Goal: Task Accomplishment & Management: Complete application form

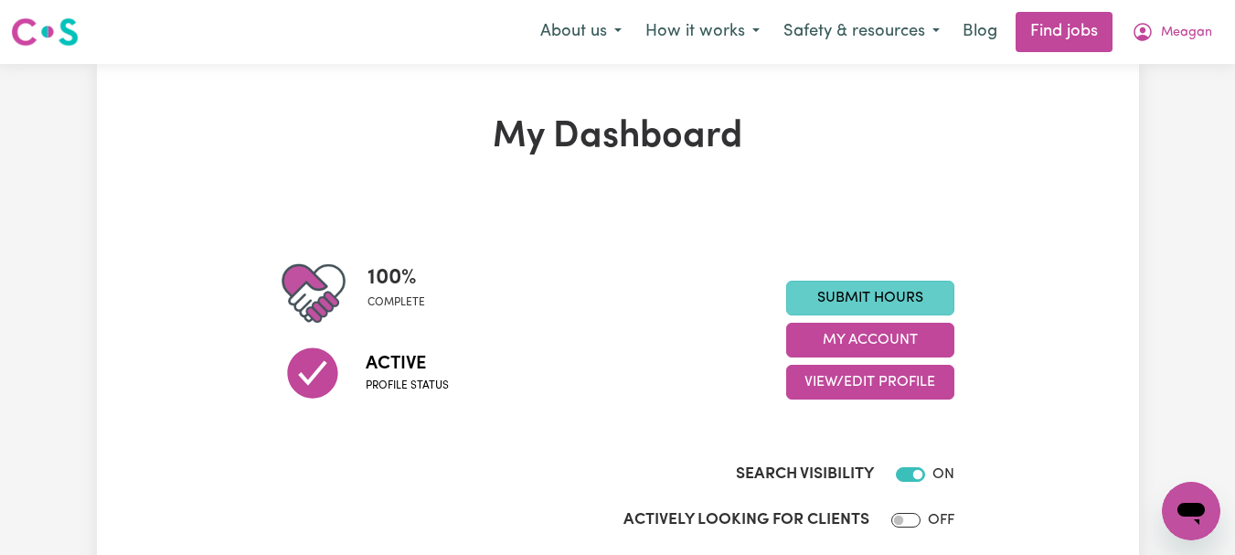
click at [882, 316] on link "Submit Hours" at bounding box center [870, 298] width 168 height 35
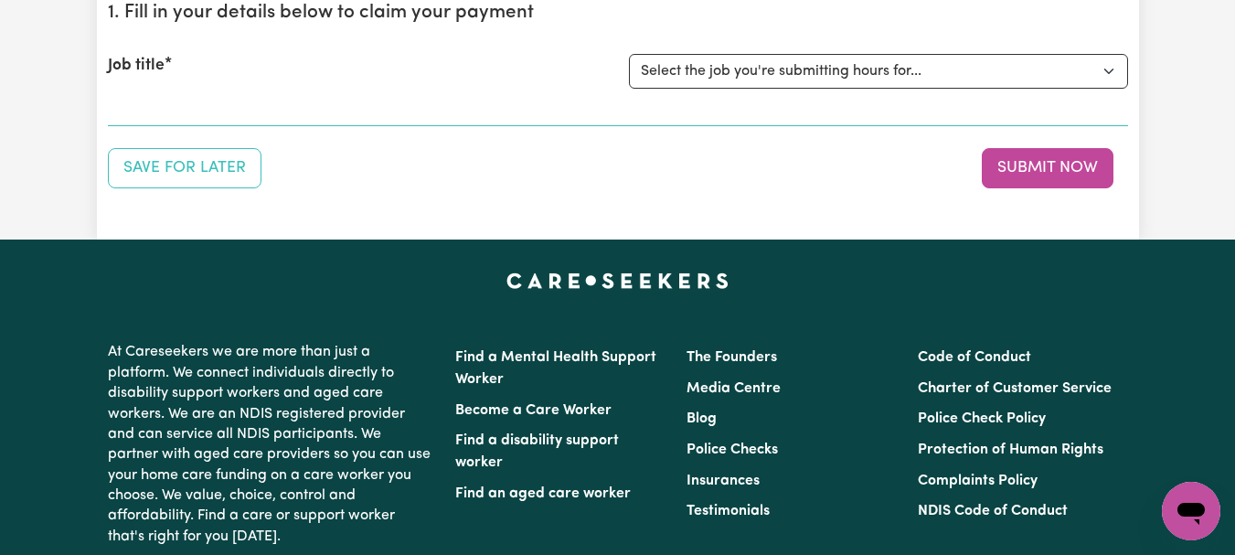
scroll to position [230, 0]
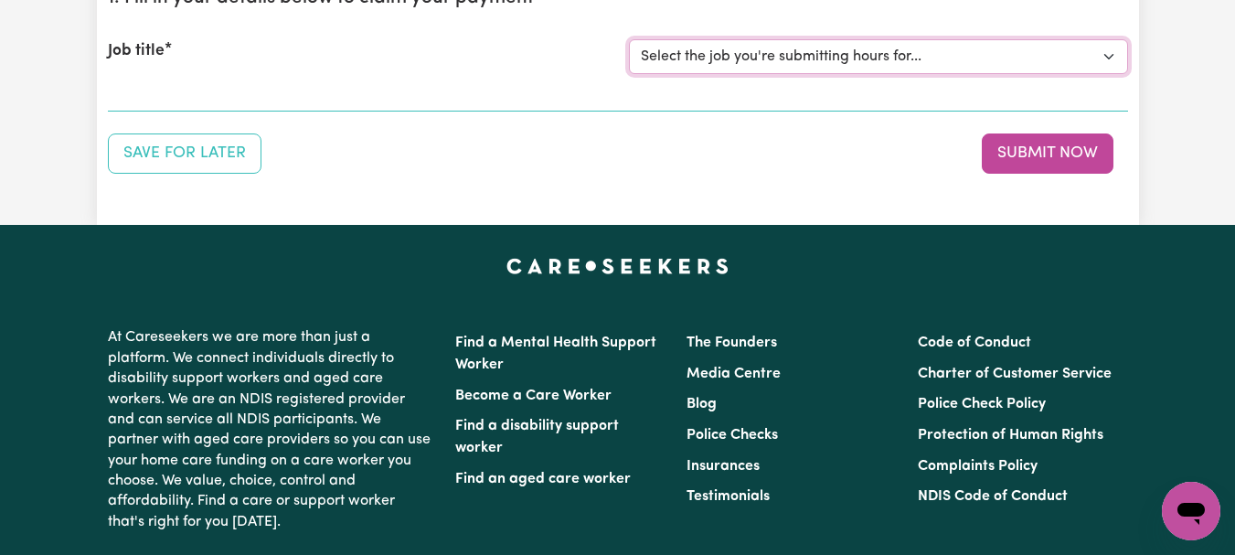
click at [1106, 74] on select "Select the job you're submitting hours for... [[PERSON_NAME]] [DEMOGRAPHIC_DATA…" at bounding box center [878, 56] width 499 height 35
select select "7667"
click at [631, 74] on select "Select the job you're submitting hours for... [[PERSON_NAME]] [DEMOGRAPHIC_DATA…" at bounding box center [878, 56] width 499 height 35
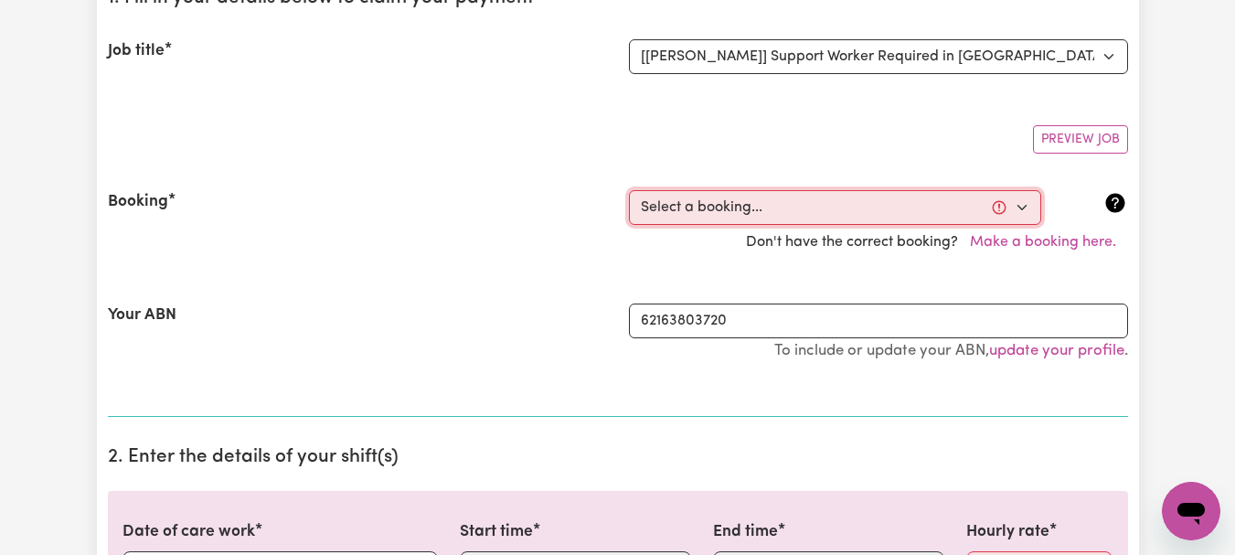
click at [1022, 225] on select "Select a booking... [DATE] 08:00am to 09:00am (ONE-OFF) [DATE] 08:00am to 09:00…" at bounding box center [835, 207] width 412 height 35
select select "352873"
click at [631, 225] on select "Select a booking... [DATE] 08:00am to 09:00am (ONE-OFF) [DATE] 08:00am to 09:00…" at bounding box center [835, 207] width 412 height 35
type input "2025-09-29"
type input "29"
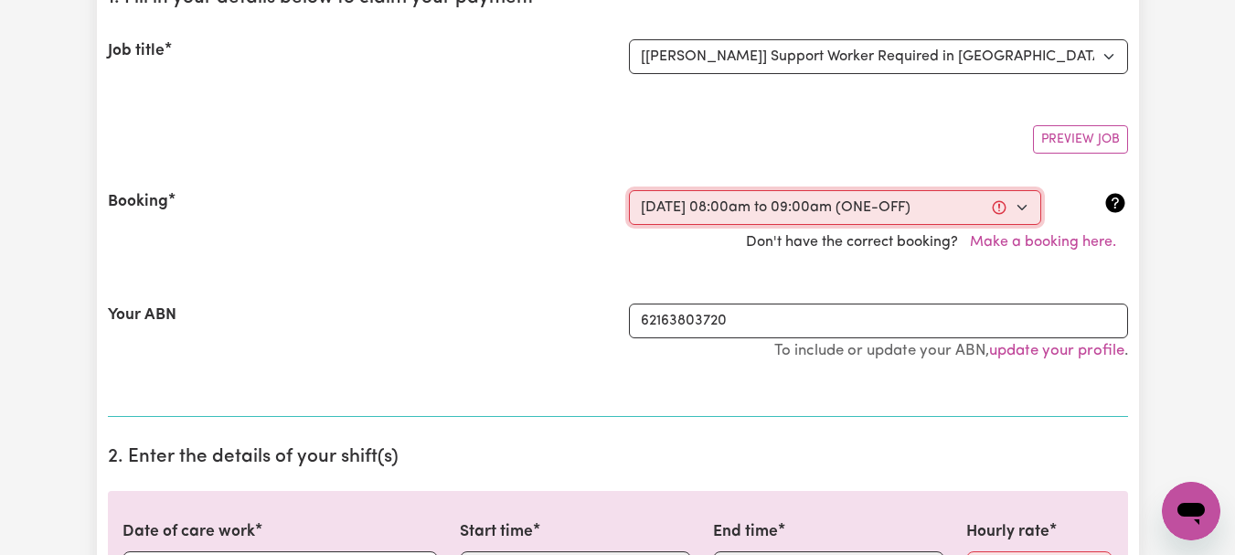
type input "9"
type input "2025"
type input "08:00"
type input "8"
type input "0"
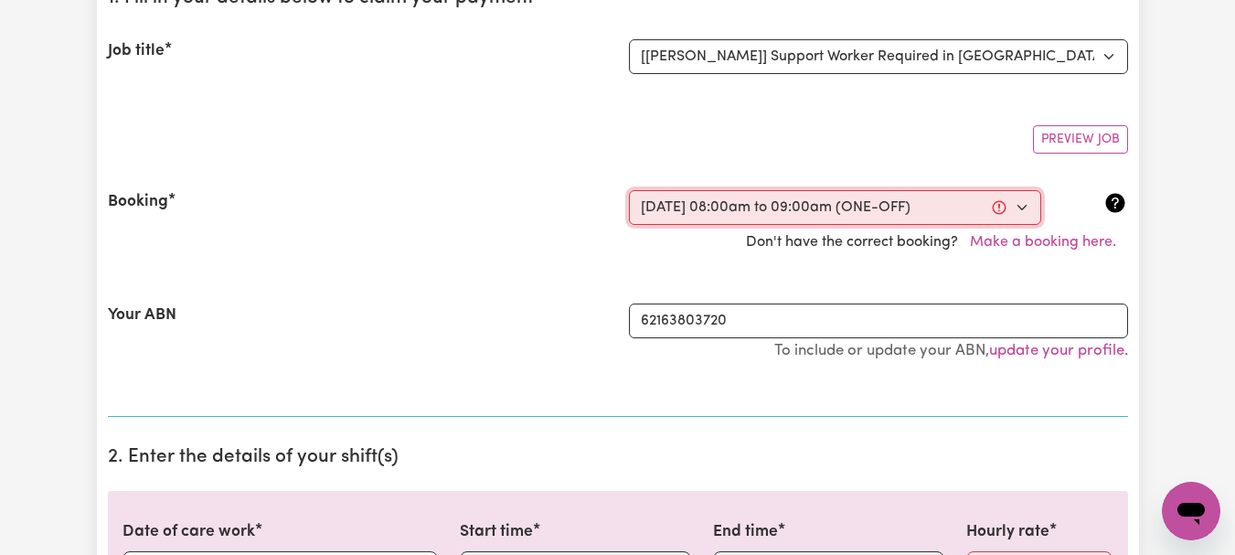
select select "am"
type input "09:00"
type input "9"
type input "0"
select select "am"
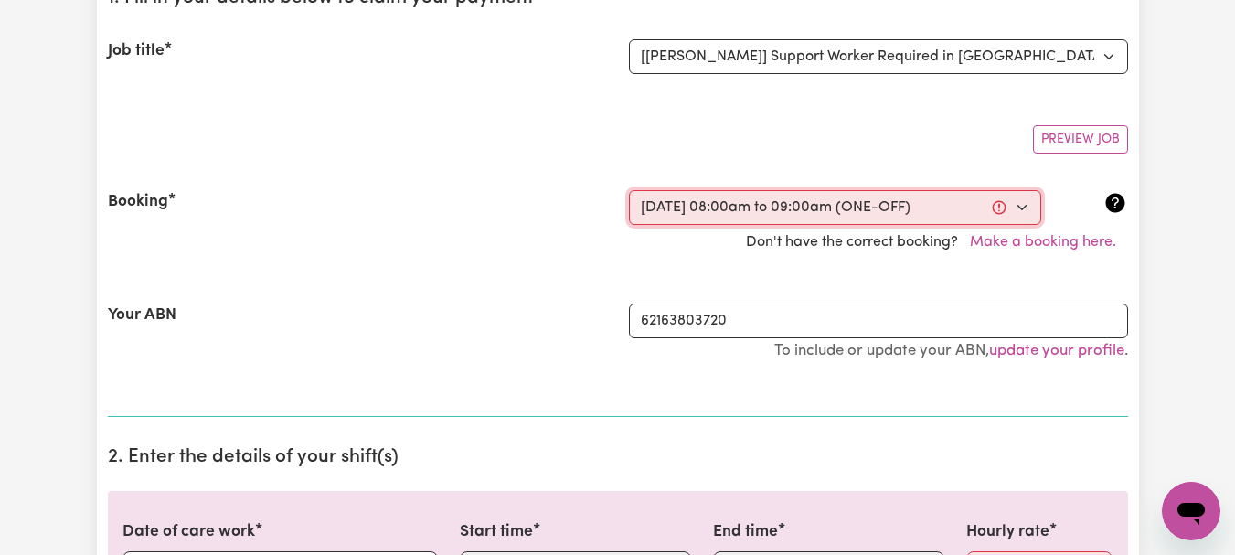
select select "44-Weekday"
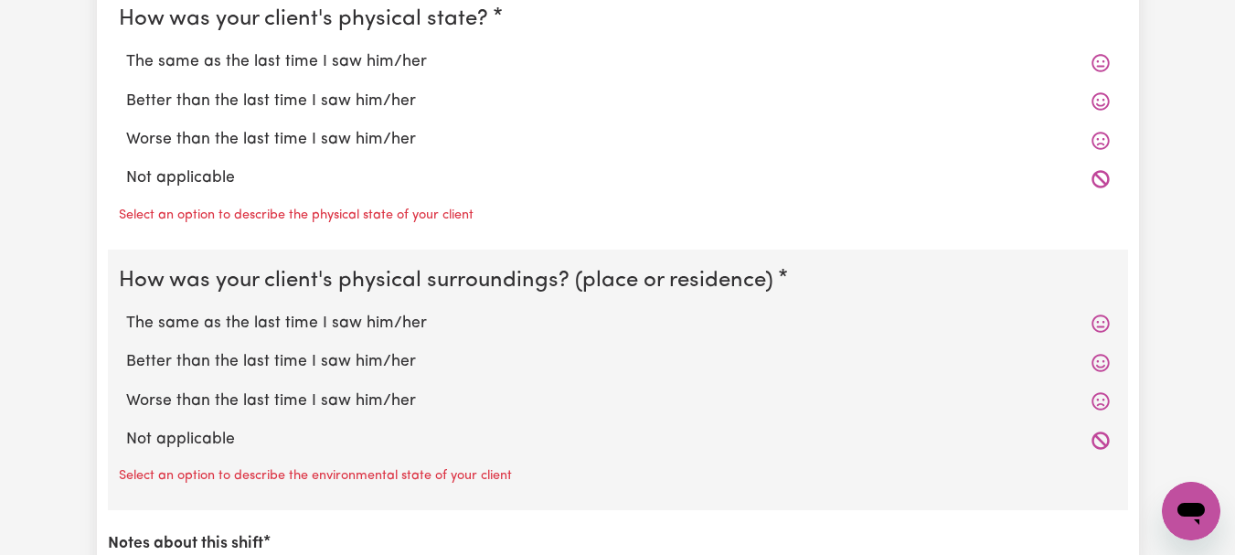
scroll to position [1864, 0]
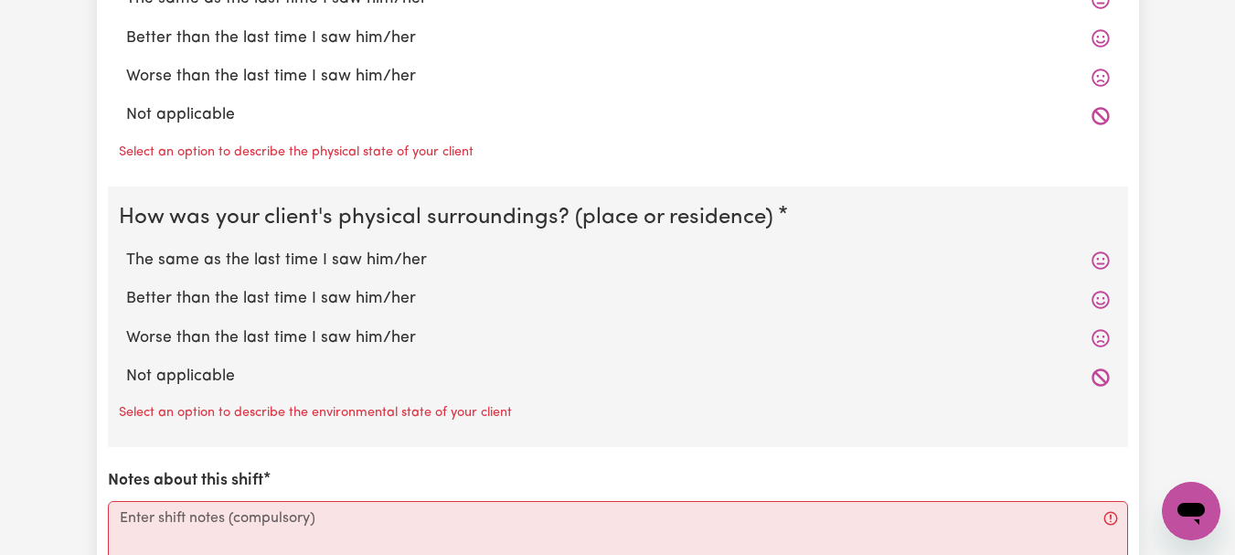
radio input "true"
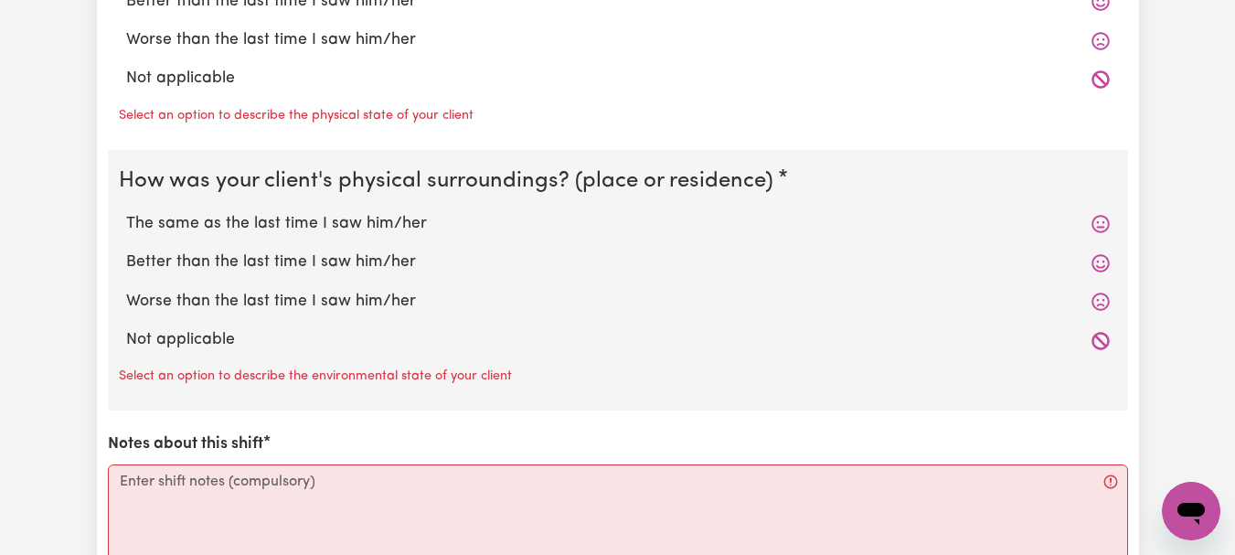
radio input "true"
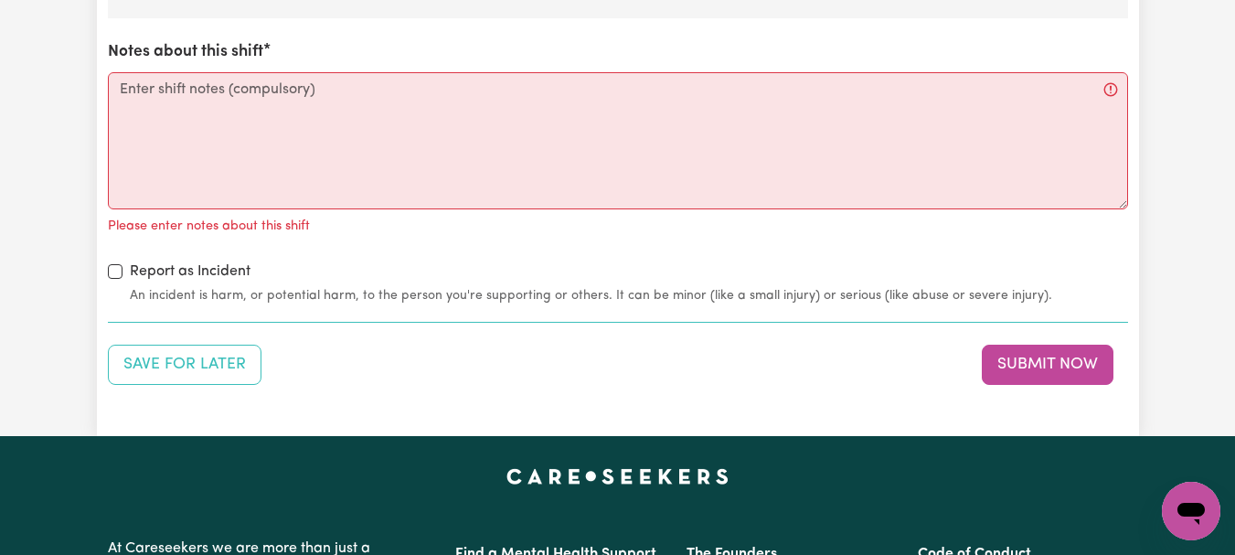
scroll to position [2289, 0]
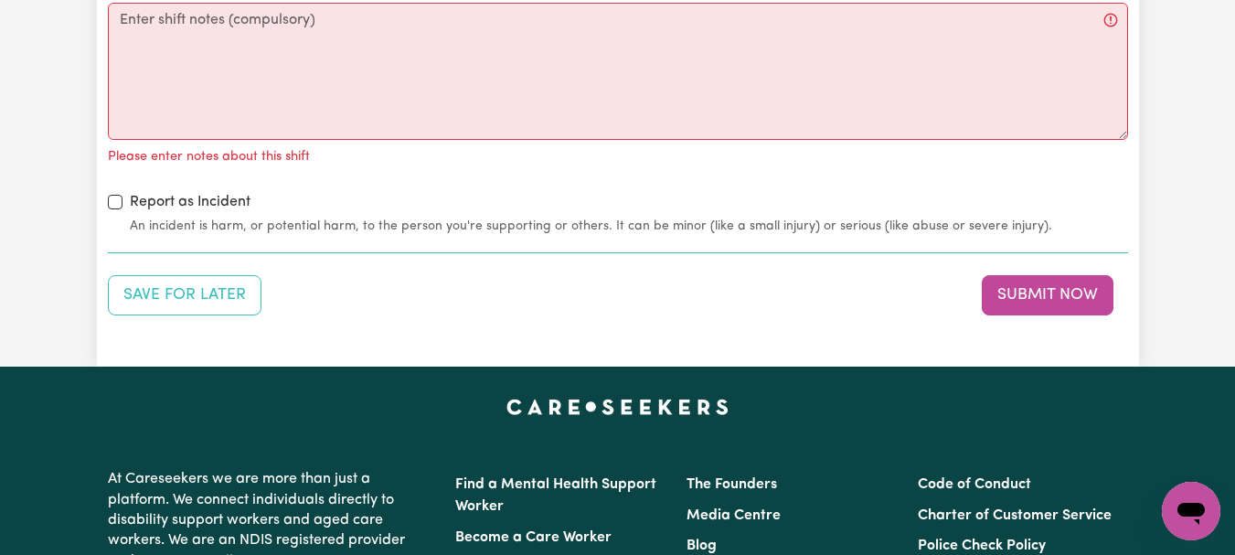
radio input "true"
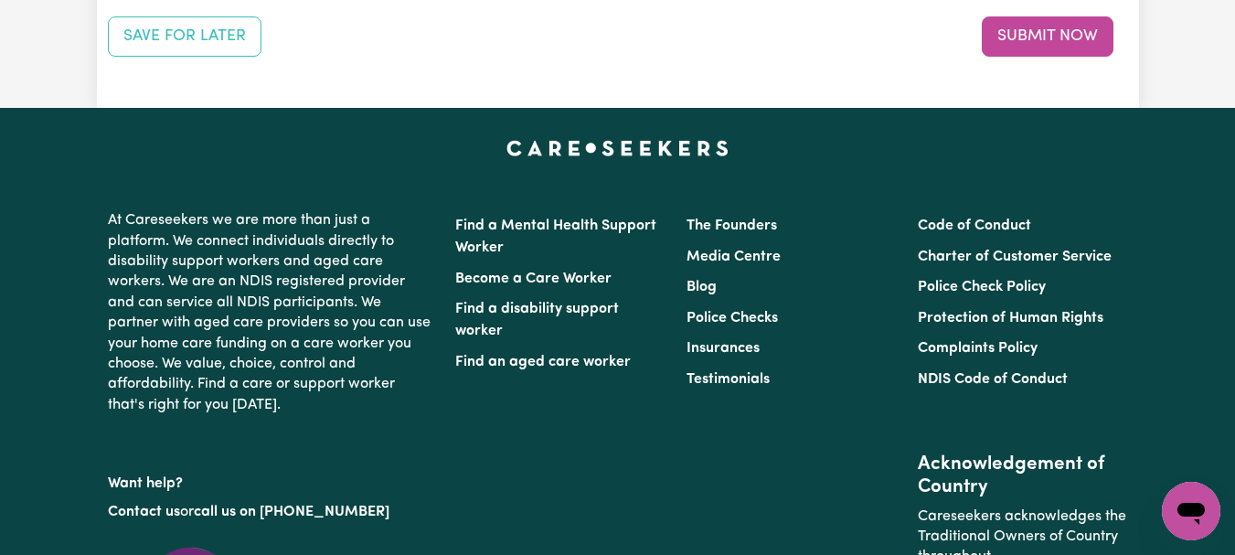
scroll to position [2550, 0]
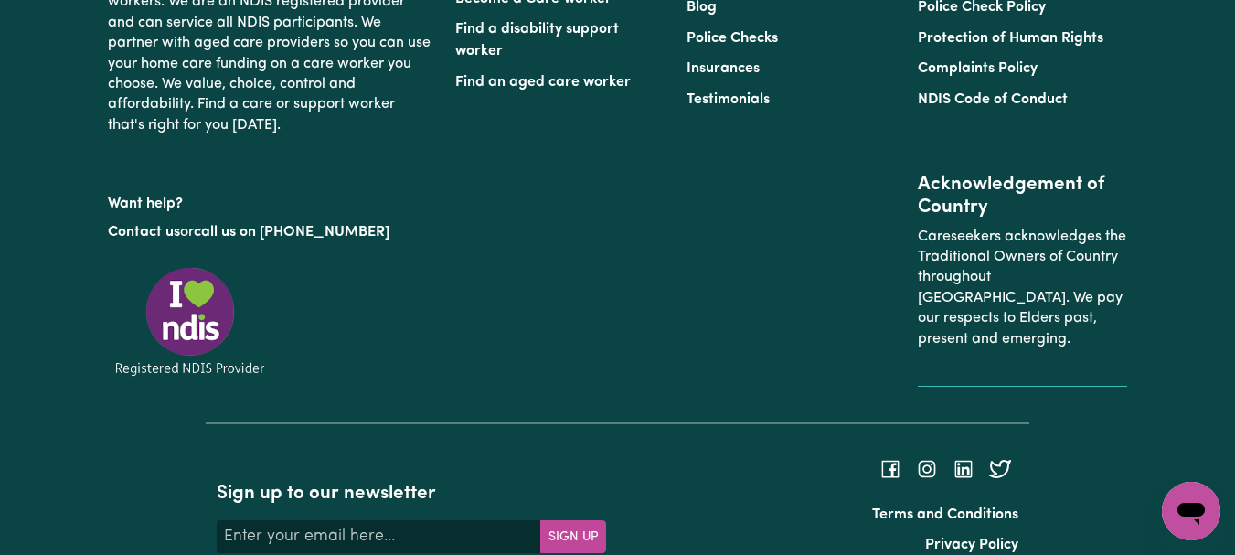
scroll to position [2785, 0]
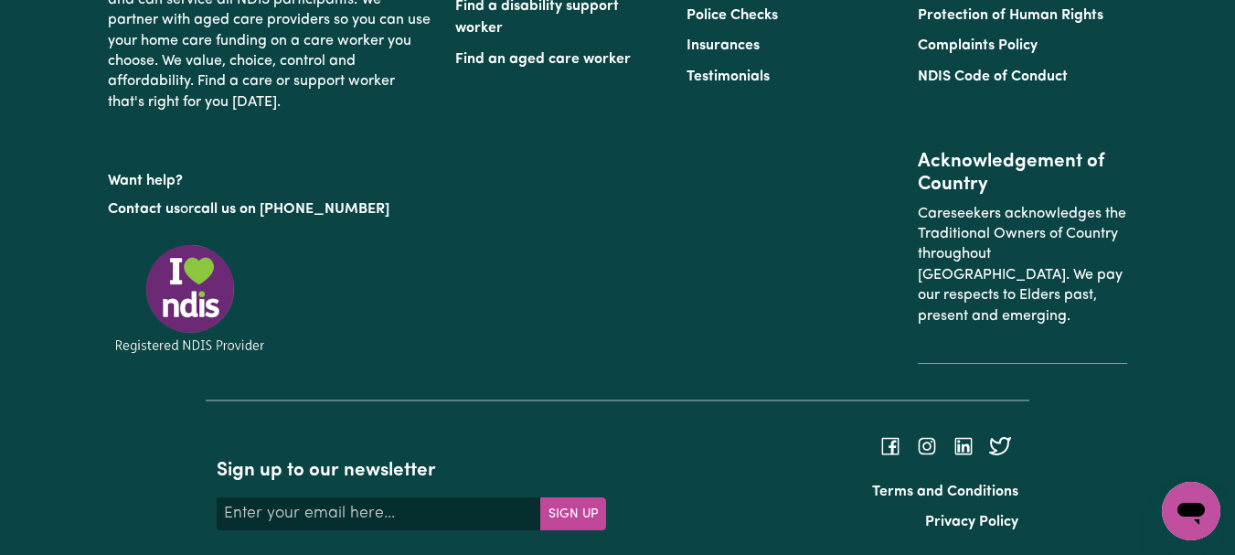
type textarea "Refer to KNC shift notes."
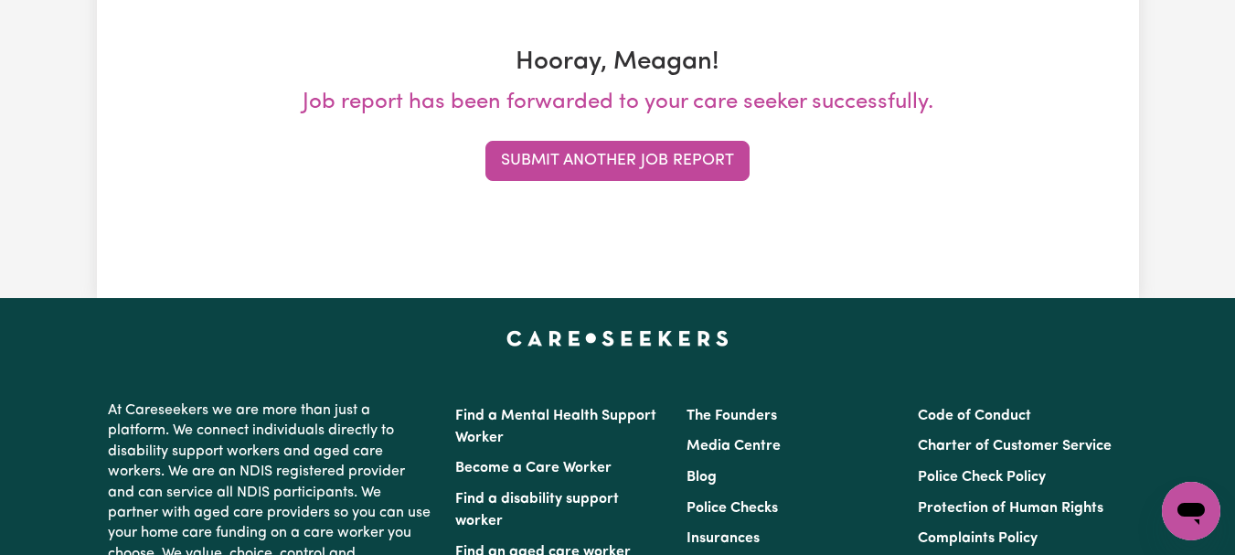
scroll to position [315, 0]
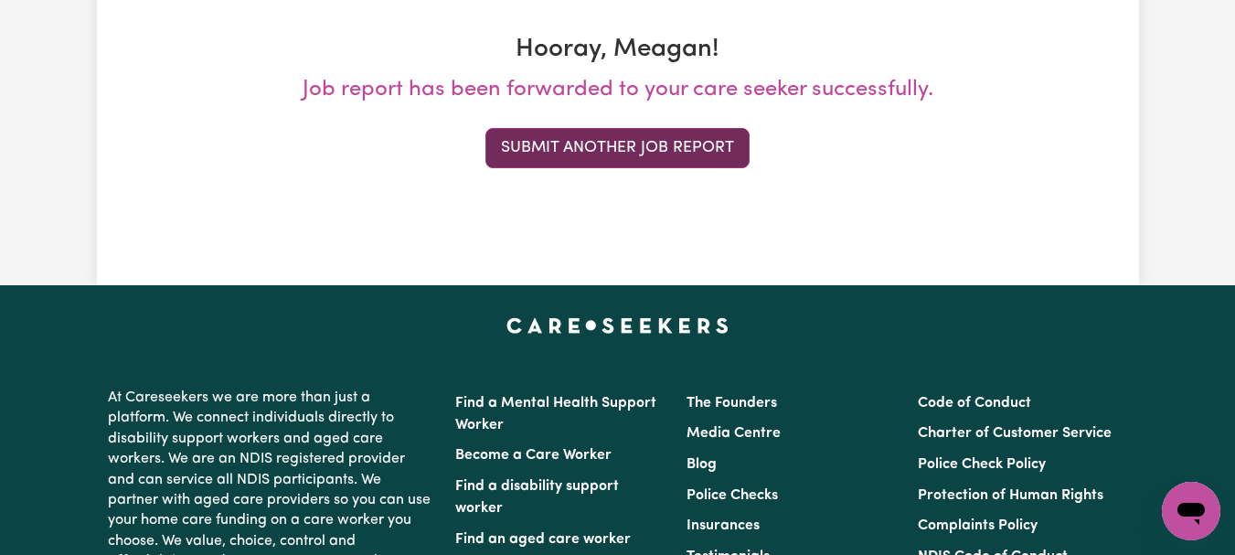
click at [678, 168] on button "Submit Another Job Report" at bounding box center [618, 148] width 264 height 40
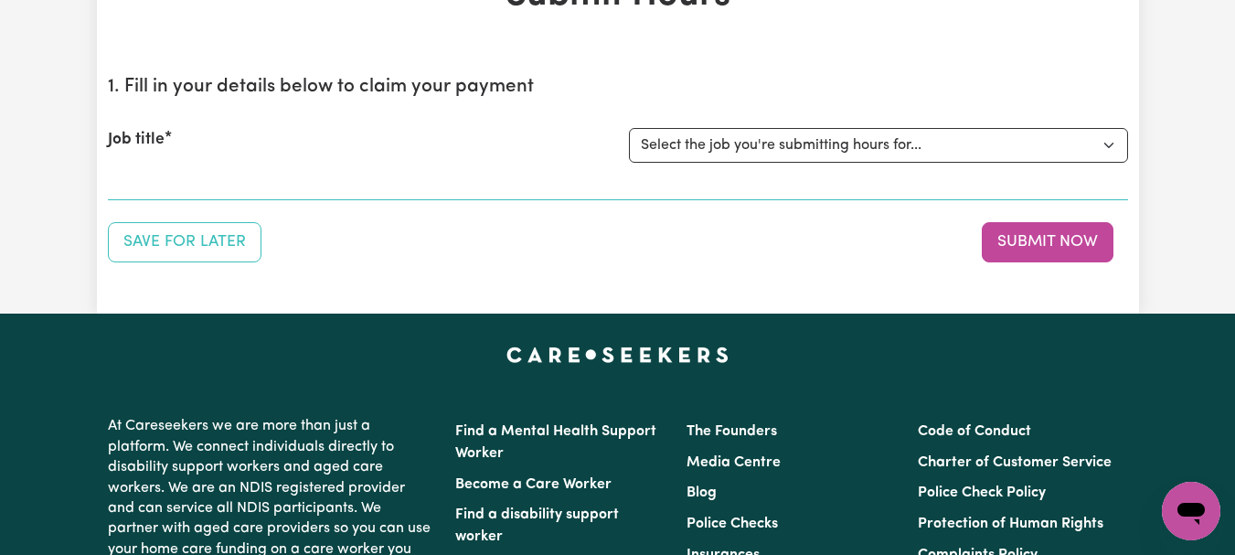
scroll to position [163, 0]
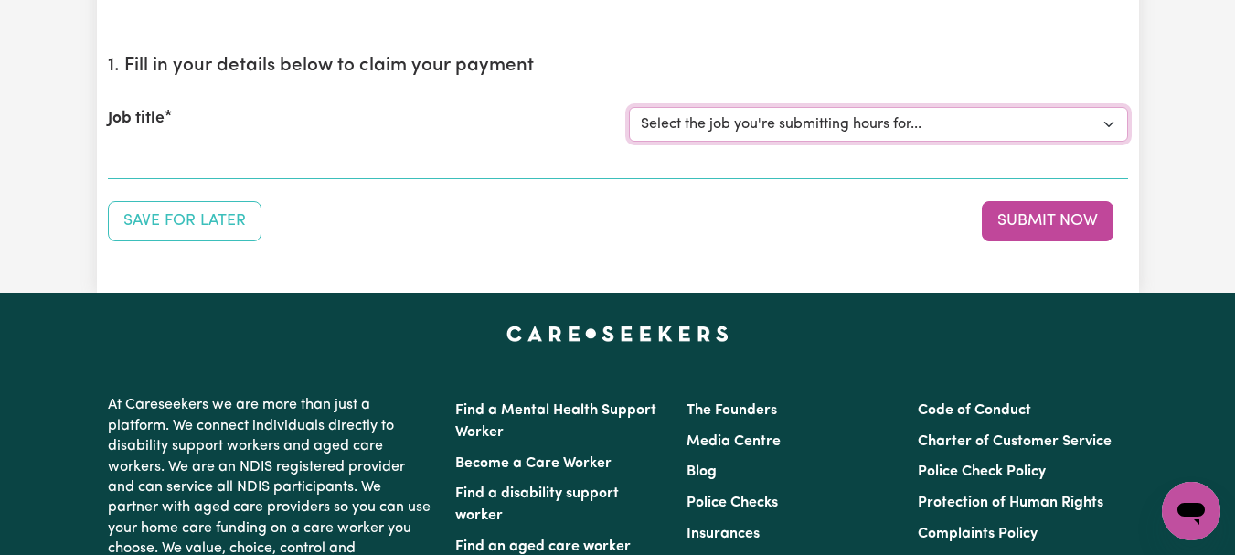
click at [1108, 142] on select "Select the job you're submitting hours for... [[PERSON_NAME]] [DEMOGRAPHIC_DATA…" at bounding box center [878, 124] width 499 height 35
select select "7667"
click at [631, 142] on select "Select the job you're submitting hours for... [[PERSON_NAME]] [DEMOGRAPHIC_DATA…" at bounding box center [878, 124] width 499 height 35
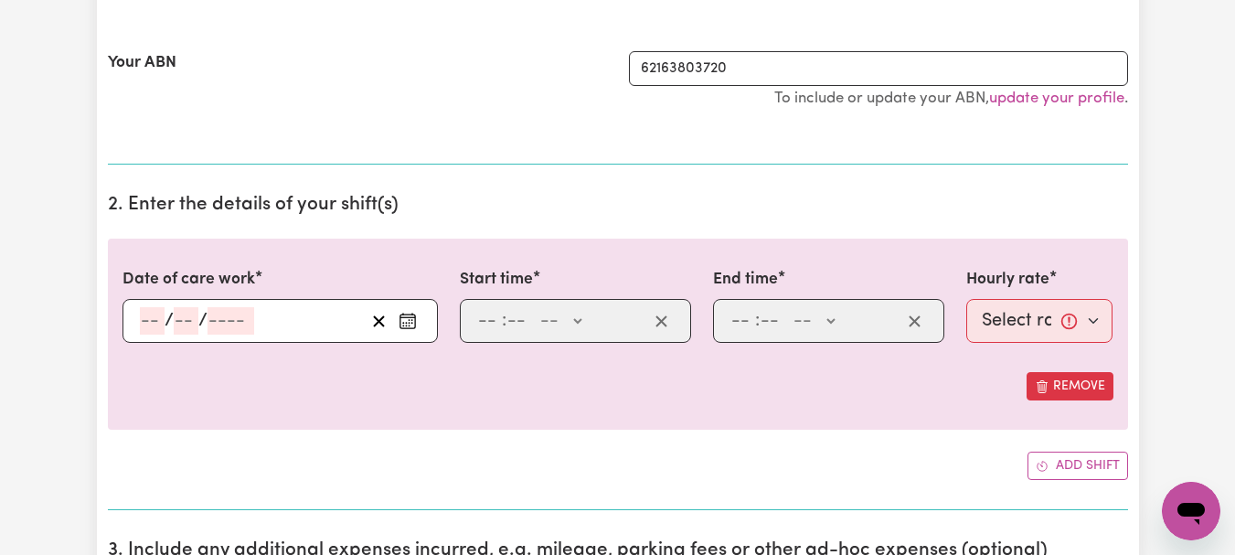
scroll to position [498, 0]
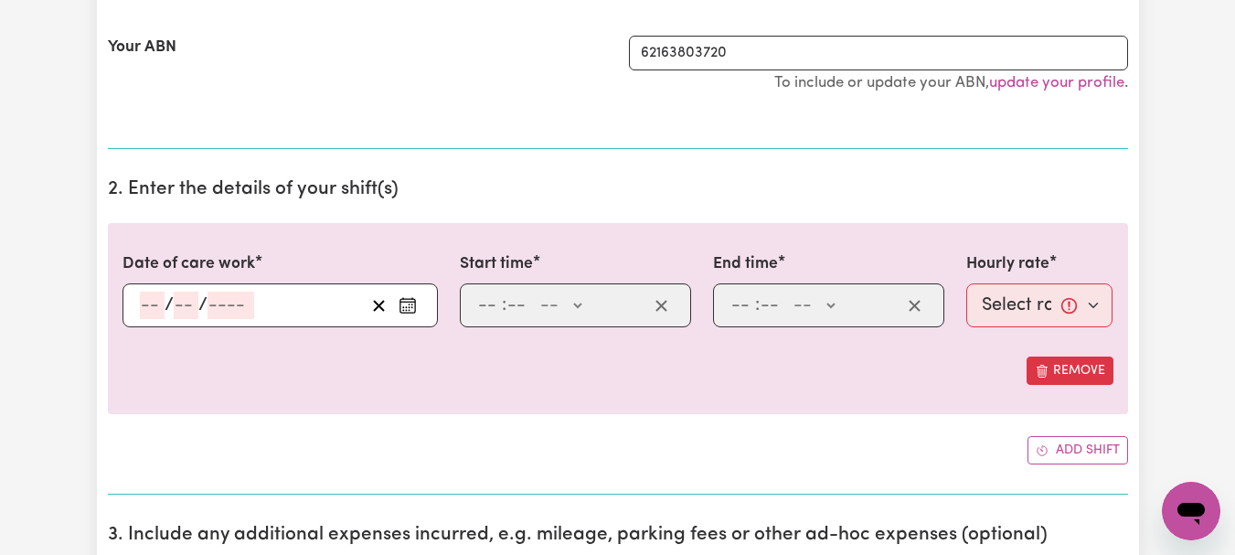
select select "352300"
type input "2025-09-30"
type input "30"
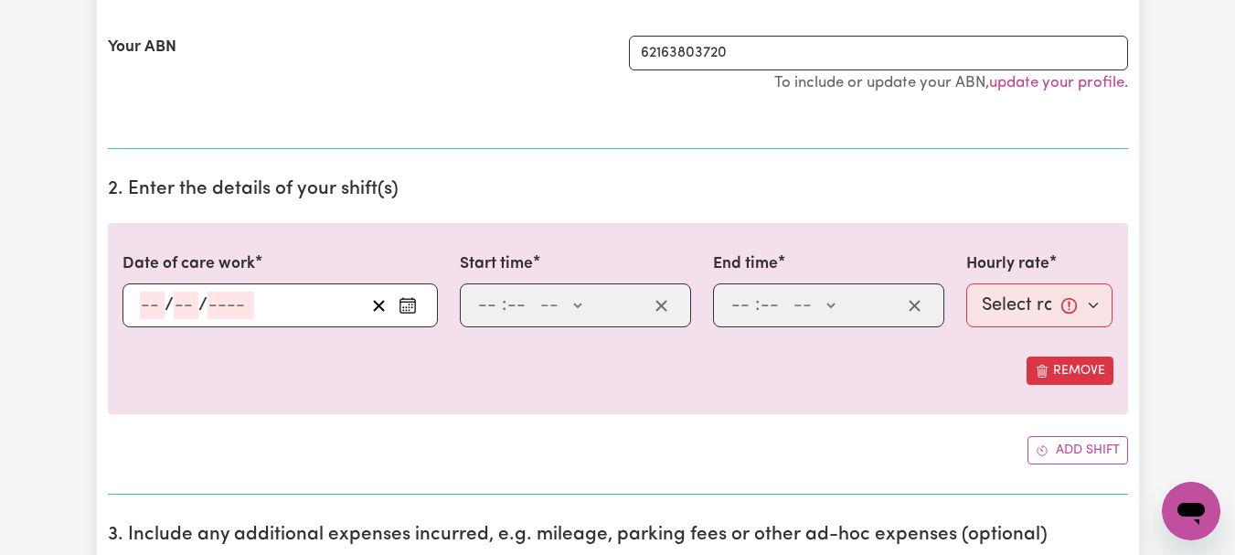
type input "9"
type input "2025"
type input "08:00"
type input "8"
type input "0"
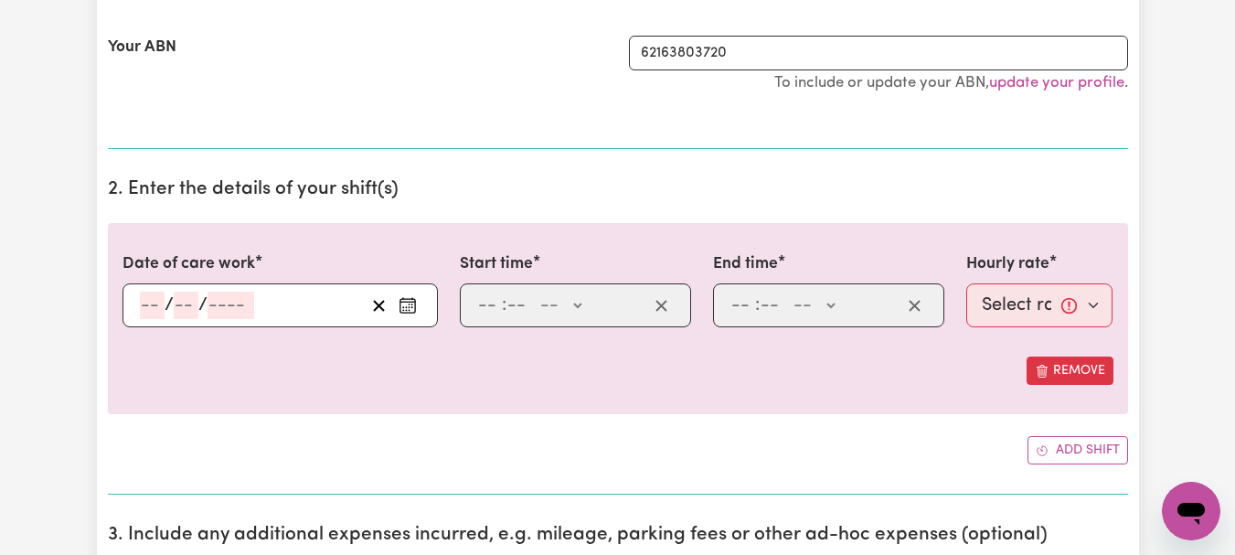
select select "am"
type input "09:00"
type input "9"
type input "0"
select select "am"
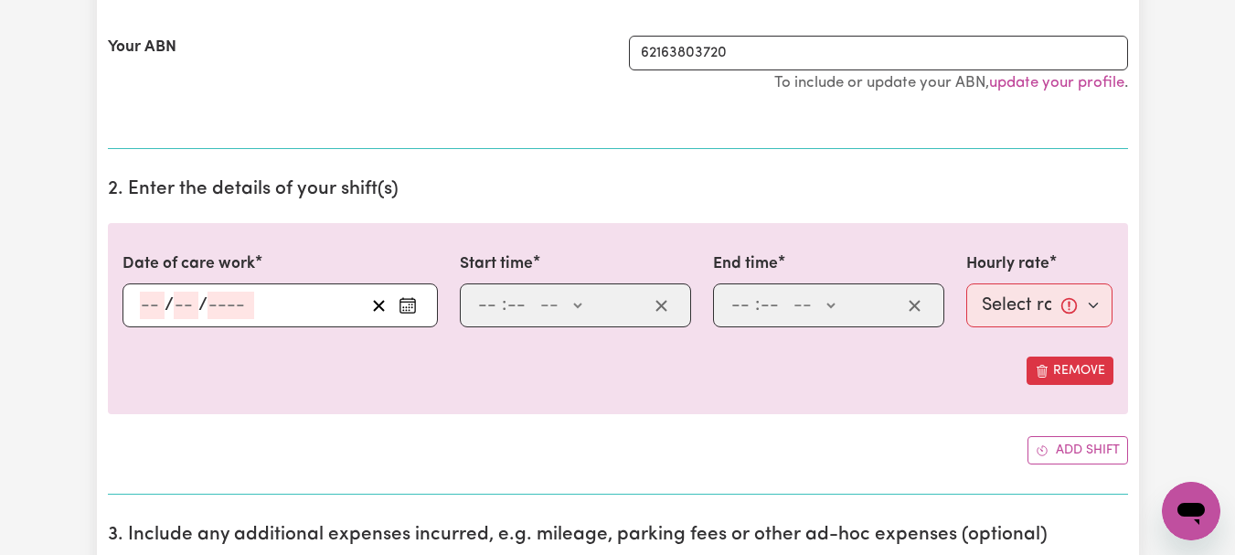
select select "44-Weekday"
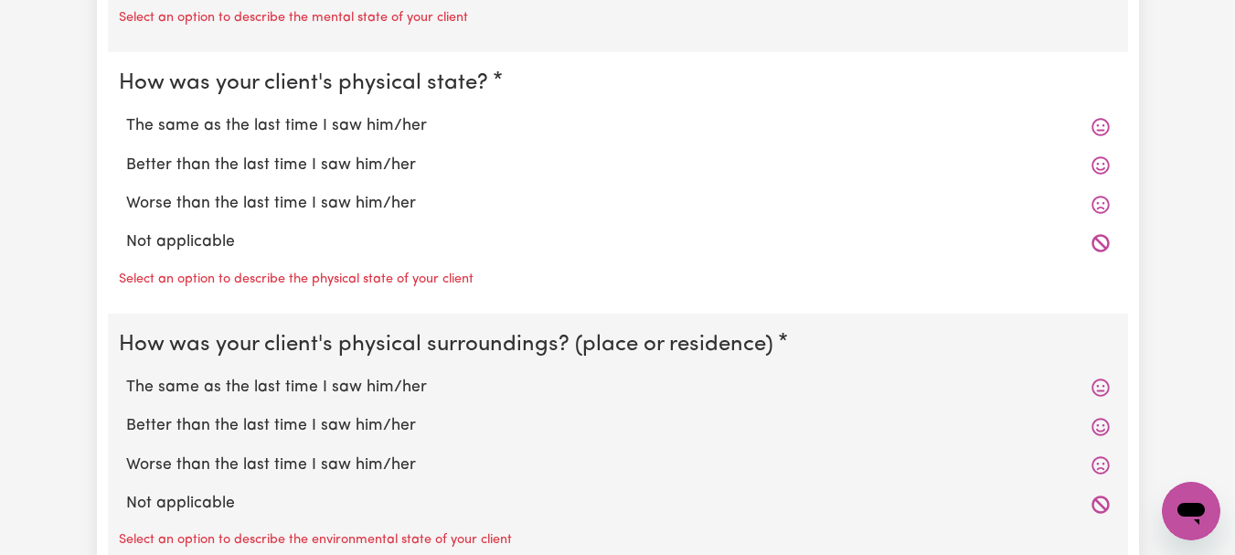
scroll to position [1776, 0]
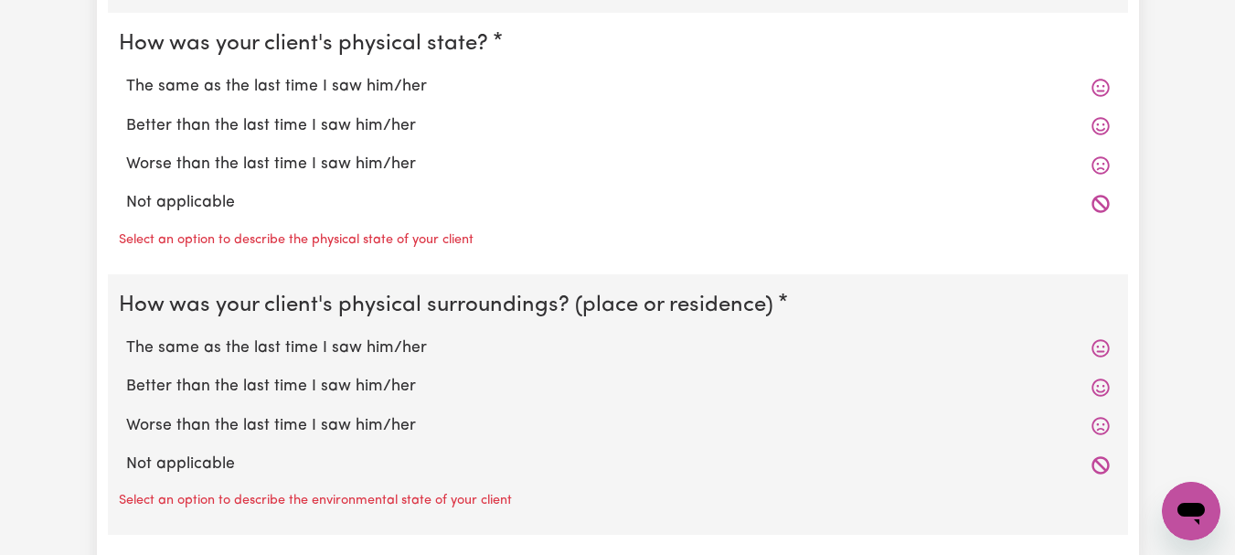
radio input "true"
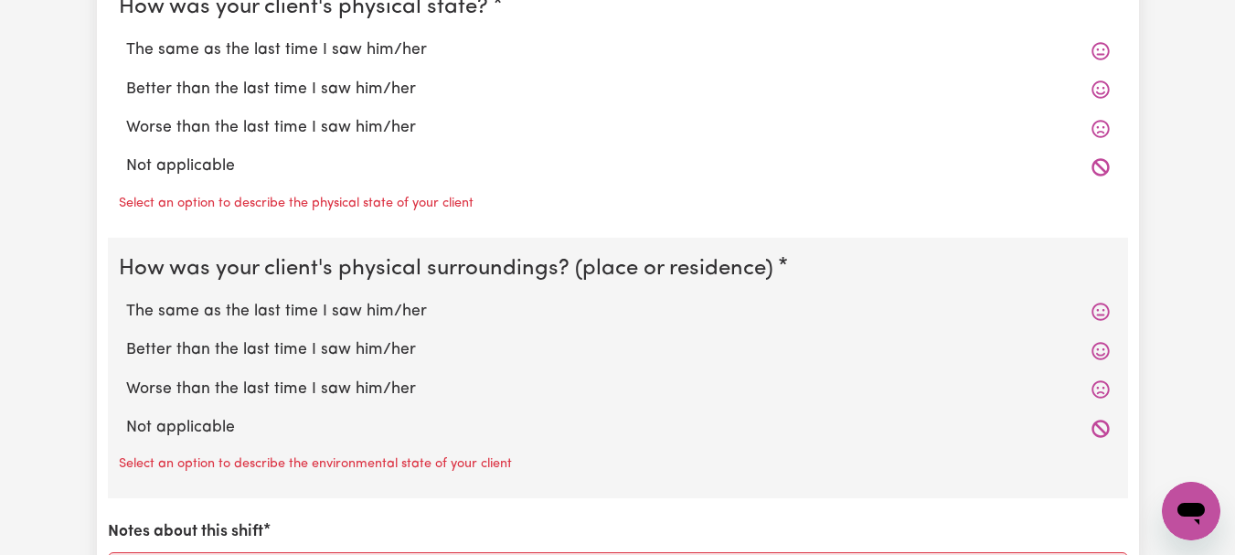
click at [431, 62] on label "The same as the last time I saw him/her" at bounding box center [618, 50] width 984 height 24
click at [126, 38] on input "The same as the last time I saw him/her" at bounding box center [125, 37] width 1 height 1
radio input "true"
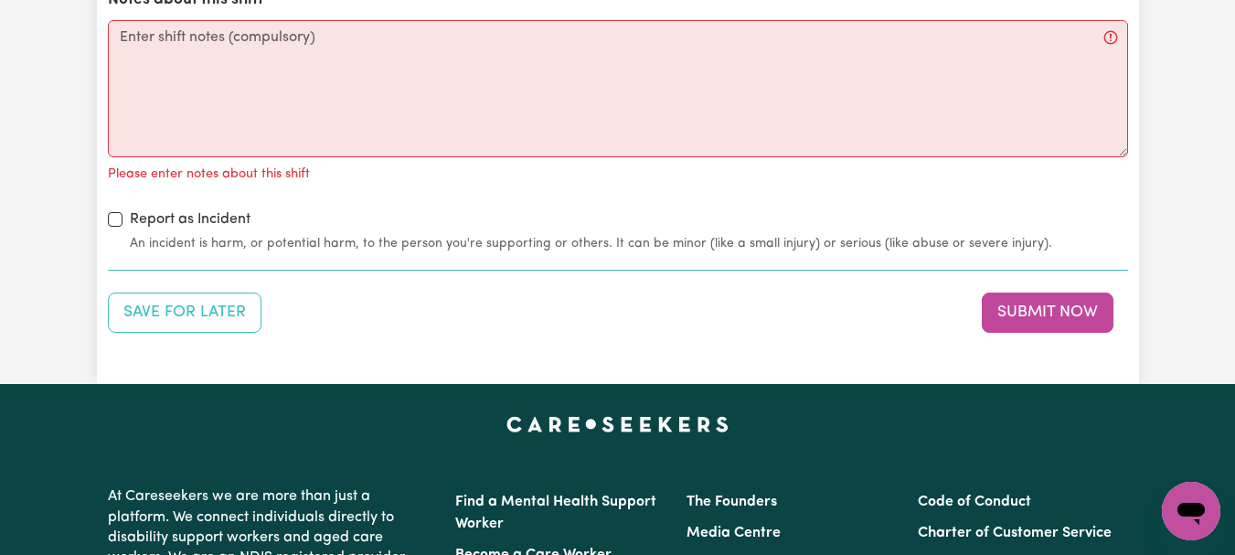
scroll to position [2279, 0]
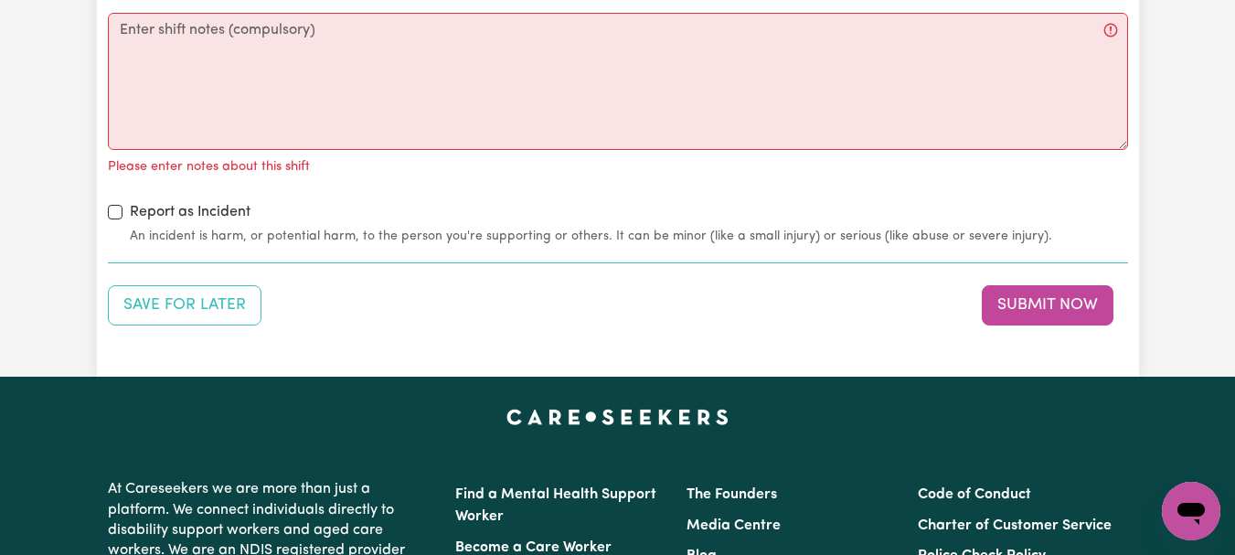
radio input "true"
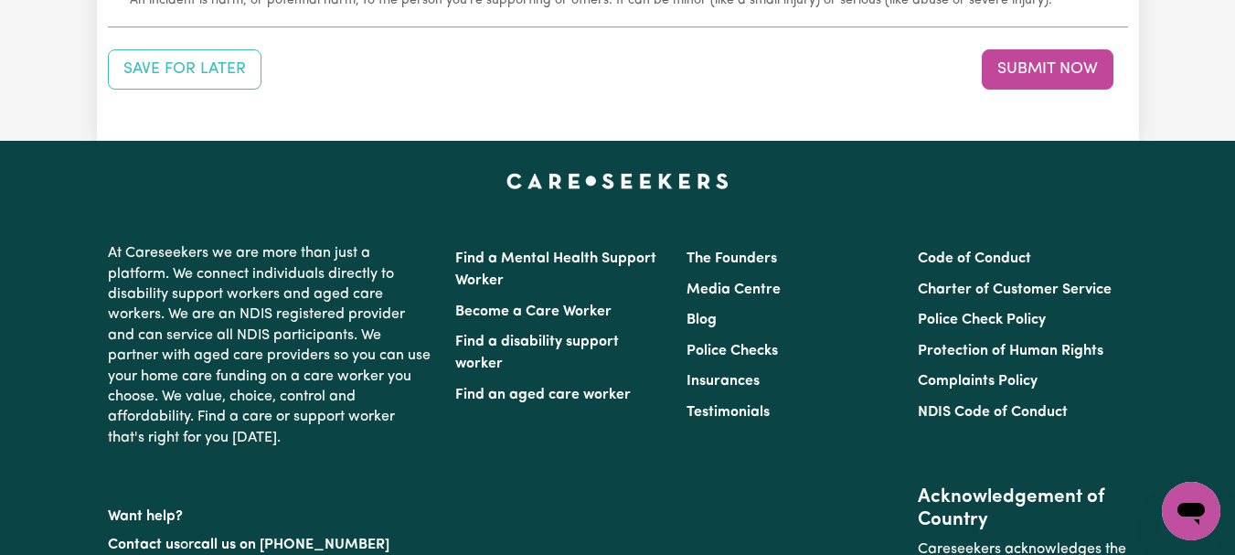
scroll to position [2494, 0]
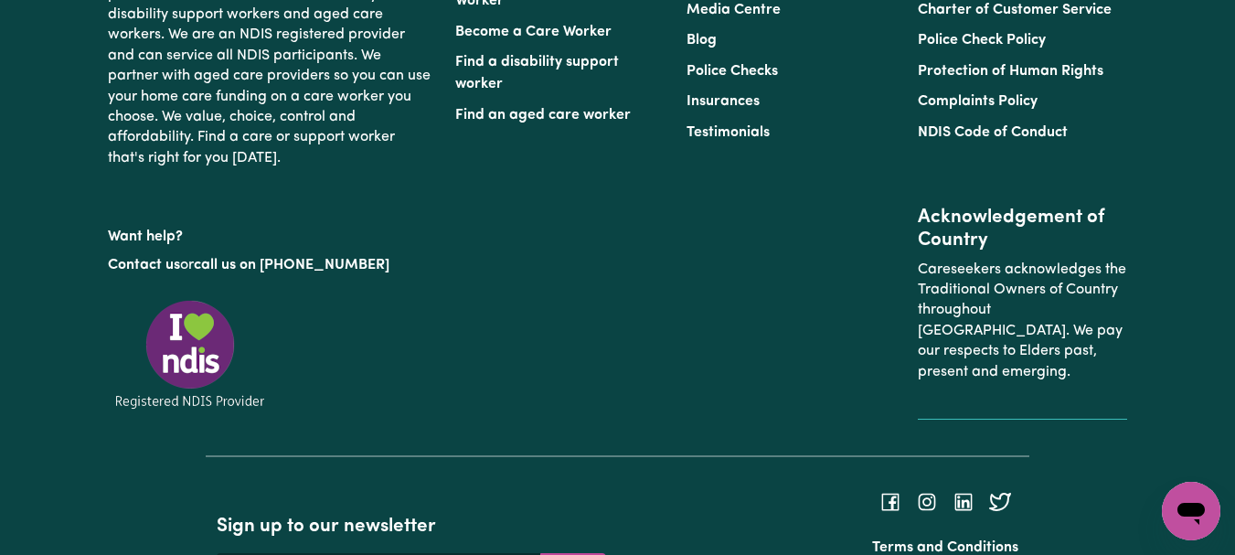
scroll to position [2775, 0]
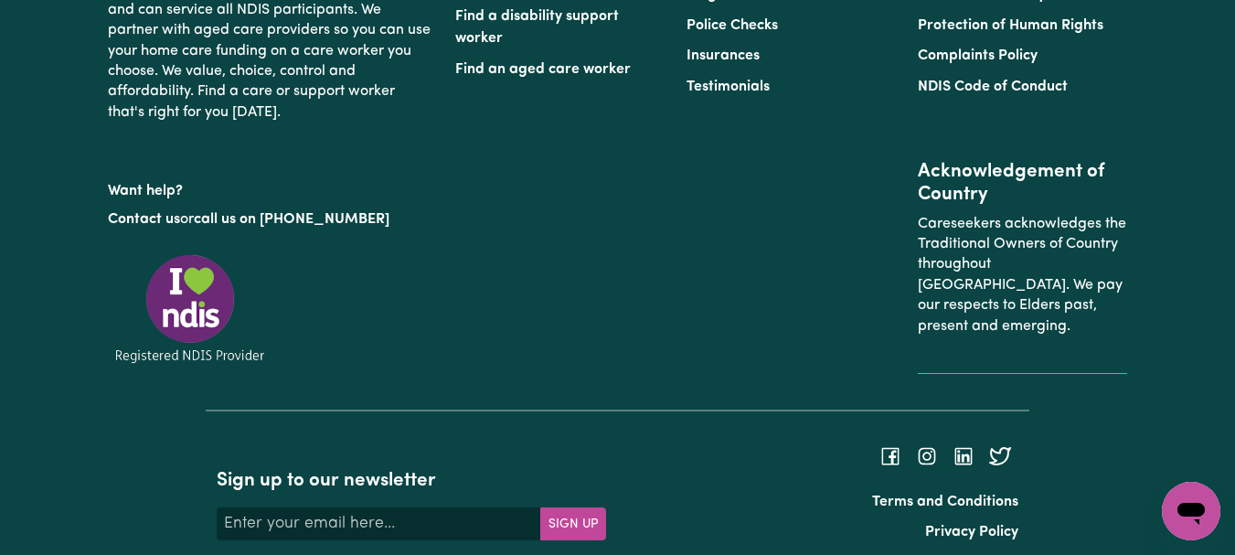
type textarea "Refer to KNC shift notes."
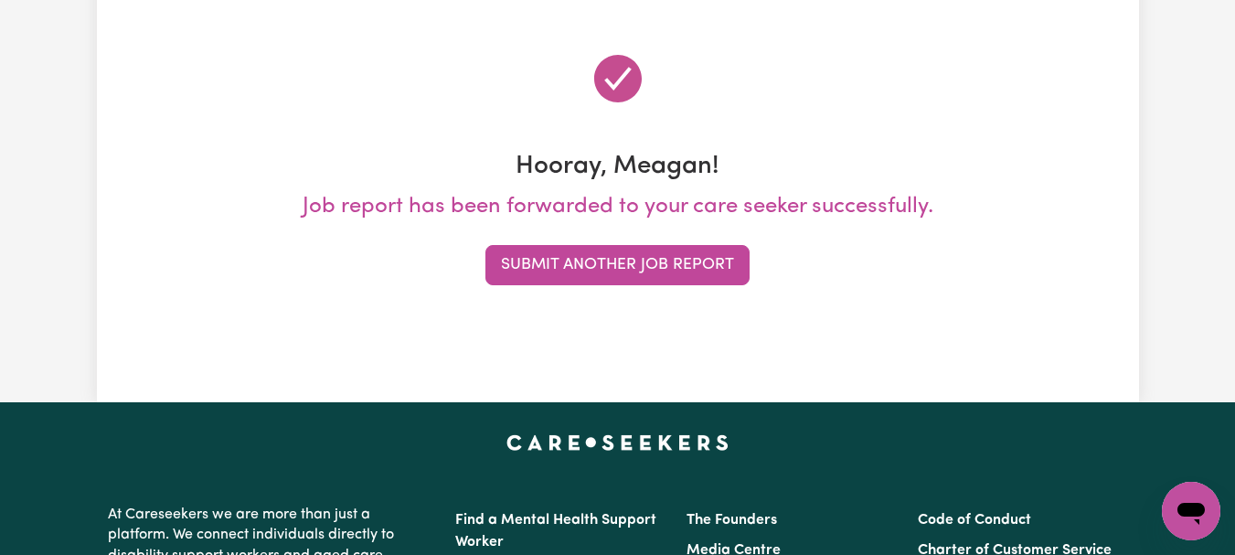
scroll to position [201, 0]
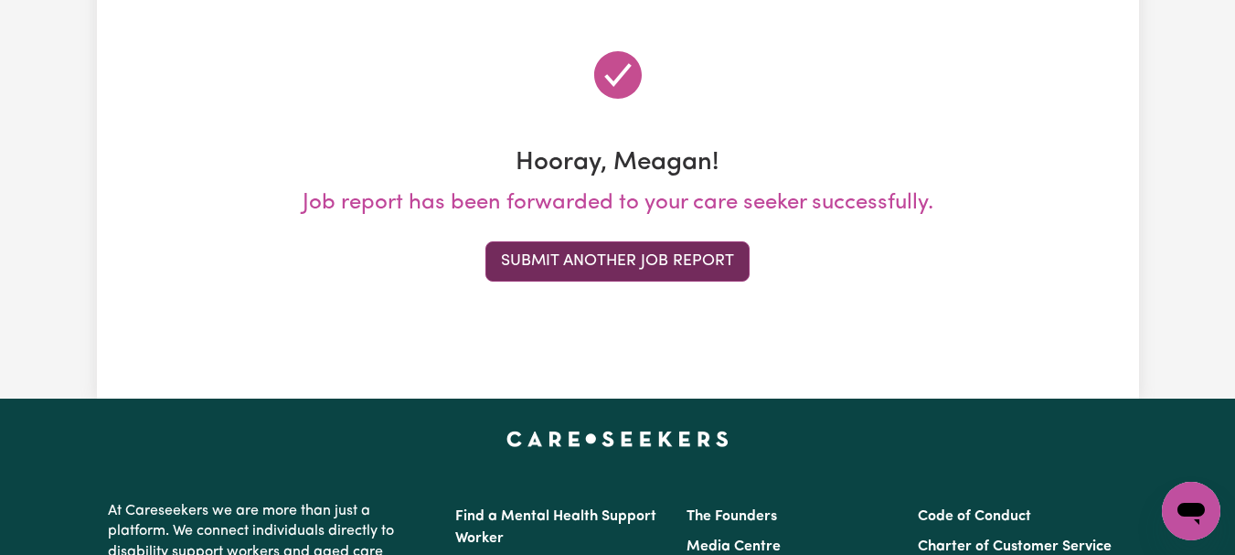
click at [675, 282] on button "Submit Another Job Report" at bounding box center [618, 261] width 264 height 40
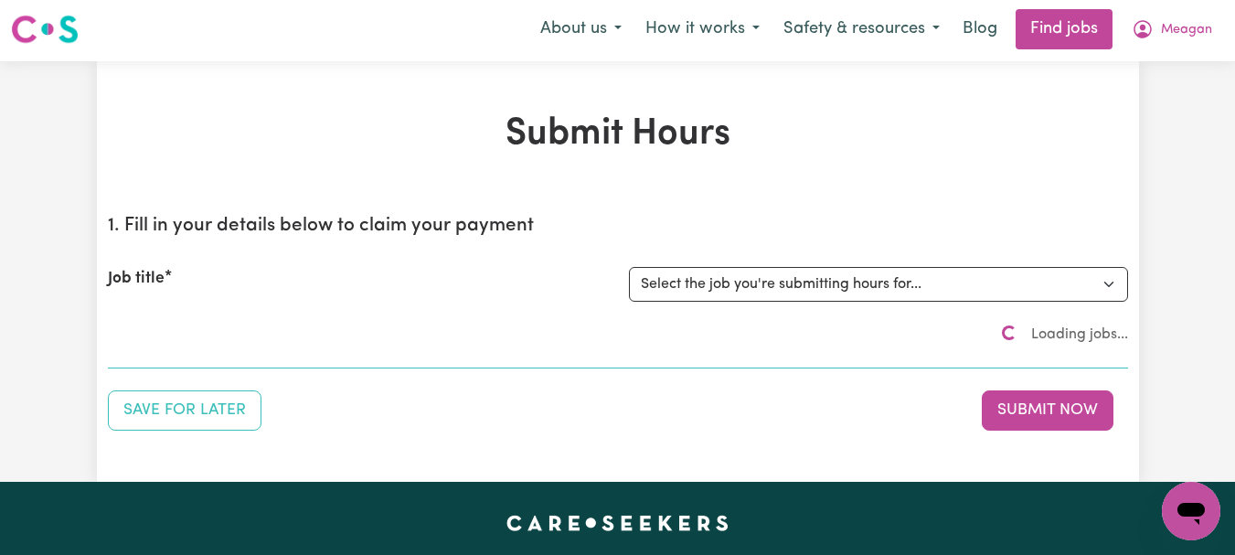
scroll to position [0, 0]
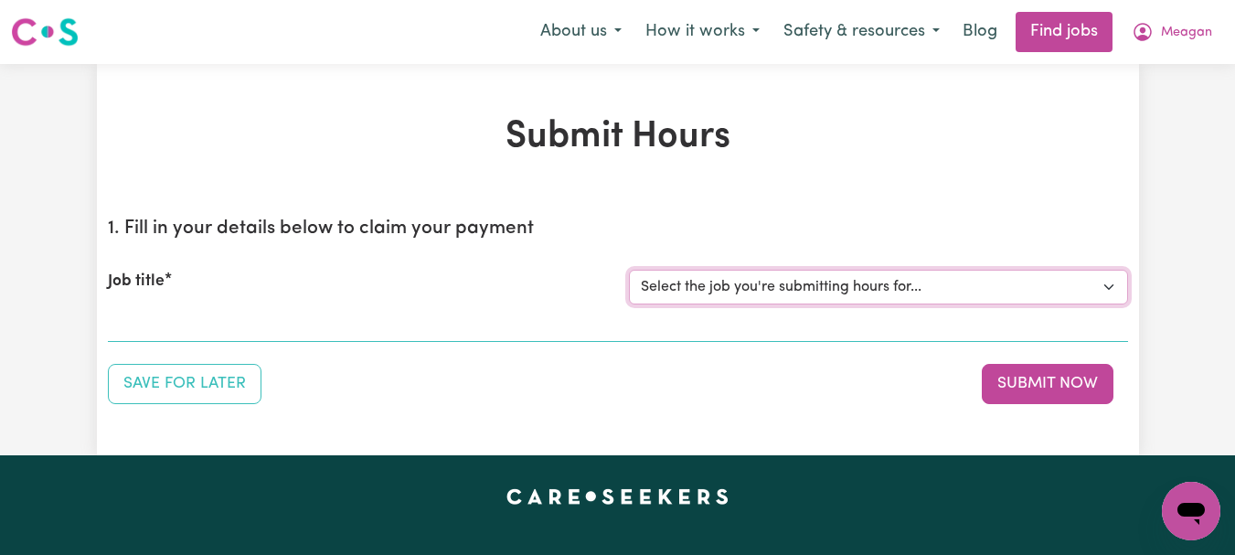
click at [1107, 305] on select "Select the job you're submitting hours for... [[PERSON_NAME]] [DEMOGRAPHIC_DATA…" at bounding box center [878, 287] width 499 height 35
click at [1106, 305] on select "Select the job you're submitting hours for... [[PERSON_NAME]] [DEMOGRAPHIC_DATA…" at bounding box center [878, 287] width 499 height 35
select select "6539"
click at [631, 305] on select "Select the job you're submitting hours for... [[PERSON_NAME]] [DEMOGRAPHIC_DATA…" at bounding box center [878, 287] width 499 height 35
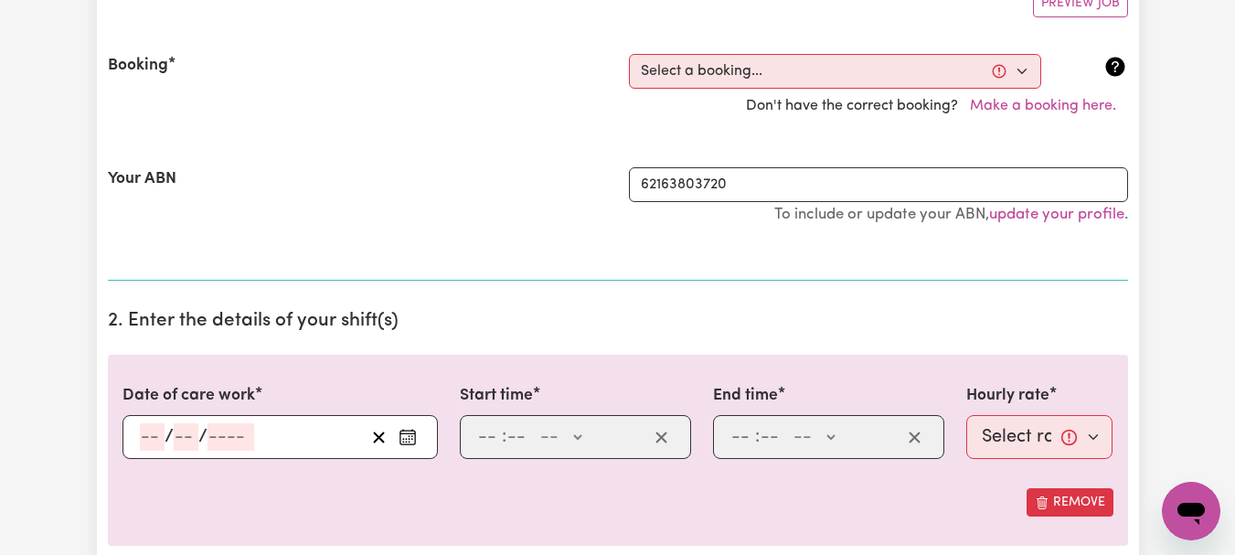
scroll to position [399, 0]
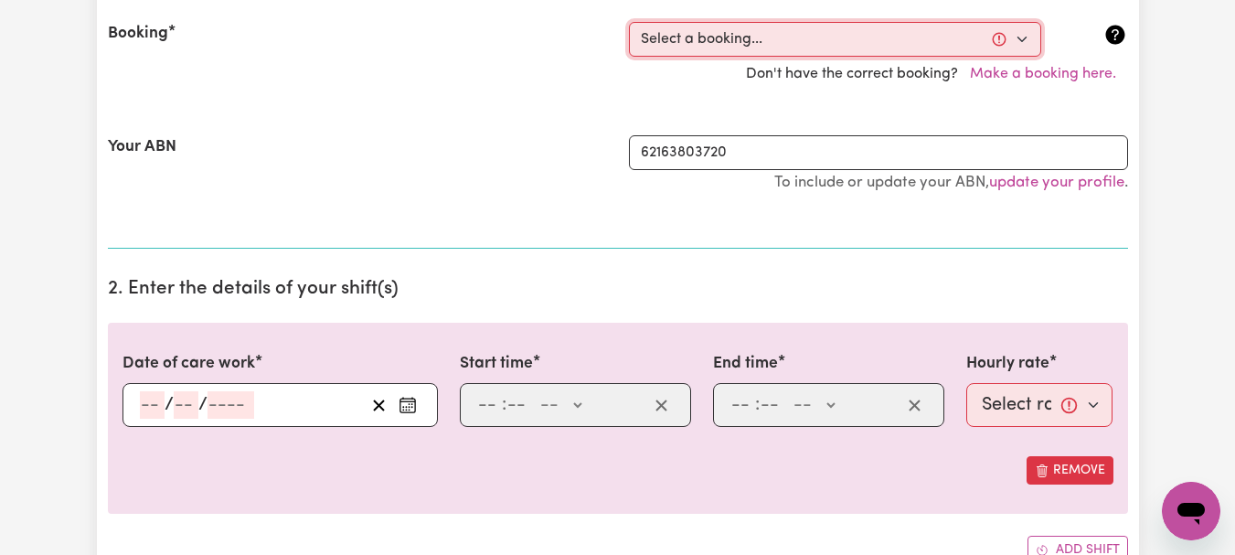
click at [1014, 57] on select "Select a booking... Tue, September 16, 2025 - 10:00am to 12:00pm (RECURRING) Mo…" at bounding box center [835, 39] width 412 height 35
select select "352123"
click at [631, 57] on select "Select a booking... Tue, September 16, 2025 - 10:00am to 12:00pm (RECURRING) Mo…" at bounding box center [835, 39] width 412 height 35
type input "2025-09-30"
type input "30"
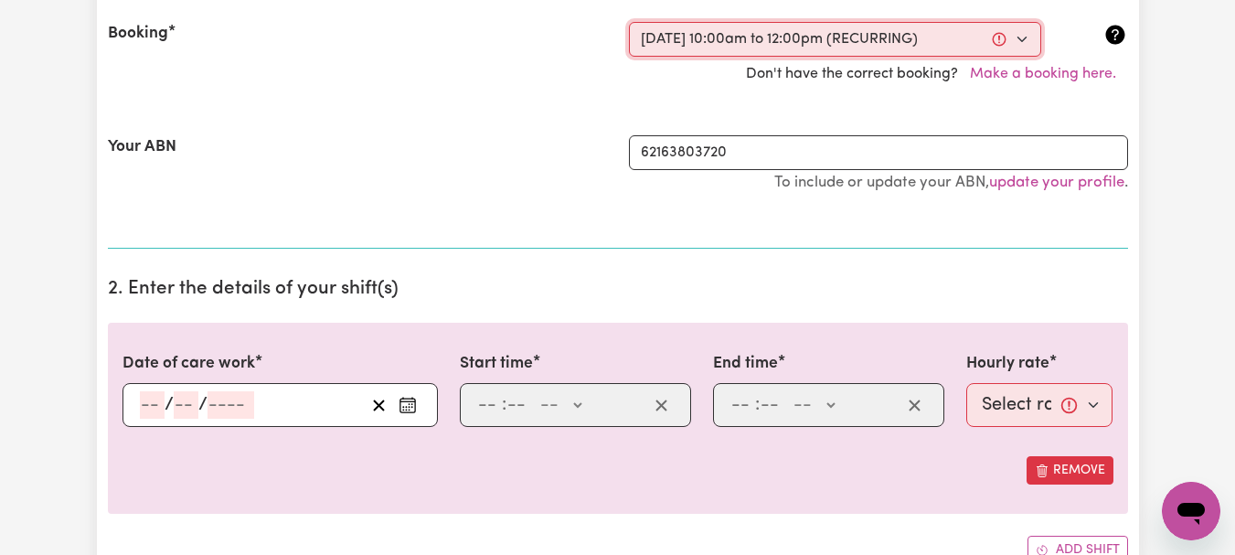
type input "9"
type input "2025"
type input "10:00"
type input "10"
type input "0"
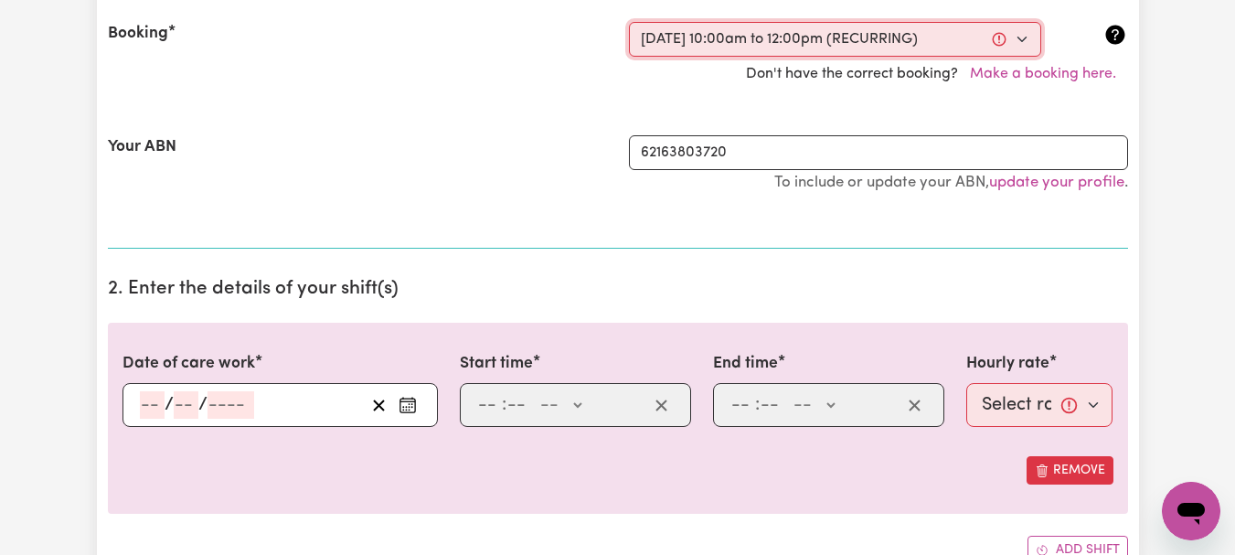
select select "am"
type input "12:00"
type input "12"
type input "0"
select select "pm"
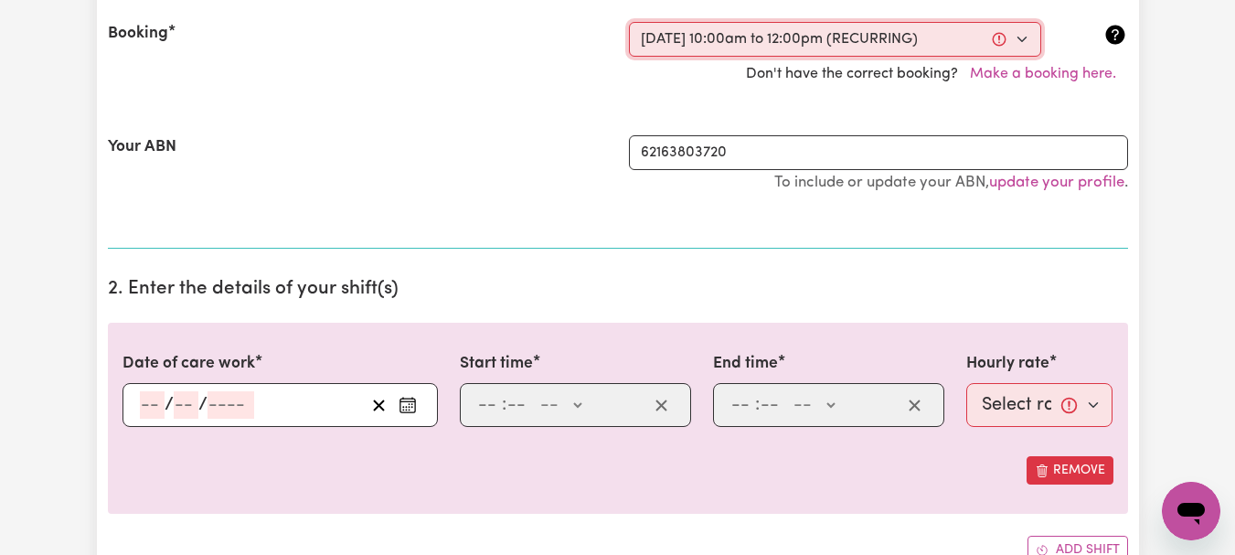
select select "44-Weekday"
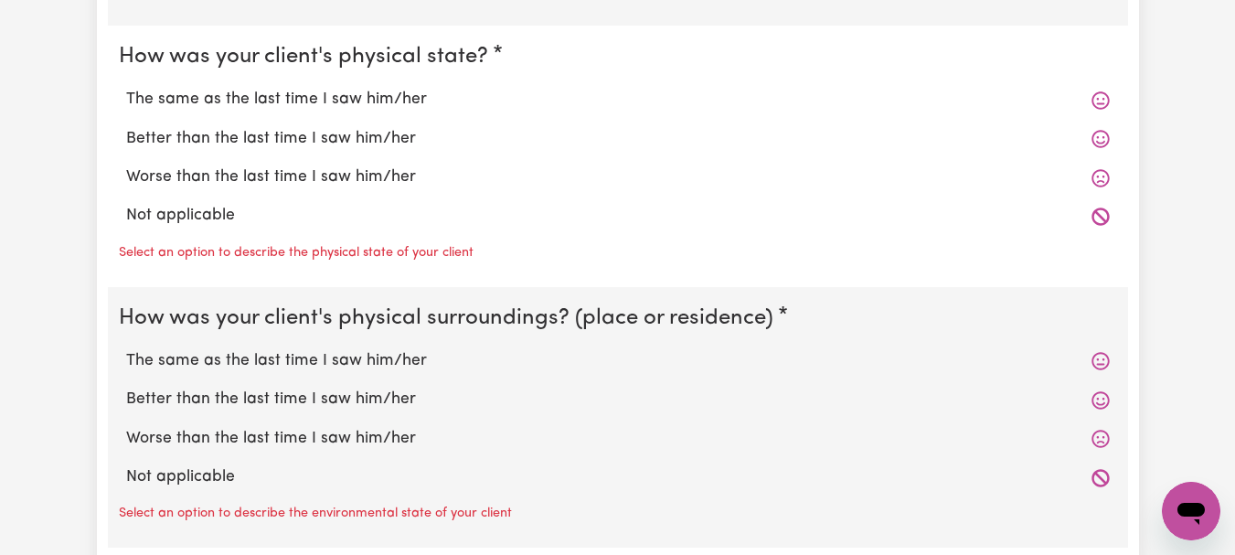
scroll to position [1811, 0]
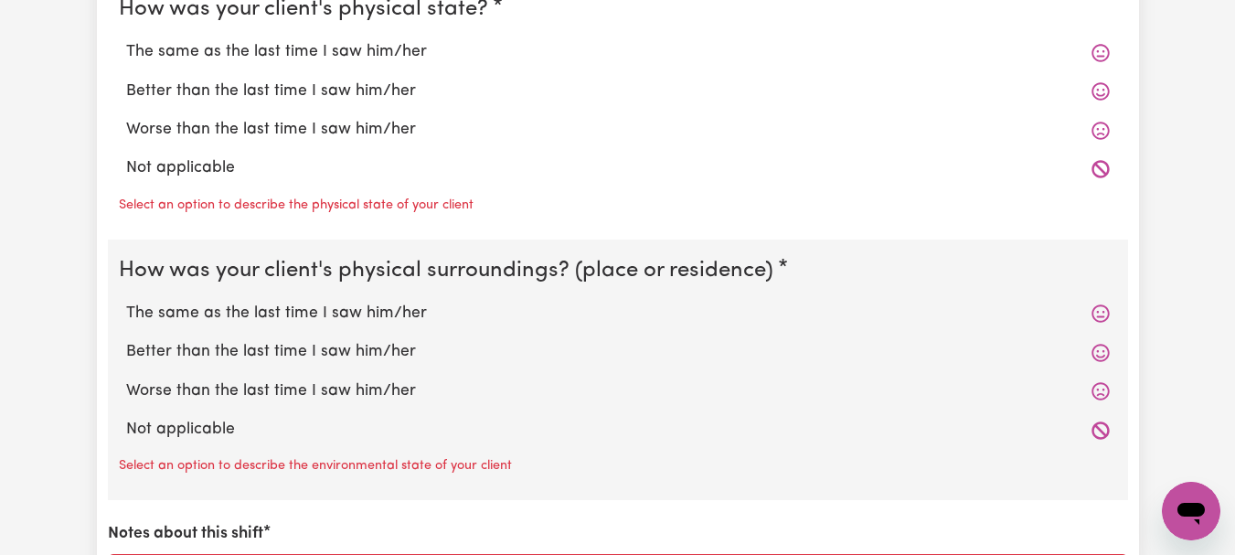
radio input "true"
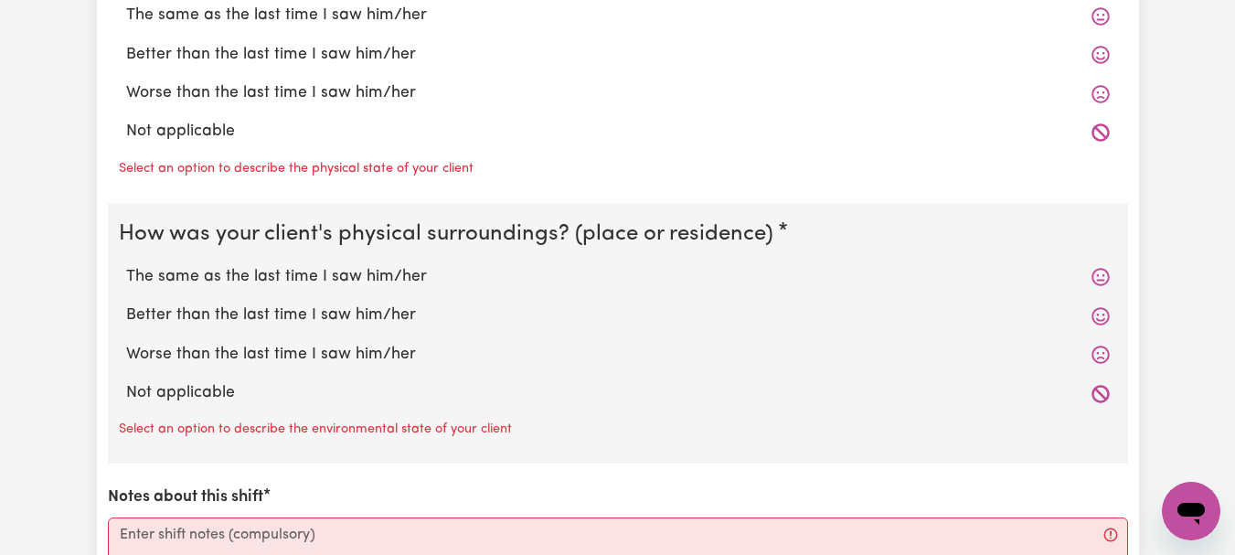
click at [422, 27] on label "The same as the last time I saw him/her" at bounding box center [618, 16] width 984 height 24
click at [126, 4] on input "The same as the last time I saw him/her" at bounding box center [125, 3] width 1 height 1
radio input "true"
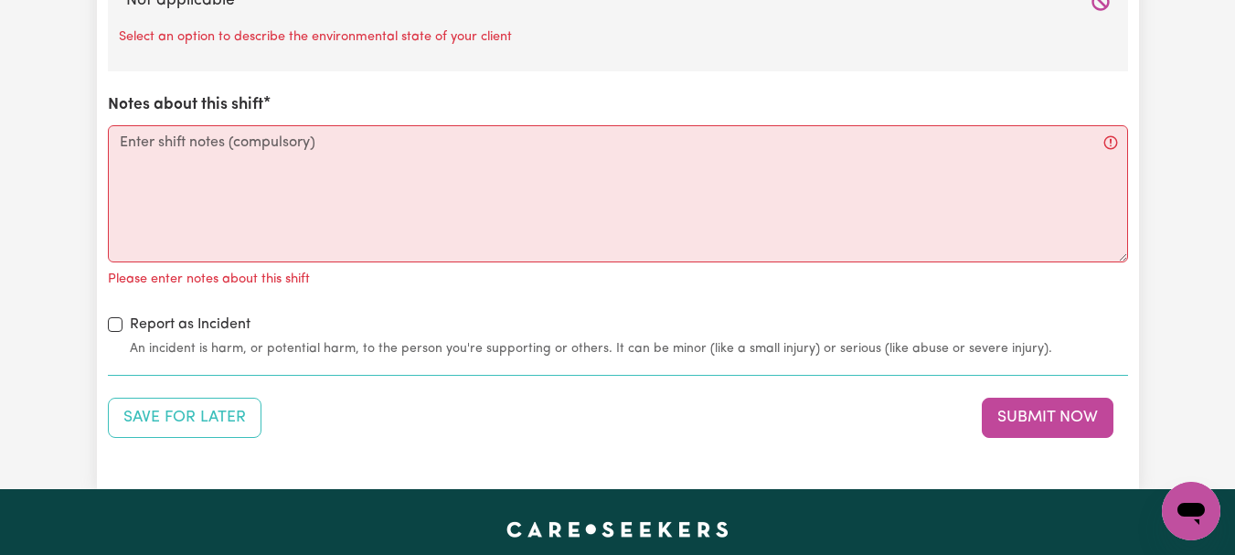
scroll to position [2198, 0]
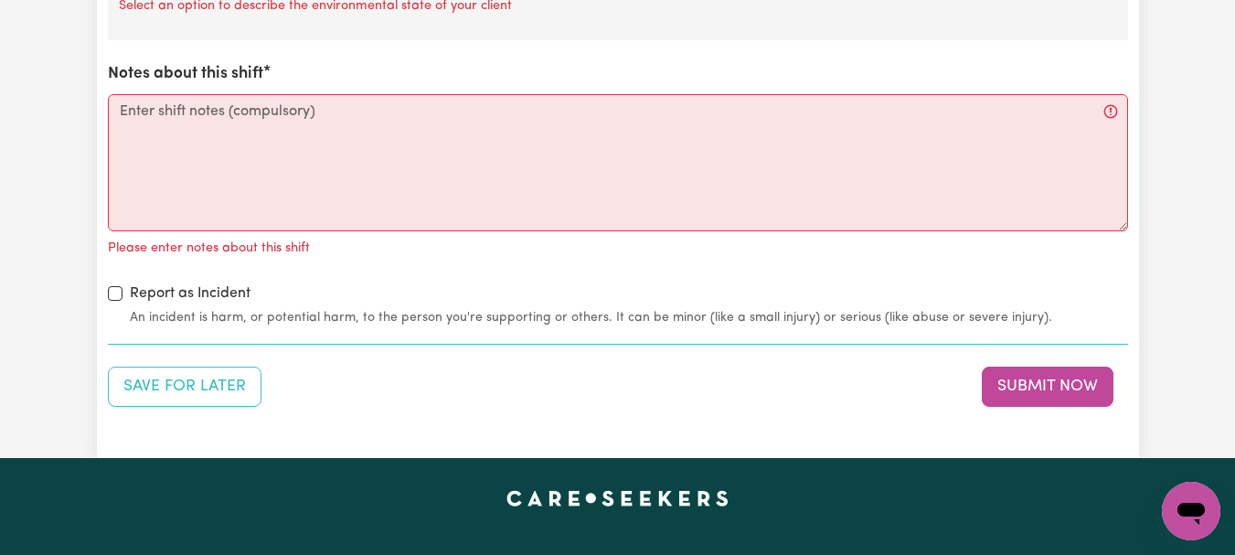
radio input "true"
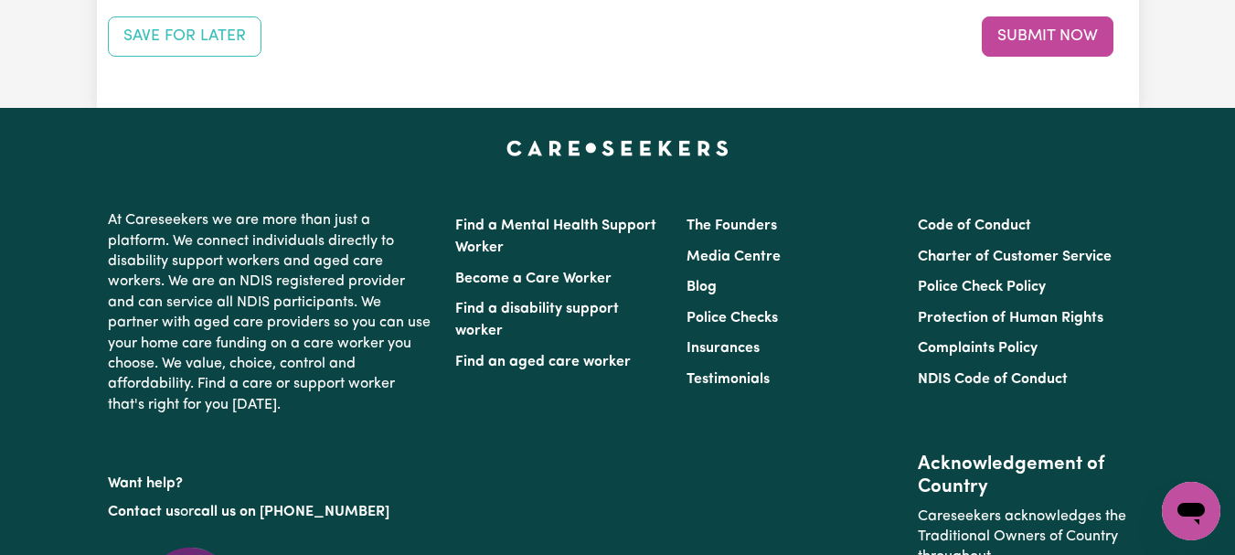
scroll to position [2534, 0]
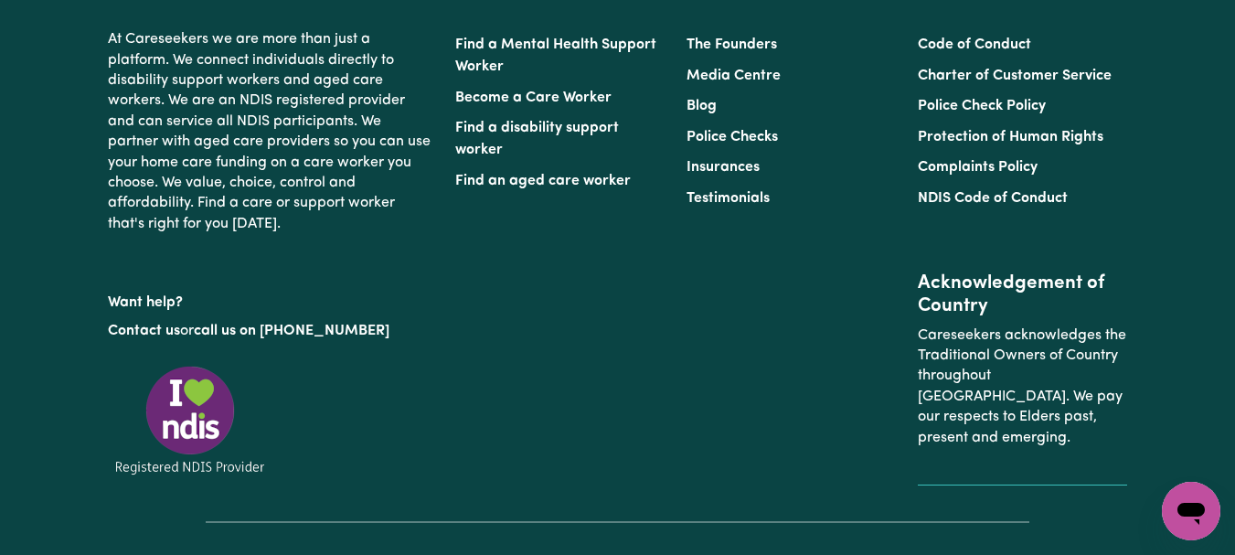
scroll to position [2686, 0]
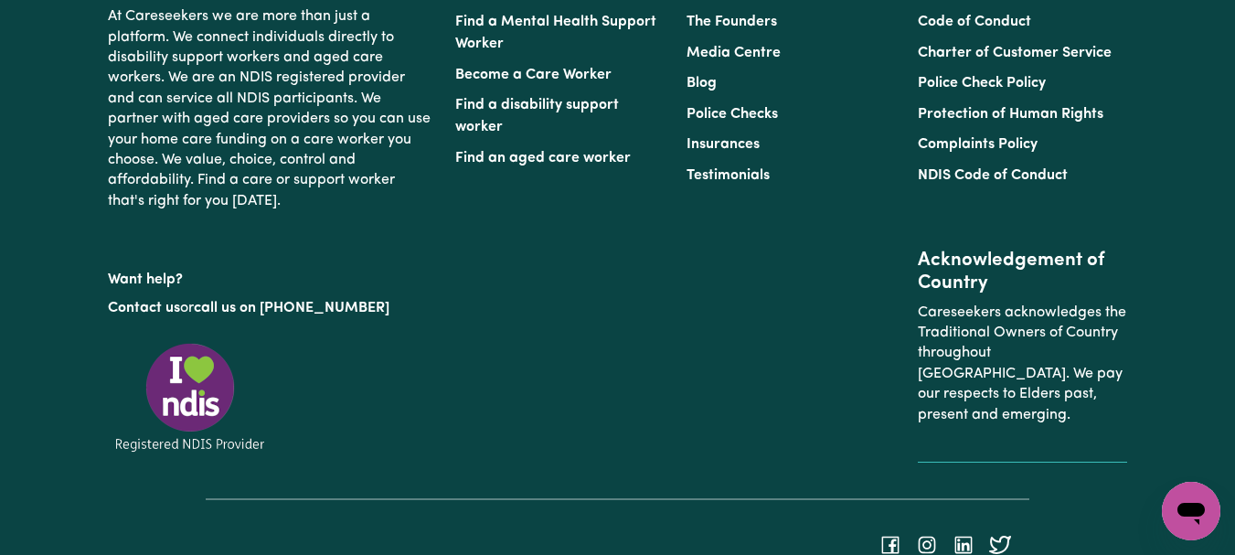
type textarea "Refer to KNC shift notes."
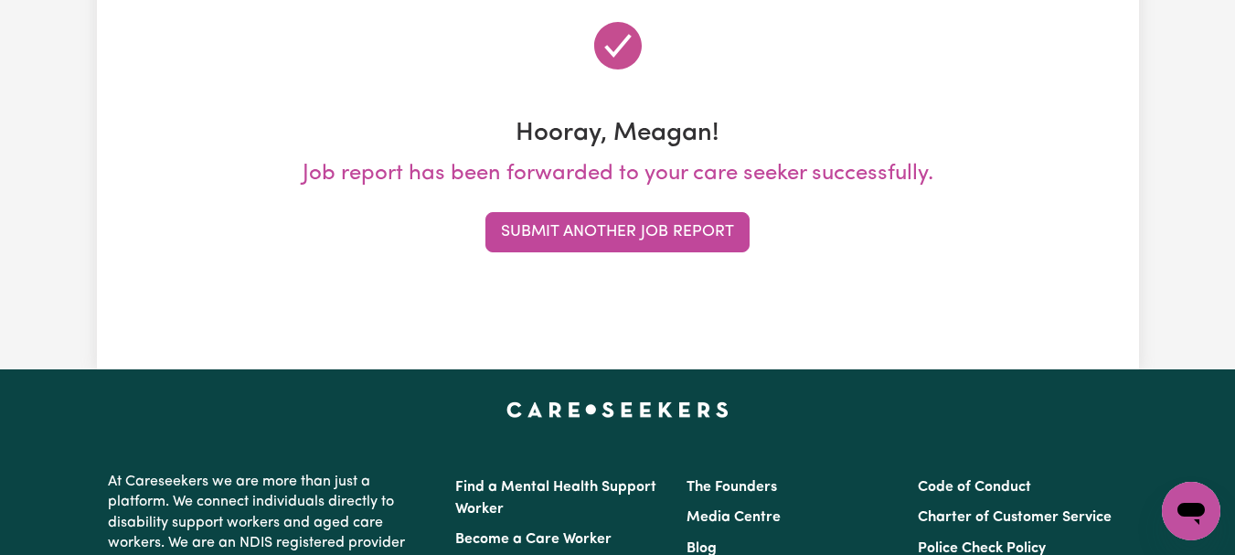
scroll to position [247, 0]
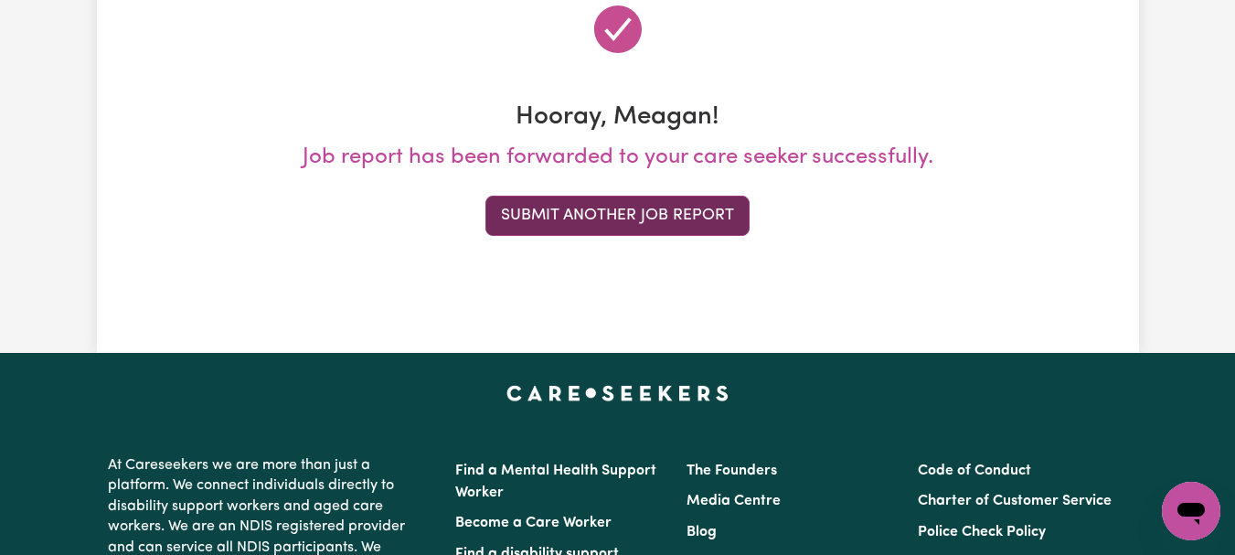
click at [681, 236] on button "Submit Another Job Report" at bounding box center [618, 216] width 264 height 40
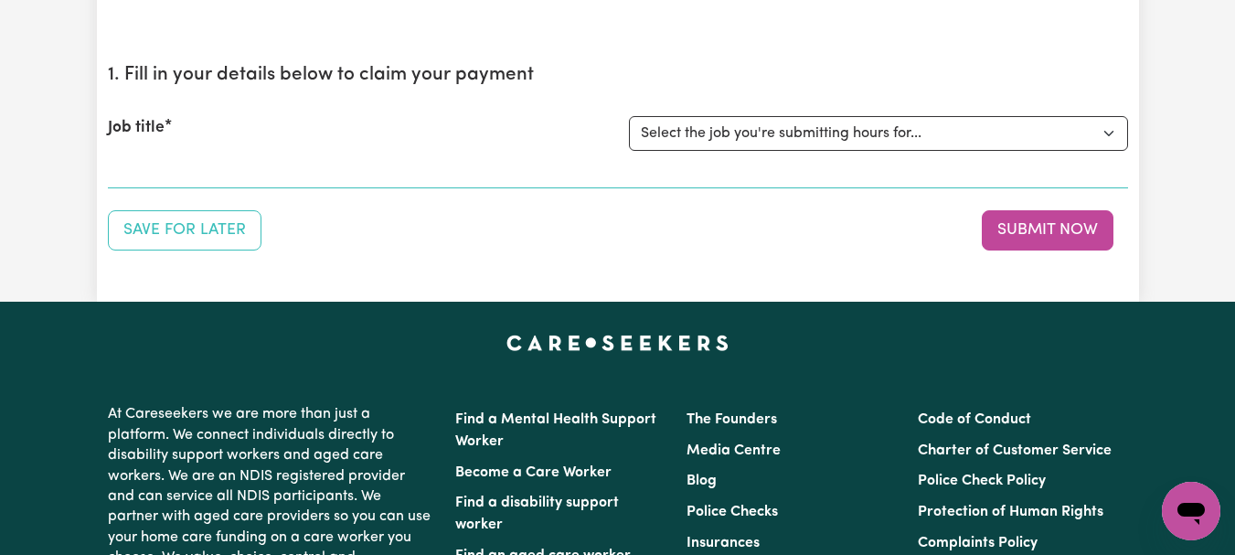
scroll to position [163, 0]
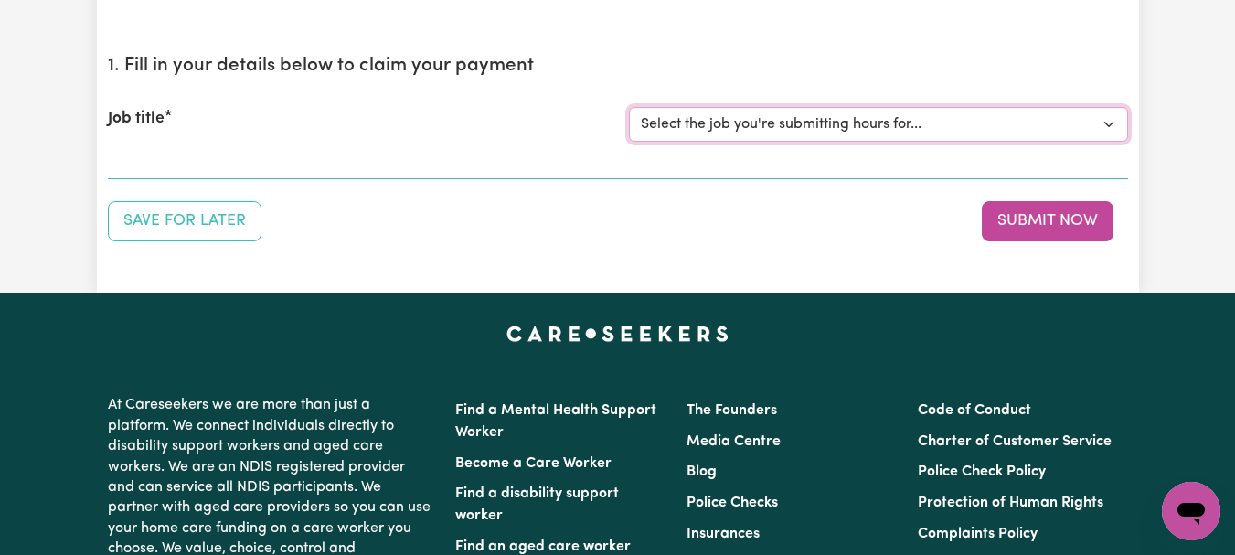
click at [1101, 142] on select "Select the job you're submitting hours for... [[PERSON_NAME]] [DEMOGRAPHIC_DATA…" at bounding box center [878, 124] width 499 height 35
select select "7667"
click at [631, 142] on select "Select the job you're submitting hours for... [[PERSON_NAME]] [DEMOGRAPHIC_DATA…" at bounding box center [878, 124] width 499 height 35
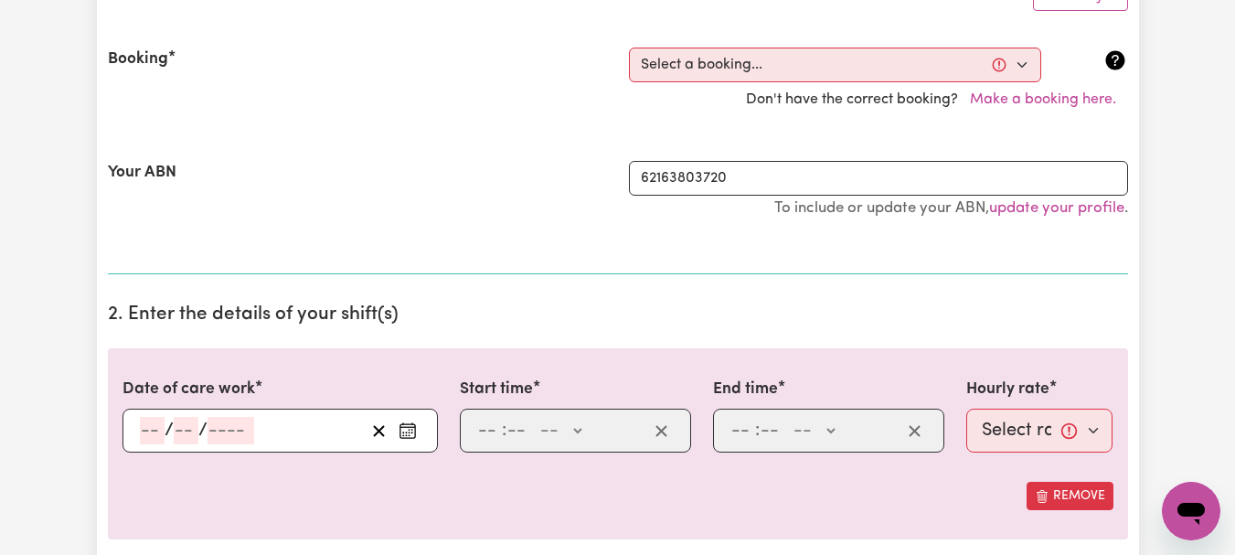
scroll to position [404, 0]
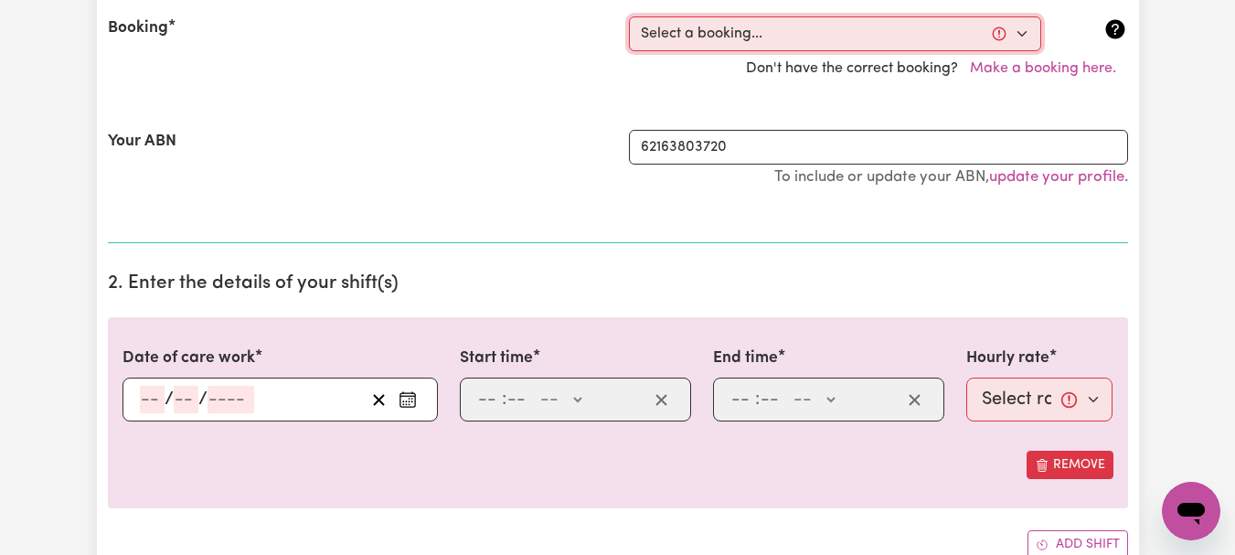
click at [1018, 51] on select "Select a booking... [DATE] 08:00am to 09:00am (ONE-OFF) [DATE] 08:00am to 09:00…" at bounding box center [835, 33] width 412 height 35
select select "354076"
click at [631, 51] on select "Select a booking... [DATE] 08:00am to 09:00am (ONE-OFF) [DATE] 08:00am to 09:00…" at bounding box center [835, 33] width 412 height 35
type input "2025-10-01"
type input "1"
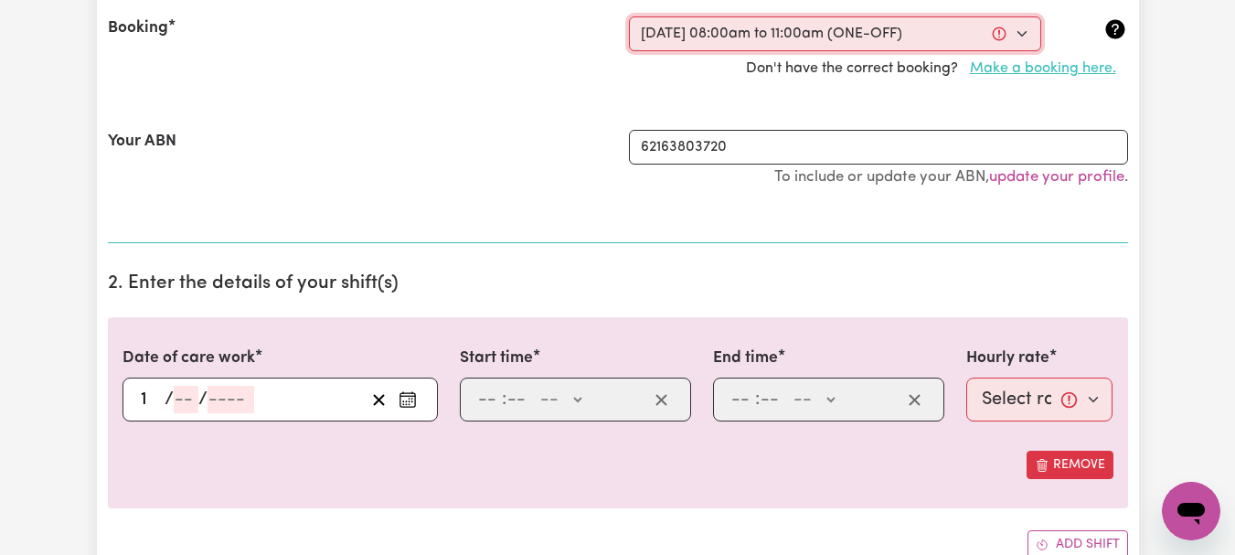
type input "10"
type input "2025"
type input "08:00"
type input "8"
type input "0"
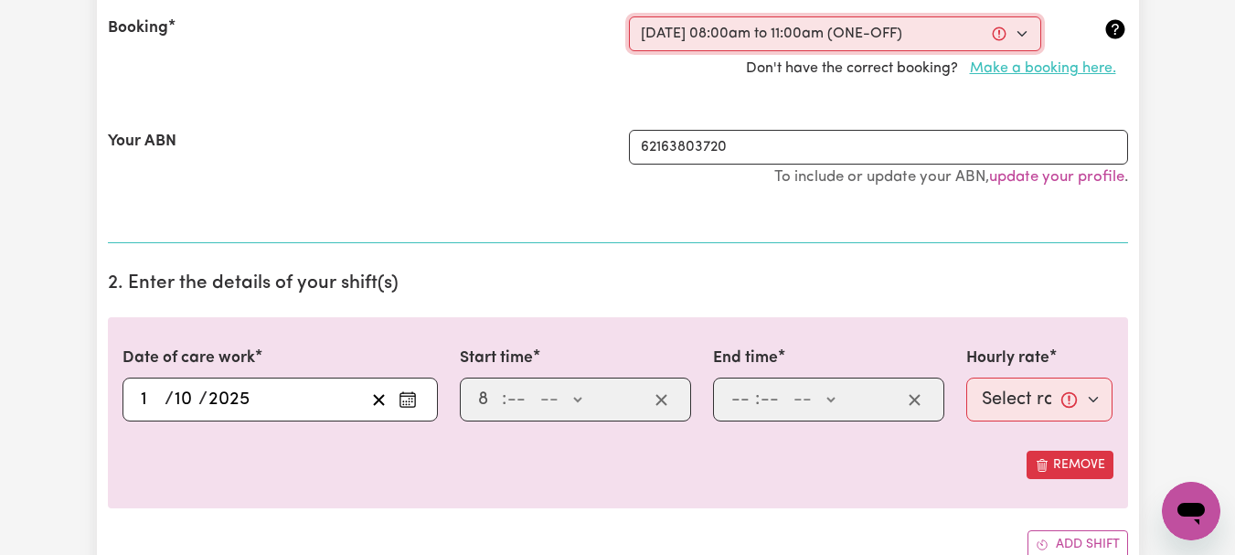
select select "am"
type input "11:00"
type input "11"
type input "0"
select select "am"
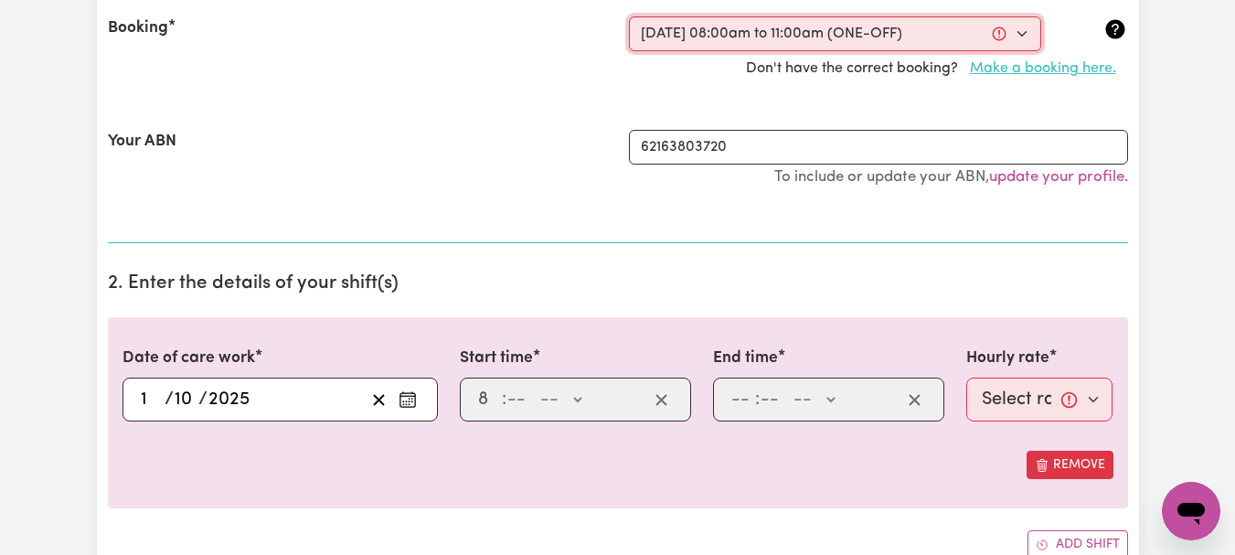
select select "44-Weekday"
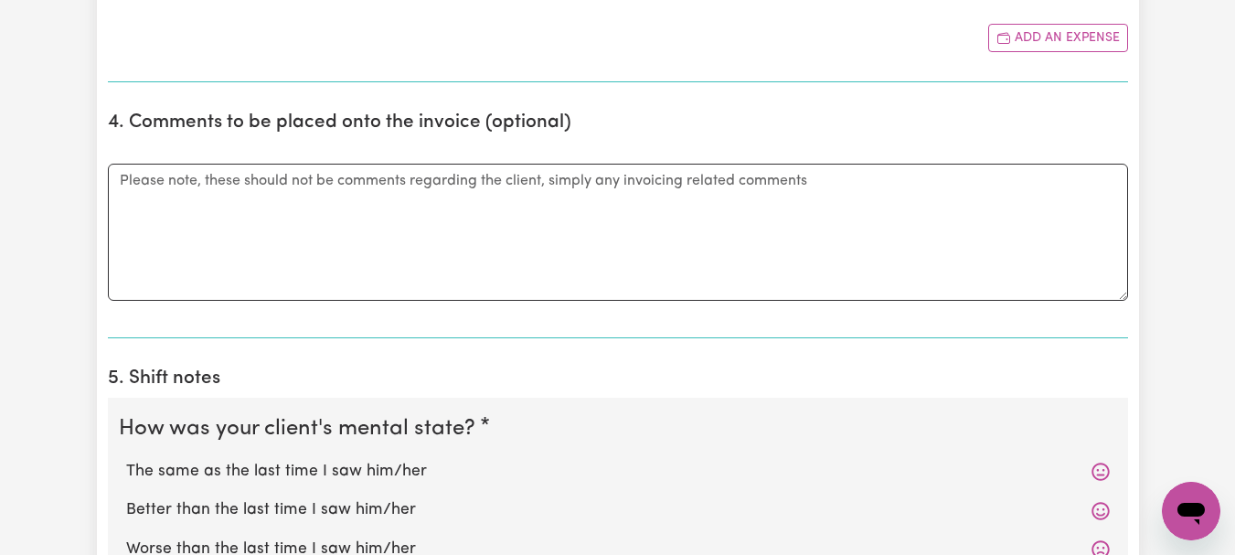
scroll to position [1139, 0]
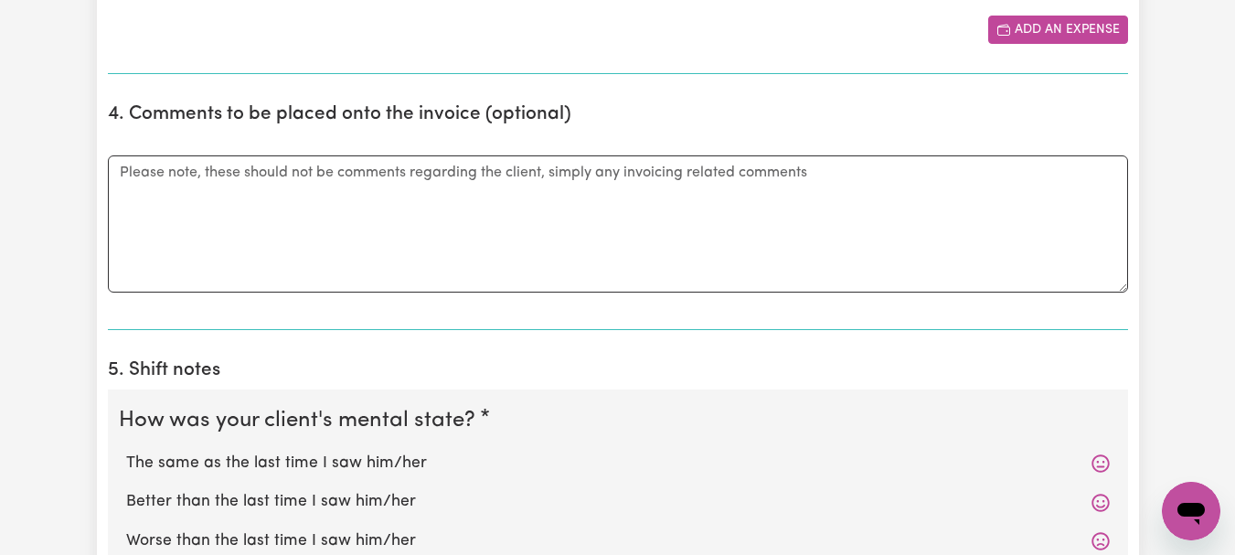
click at [1049, 44] on button "Add an expense" at bounding box center [1059, 30] width 140 height 28
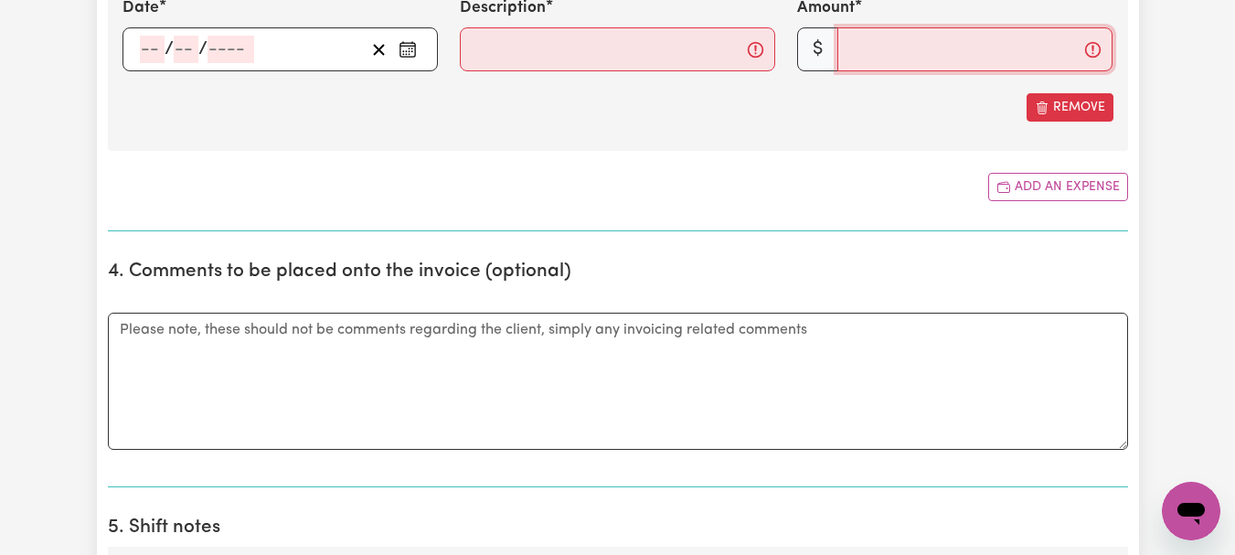
click at [872, 71] on input "Amount" at bounding box center [975, 49] width 275 height 44
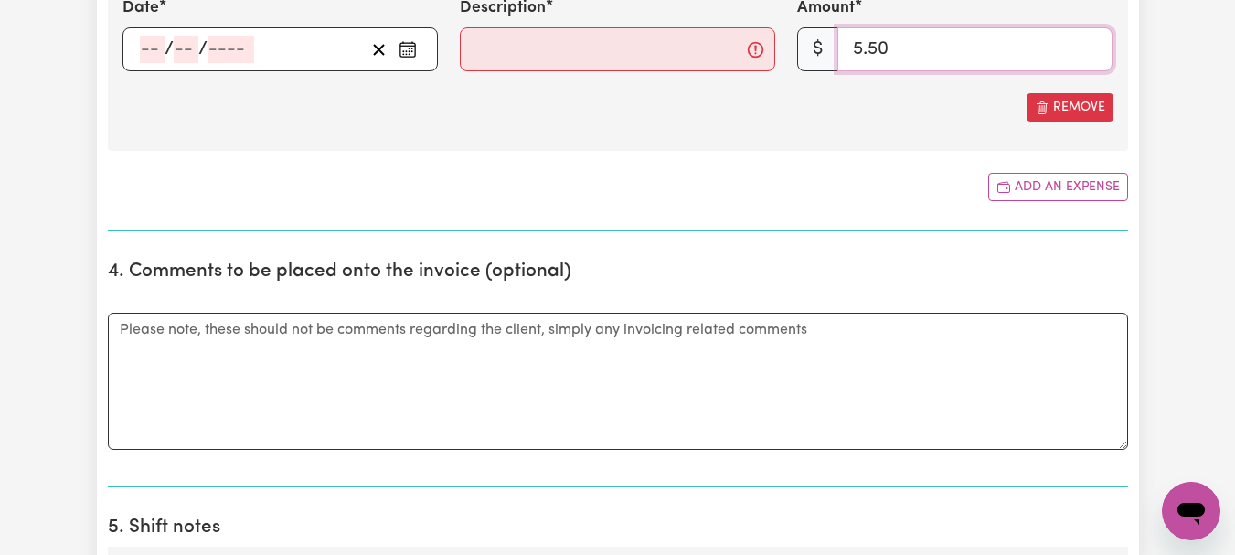
type input "5.50"
click at [408, 53] on circle "Enter the date of expense" at bounding box center [409, 52] width 2 height 2
type input "2025-10-01"
type input "1"
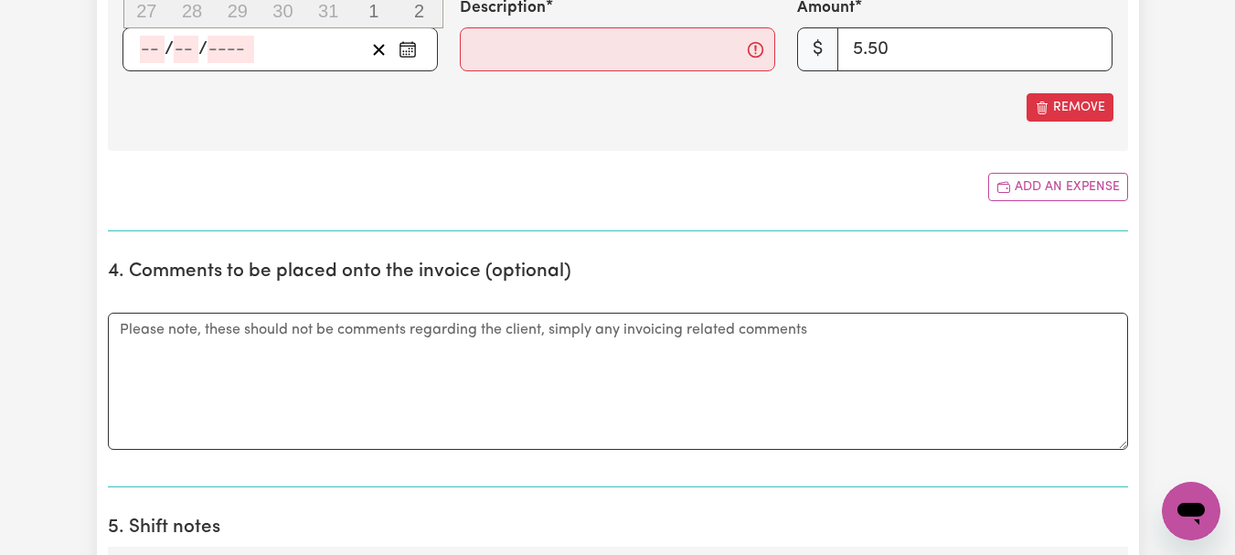
type input "10"
type input "2025"
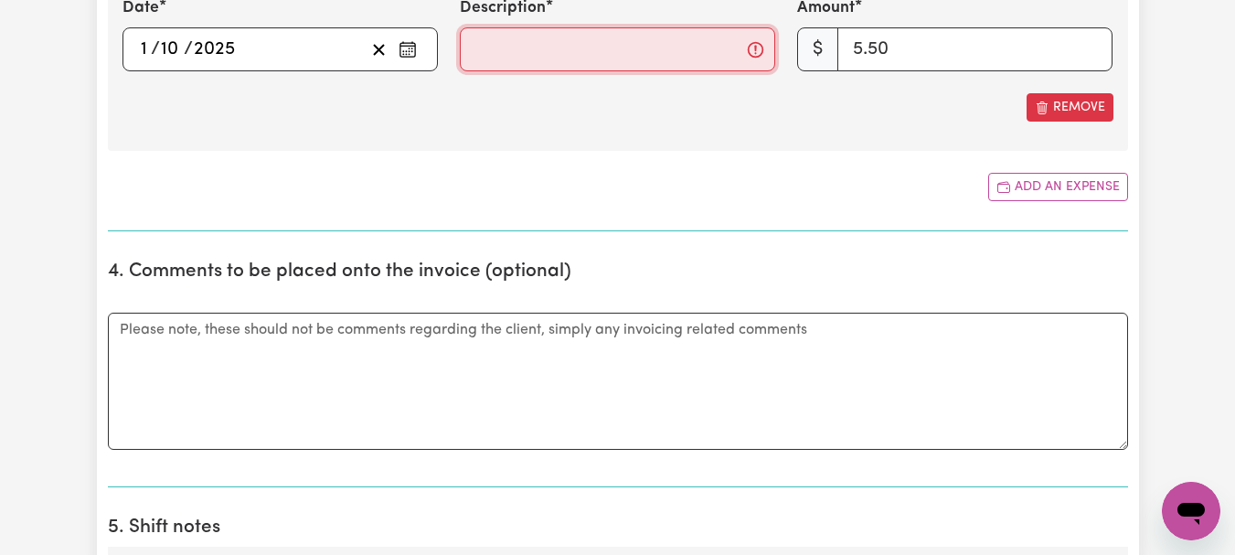
click at [480, 71] on input "Description" at bounding box center [618, 49] width 316 height 44
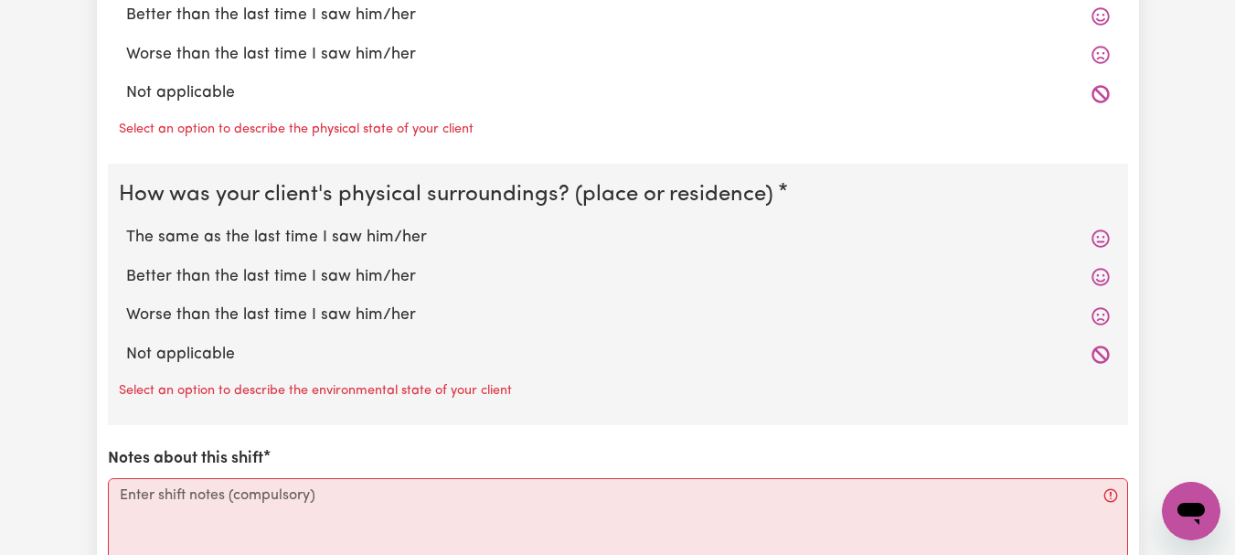
scroll to position [2060, 0]
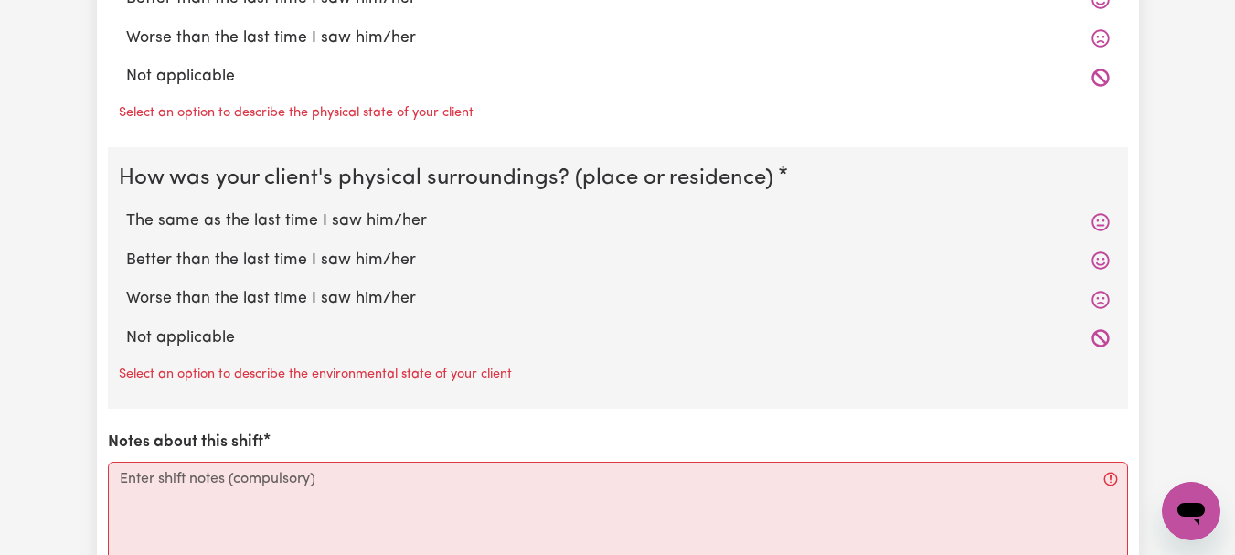
type input "Took Wil to Westbury Medical Centre for his doctor's appointment. Went to Westb…"
radio input "true"
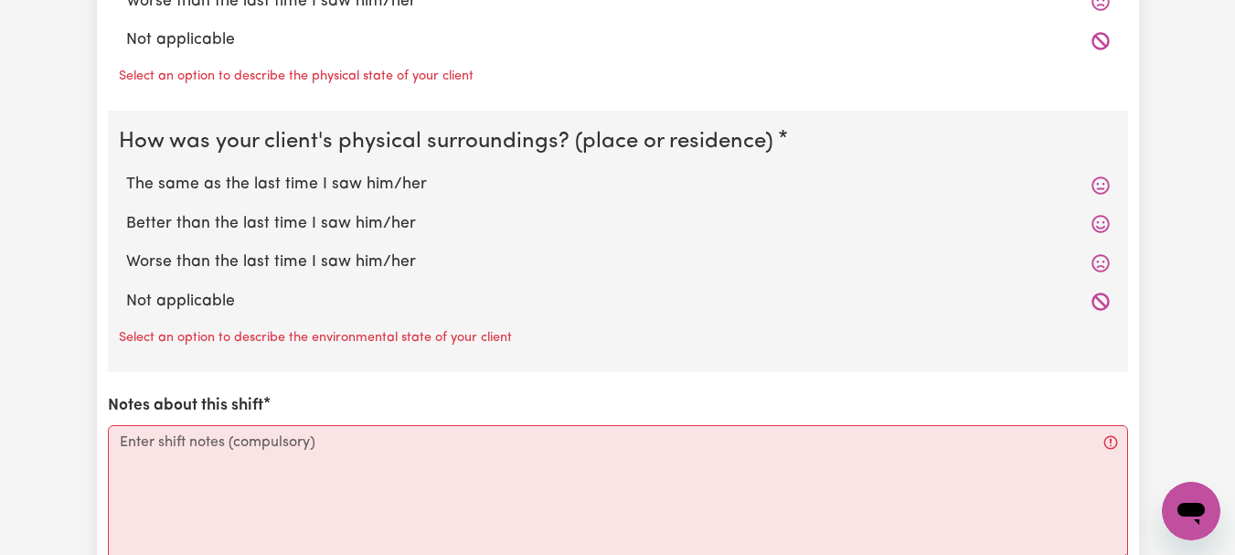
radio input "true"
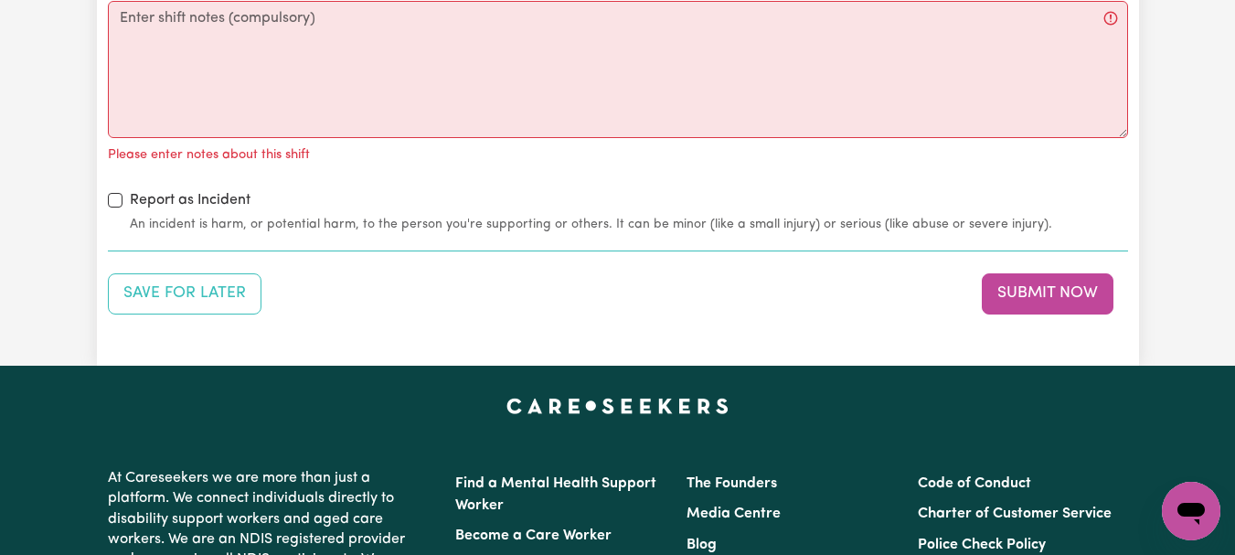
scroll to position [2488, 0]
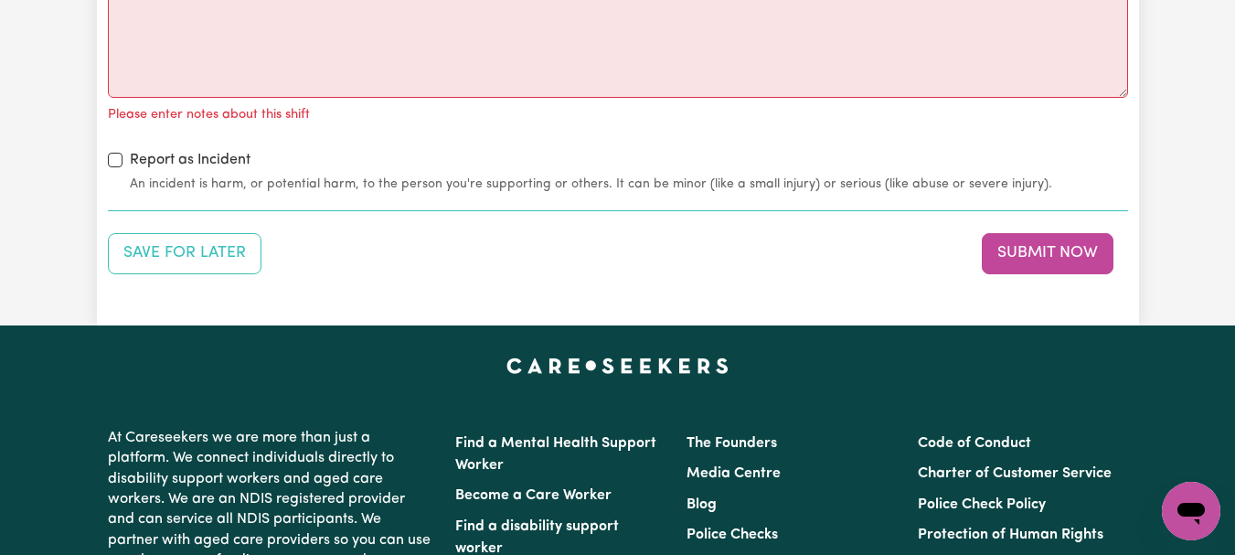
radio input "true"
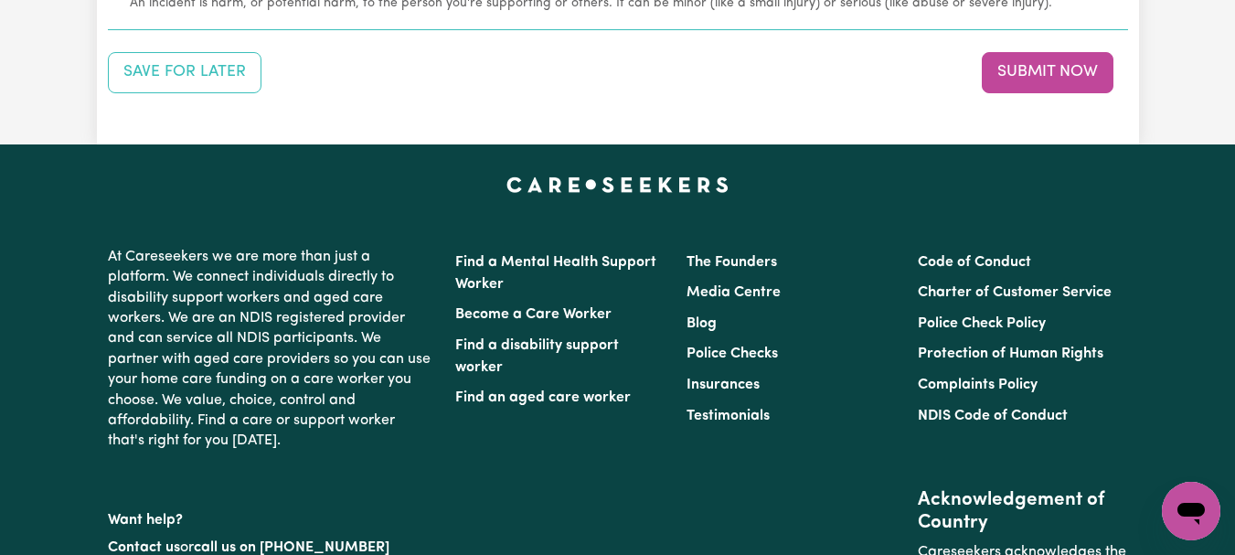
scroll to position [2657, 0]
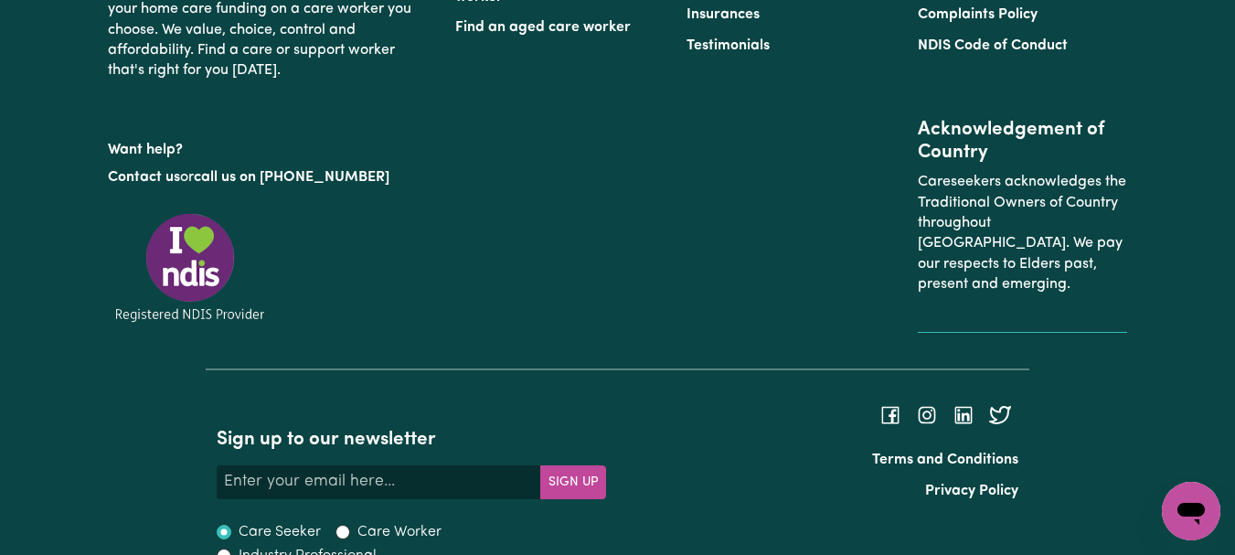
scroll to position [2982, 0]
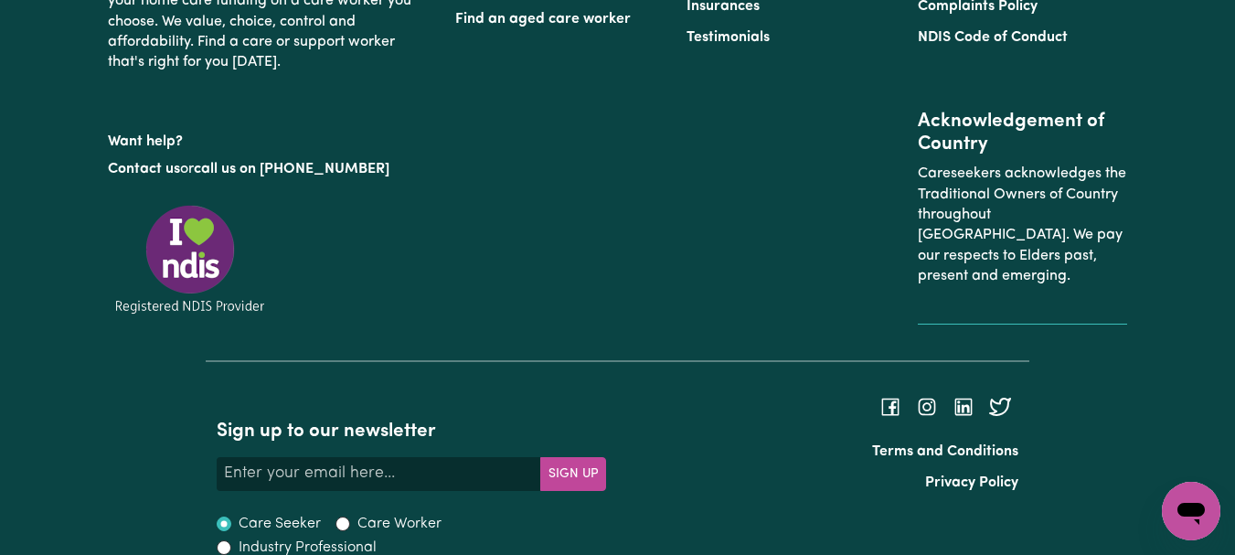
type textarea "Refer to KNC shift notes."
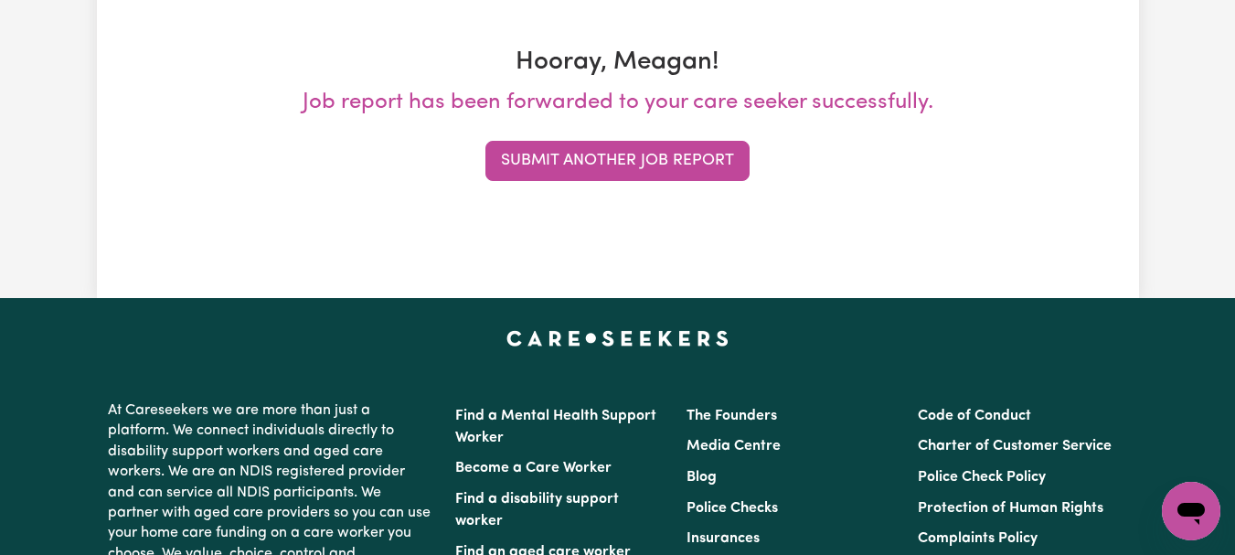
scroll to position [312, 0]
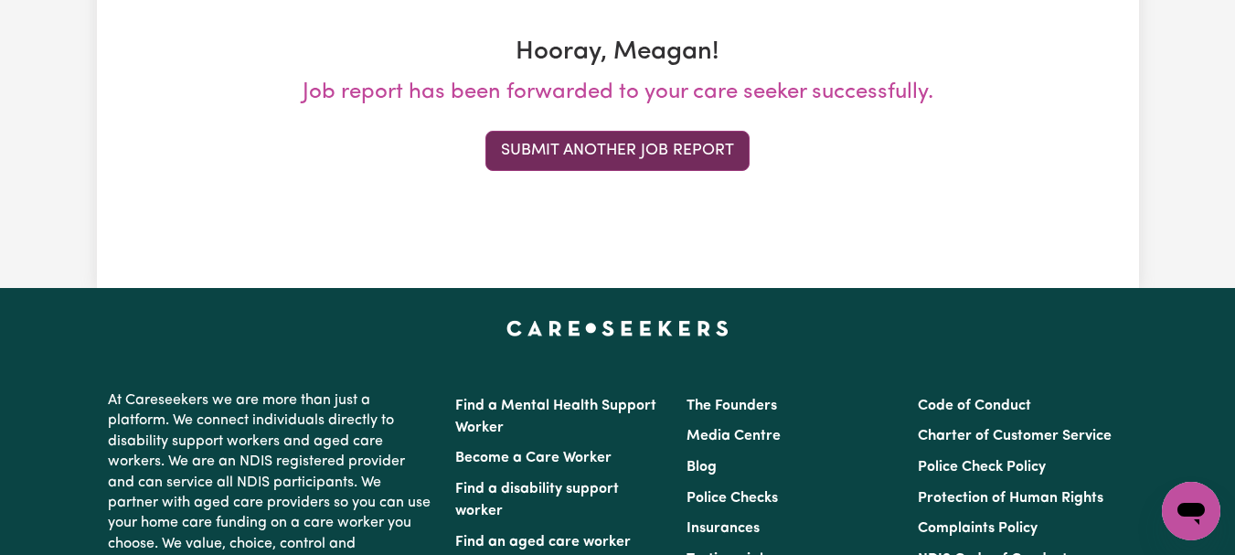
click at [743, 171] on button "Submit Another Job Report" at bounding box center [618, 151] width 264 height 40
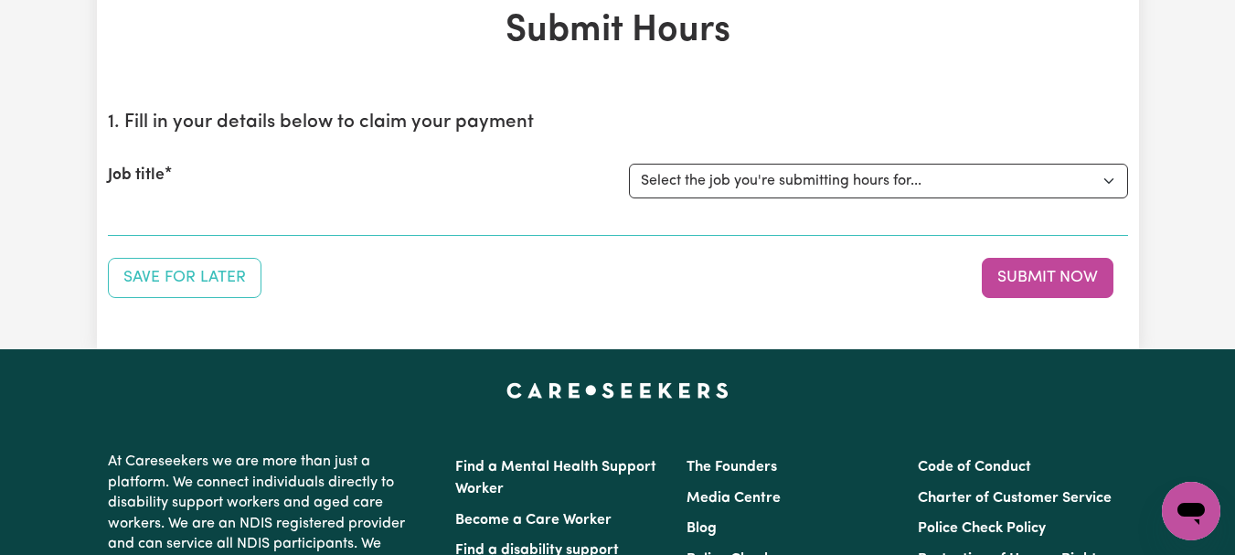
scroll to position [189, 0]
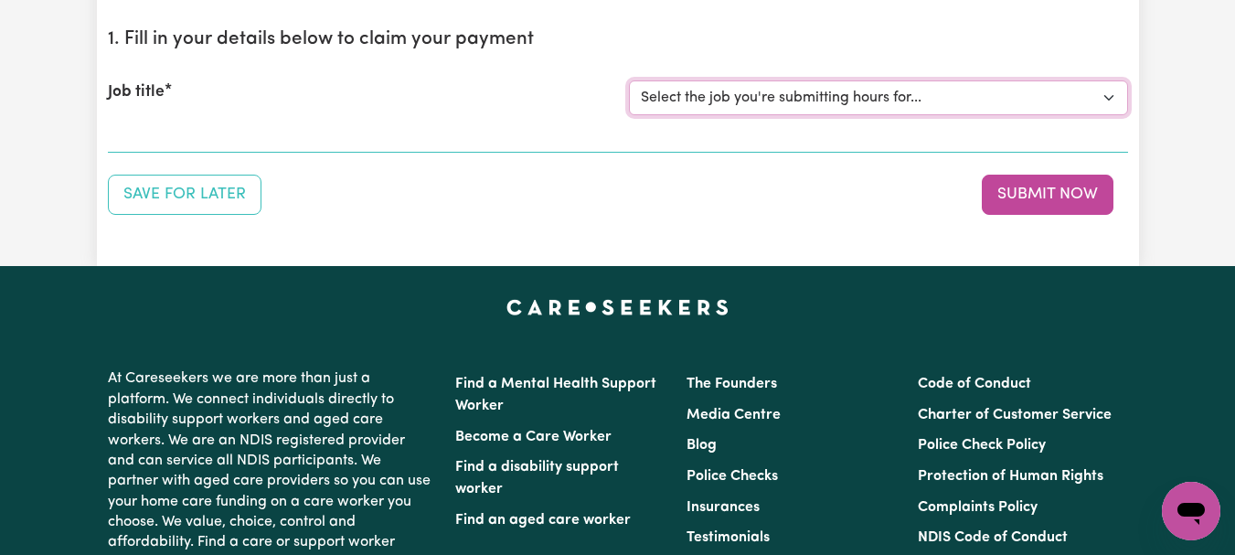
click at [1101, 115] on select "Select the job you're submitting hours for... [[PERSON_NAME]] [DEMOGRAPHIC_DATA…" at bounding box center [878, 97] width 499 height 35
select select "7667"
click at [631, 115] on select "Select the job you're submitting hours for... [[PERSON_NAME]] [DEMOGRAPHIC_DATA…" at bounding box center [878, 97] width 499 height 35
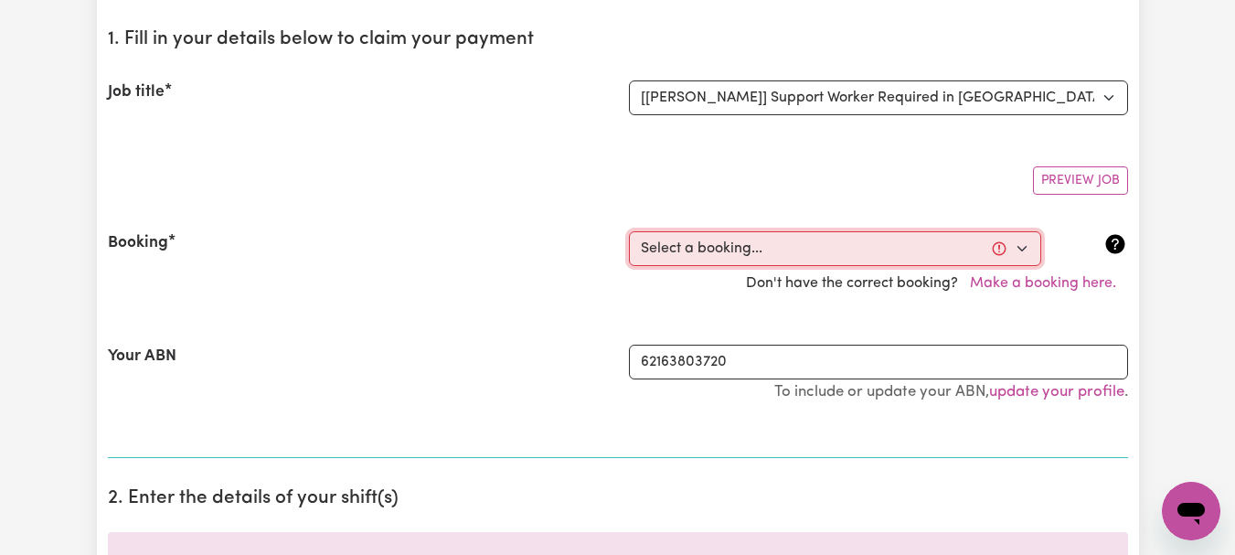
click at [1021, 266] on select "Select a booking... [DATE] 08:00am to 09:00am (ONE-OFF) [DATE] 08:00am to 09:00…" at bounding box center [835, 248] width 412 height 35
select select "354281"
click at [631, 266] on select "Select a booking... [DATE] 08:00am to 09:00am (ONE-OFF) [DATE] 08:00am to 09:00…" at bounding box center [835, 248] width 412 height 35
type input "[DATE]"
type input "2"
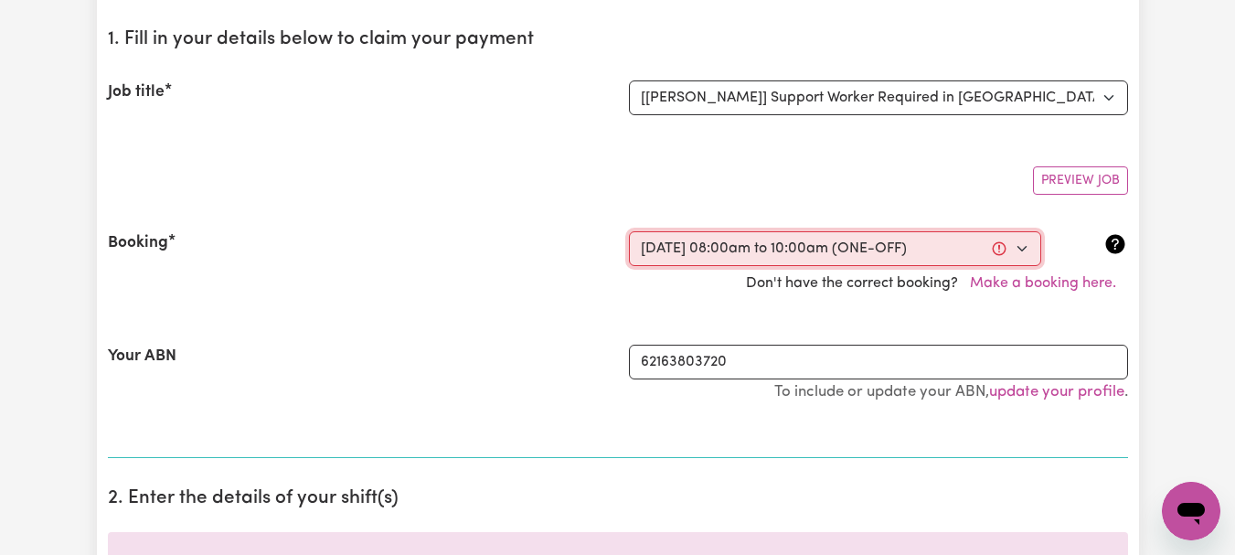
type input "10"
type input "2025"
type input "08:00"
type input "8"
type input "0"
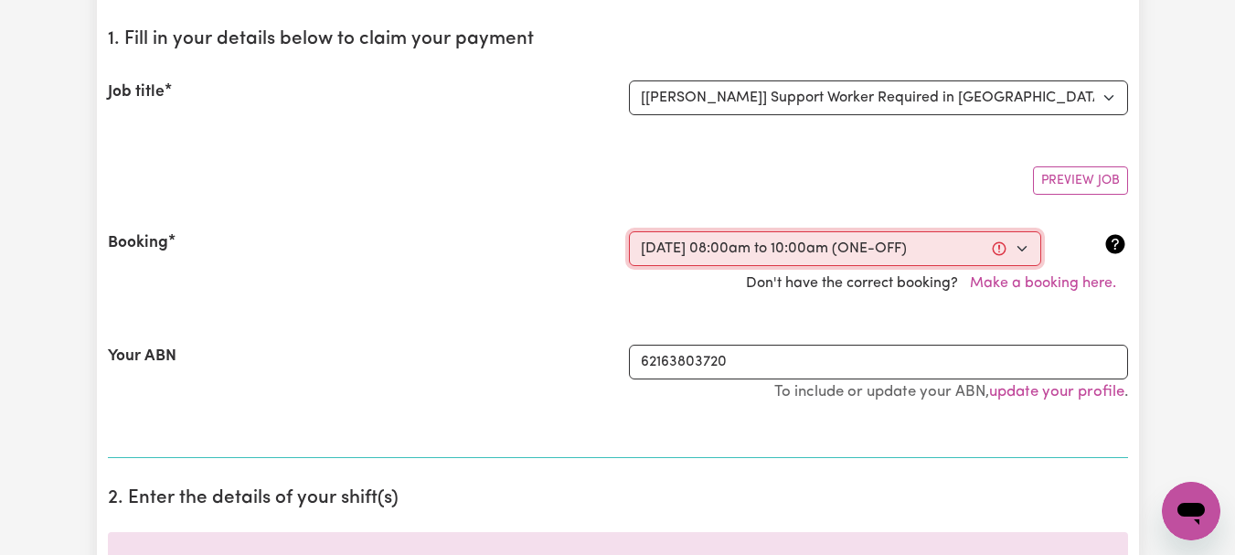
select select "am"
type input "10:00"
type input "10"
type input "0"
select select "am"
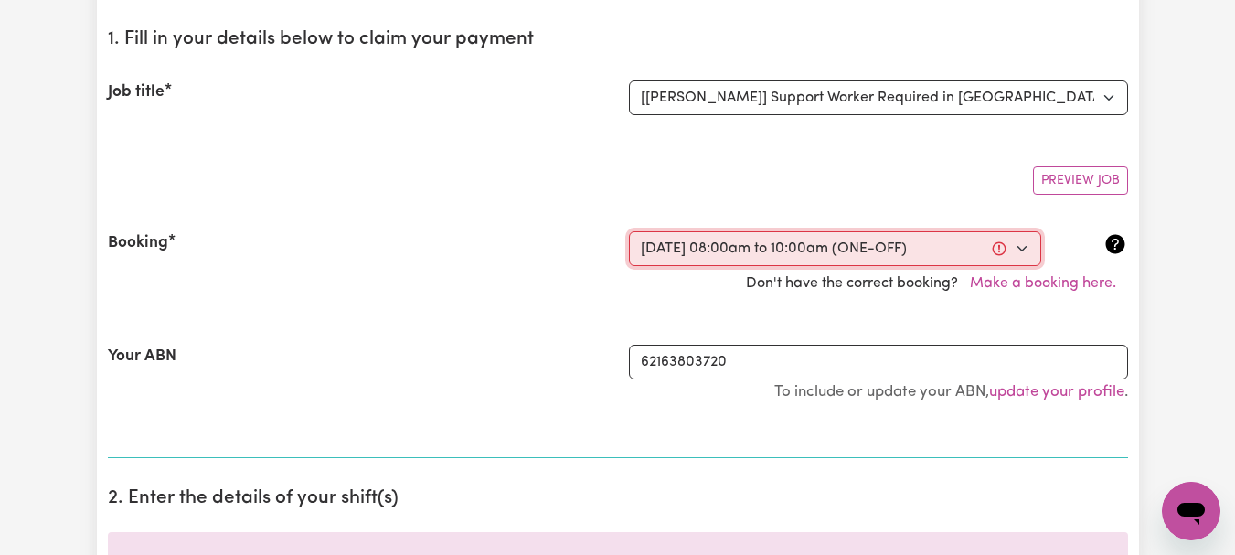
select select "44-Weekday"
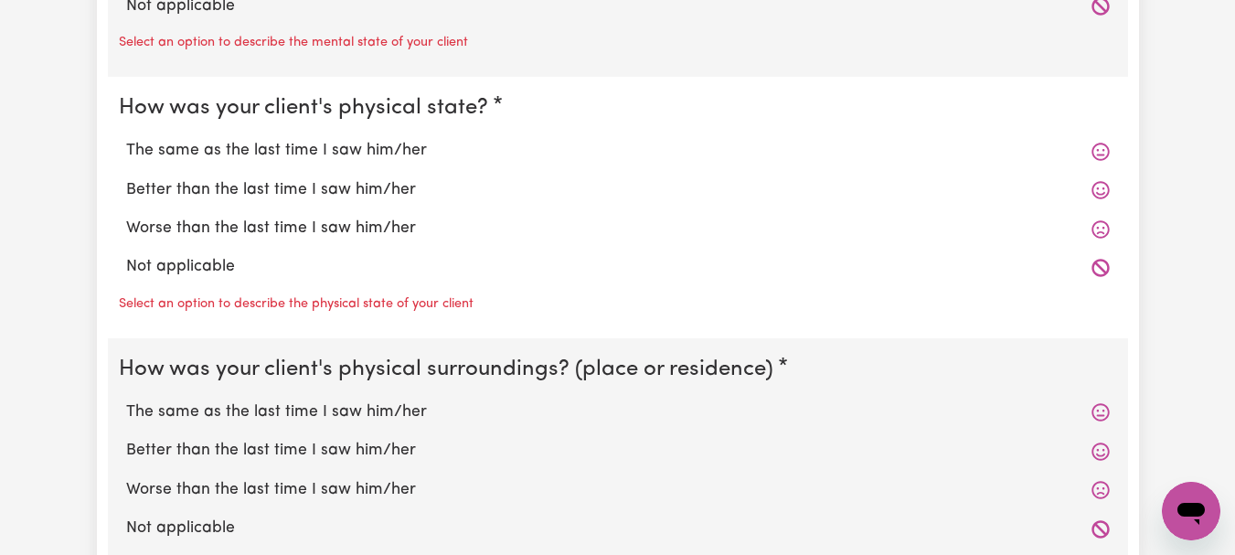
scroll to position [1743, 0]
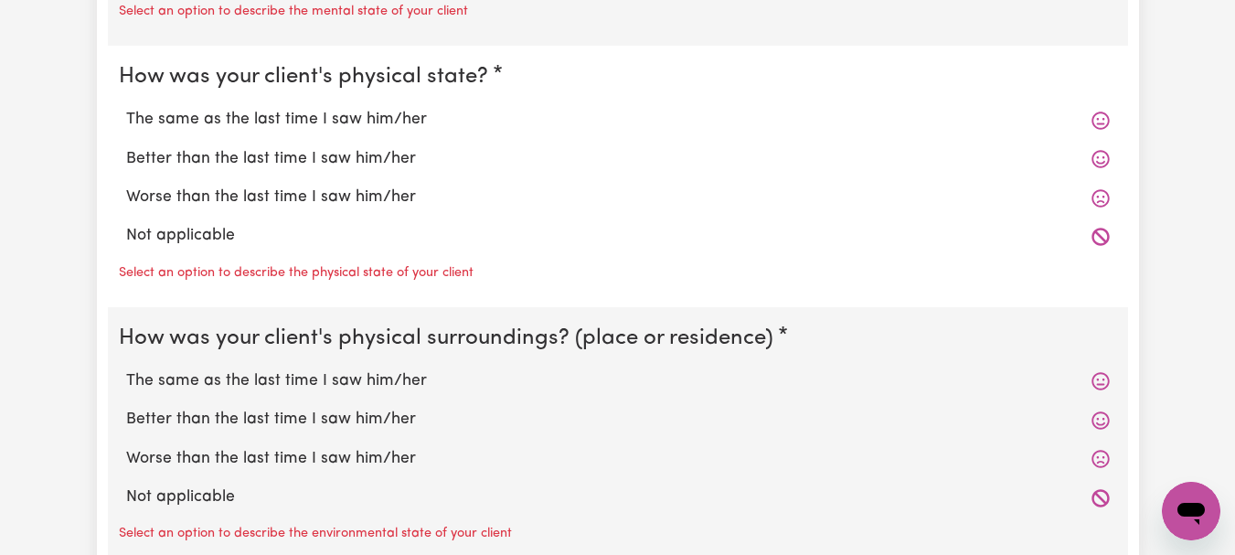
radio input "true"
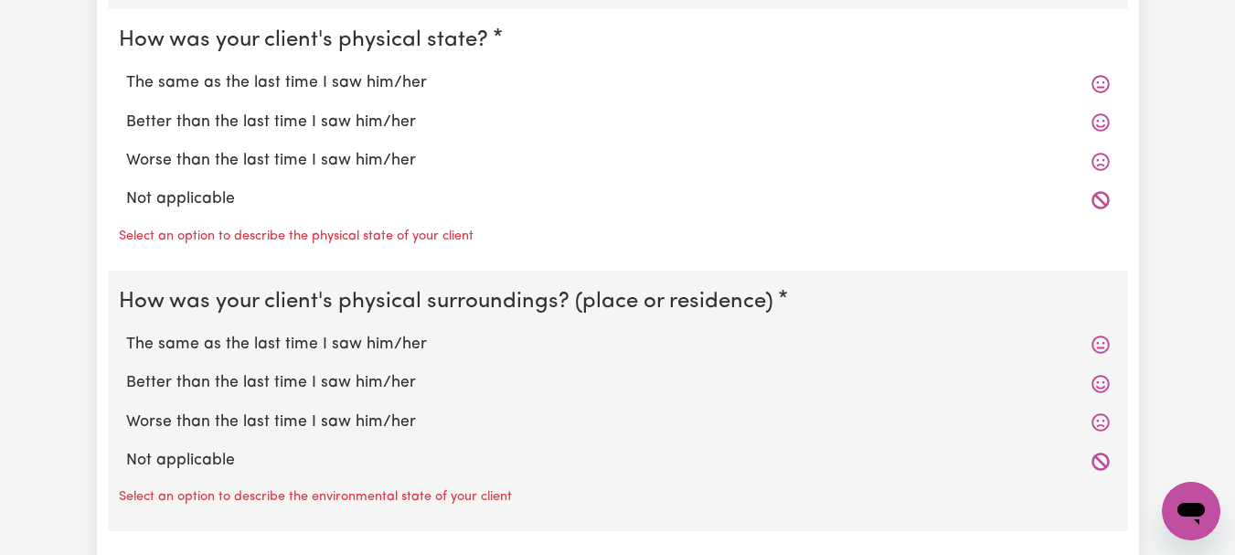
click at [394, 95] on label "The same as the last time I saw him/her" at bounding box center [618, 83] width 984 height 24
click at [126, 71] on input "The same as the last time I saw him/her" at bounding box center [125, 70] width 1 height 1
radio input "true"
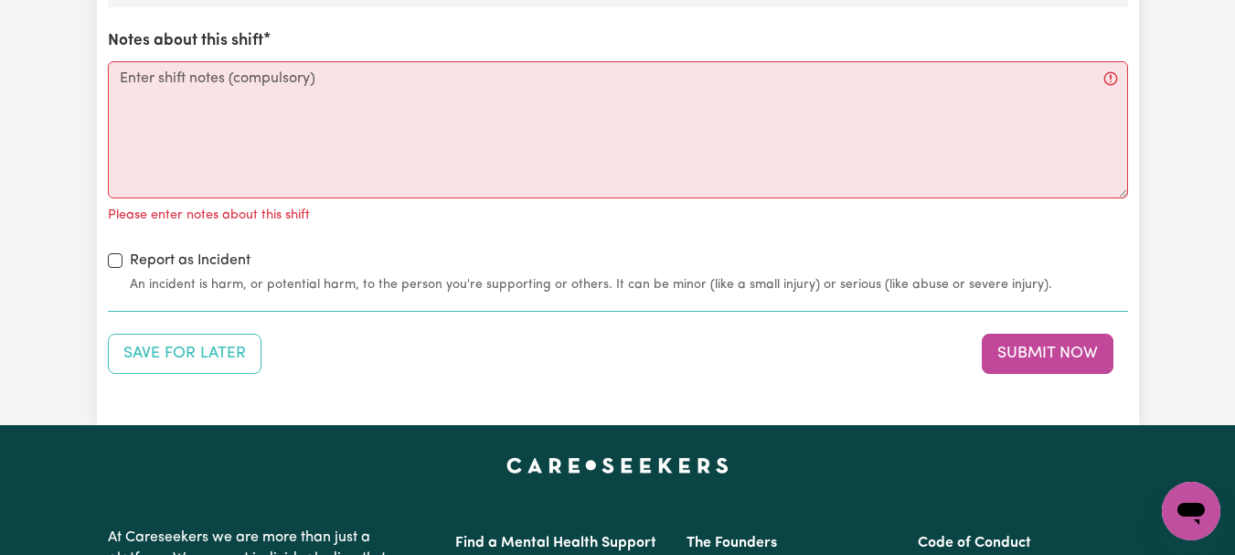
scroll to position [2270, 0]
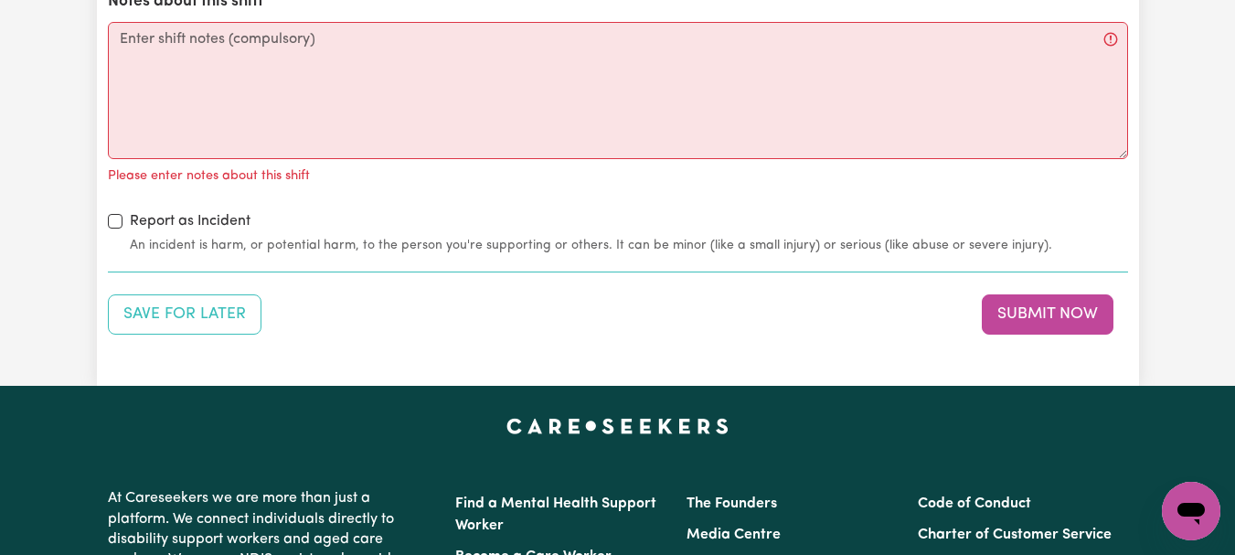
radio input "true"
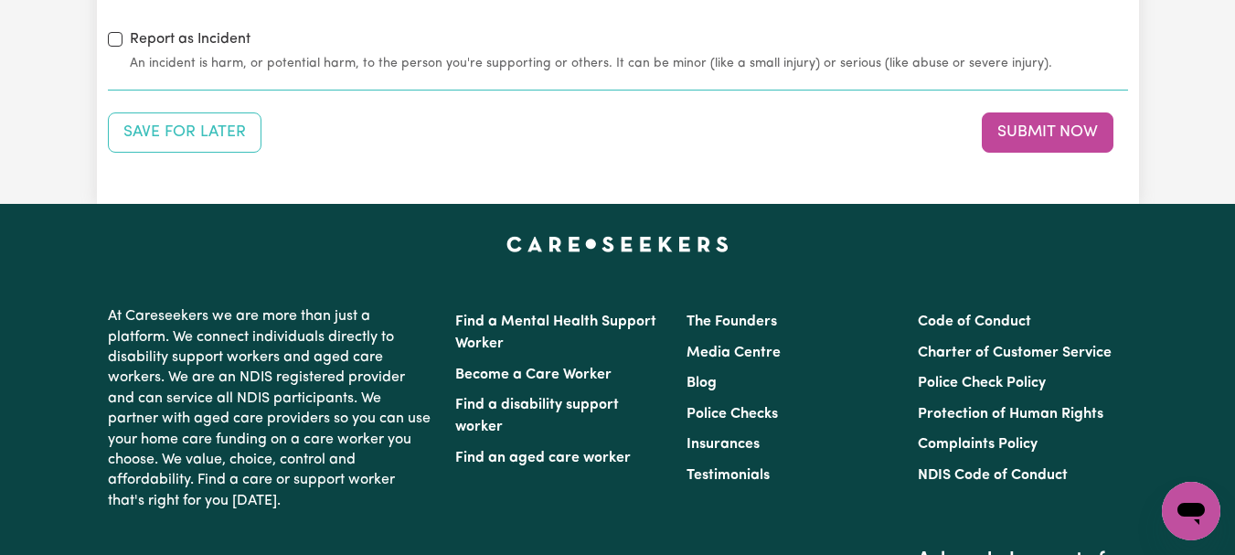
scroll to position [2476, 0]
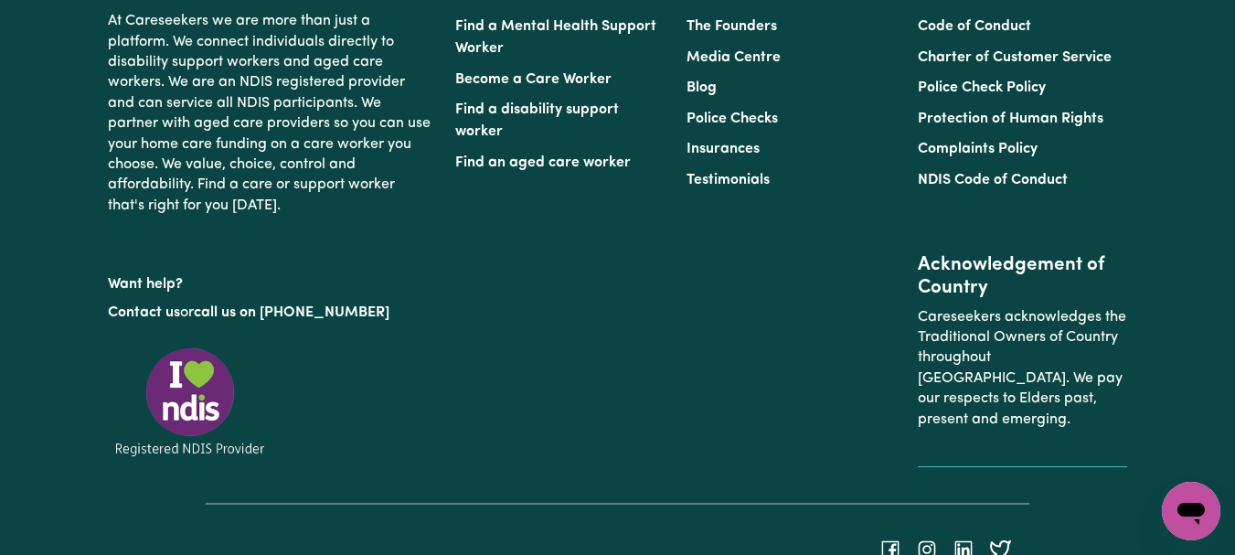
scroll to position [2765, 0]
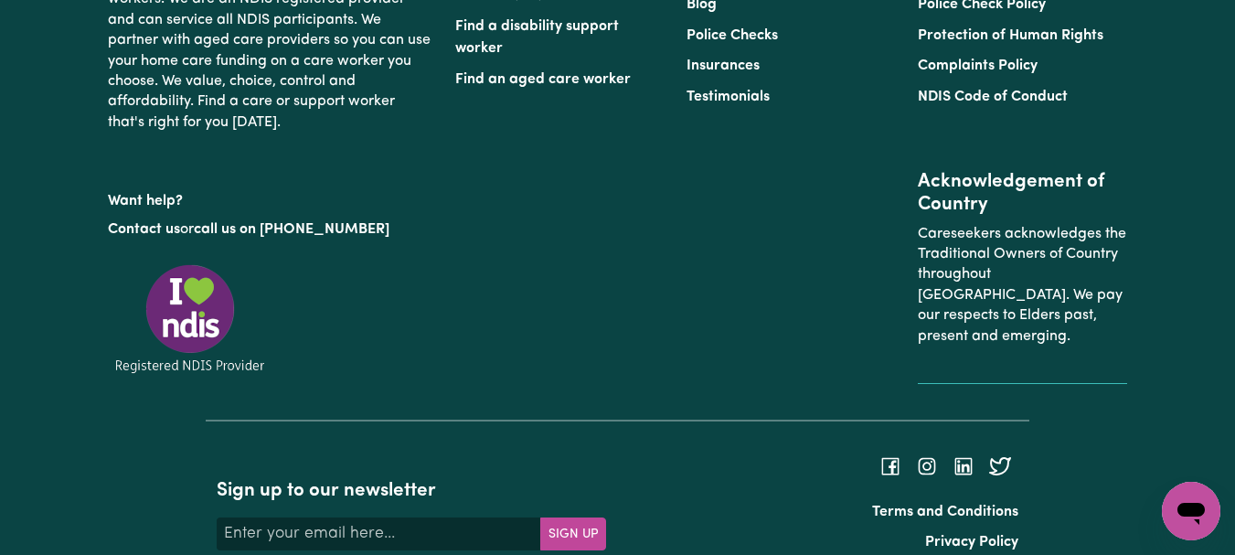
type textarea "Refer to KNC shift notes."
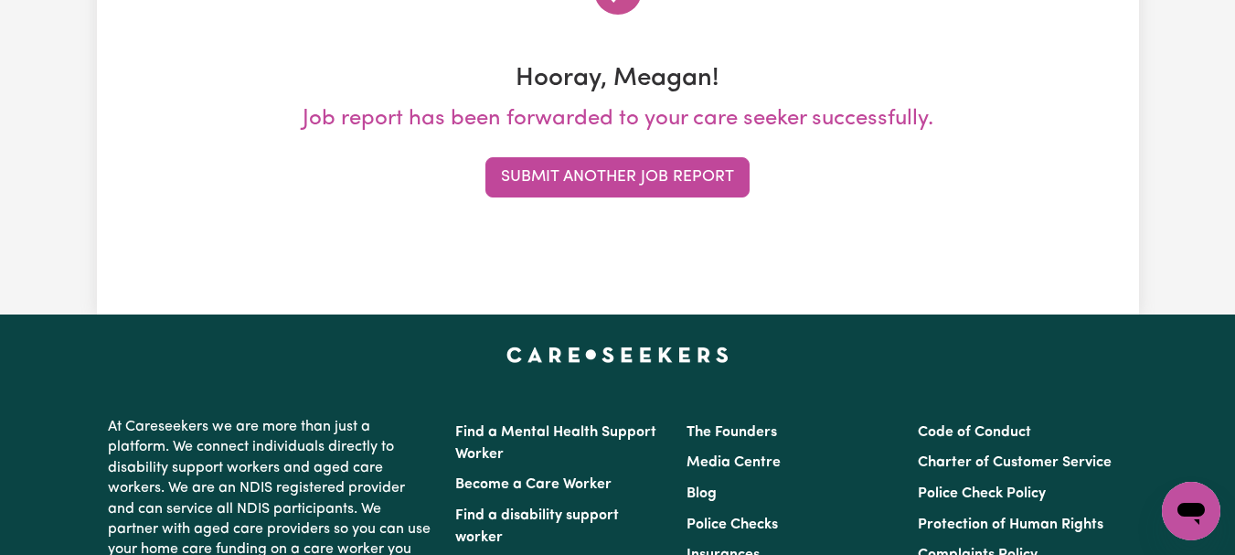
scroll to position [308, 0]
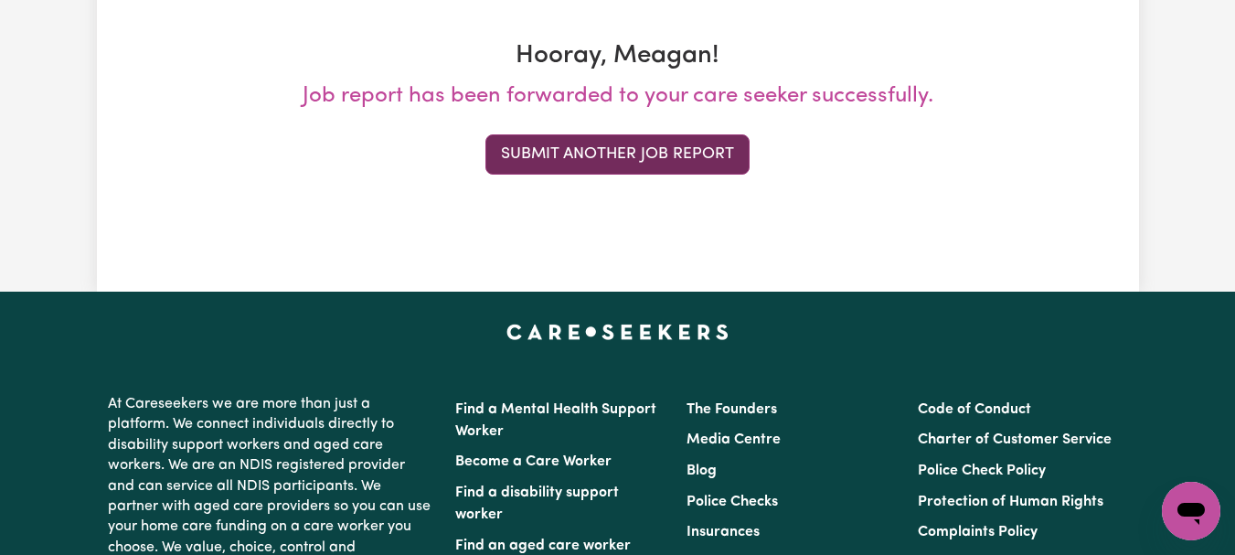
click at [726, 175] on button "Submit Another Job Report" at bounding box center [618, 154] width 264 height 40
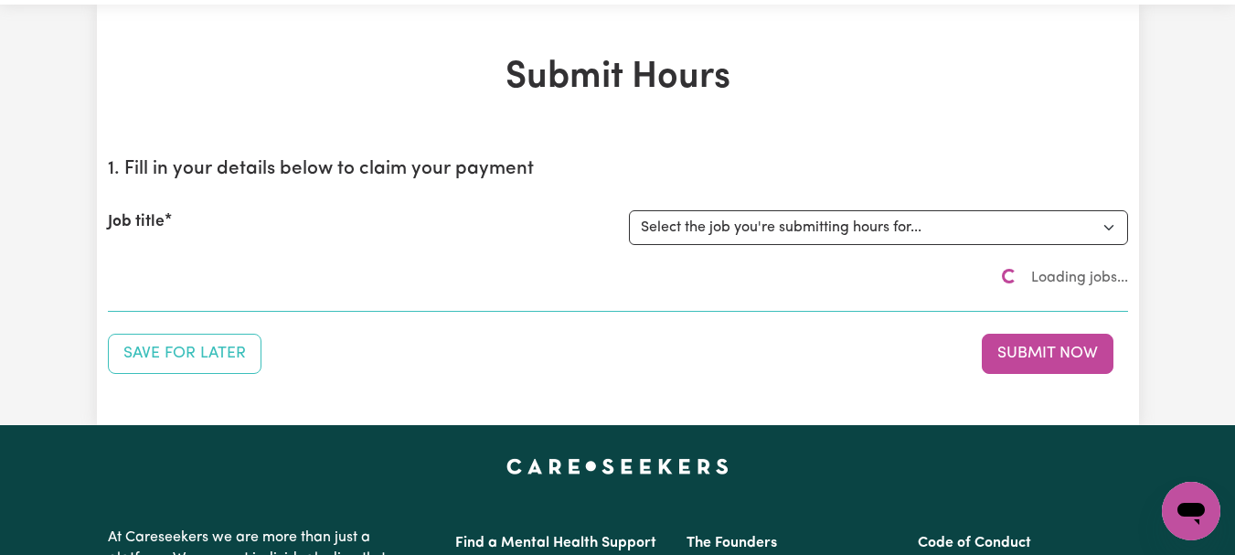
scroll to position [0, 0]
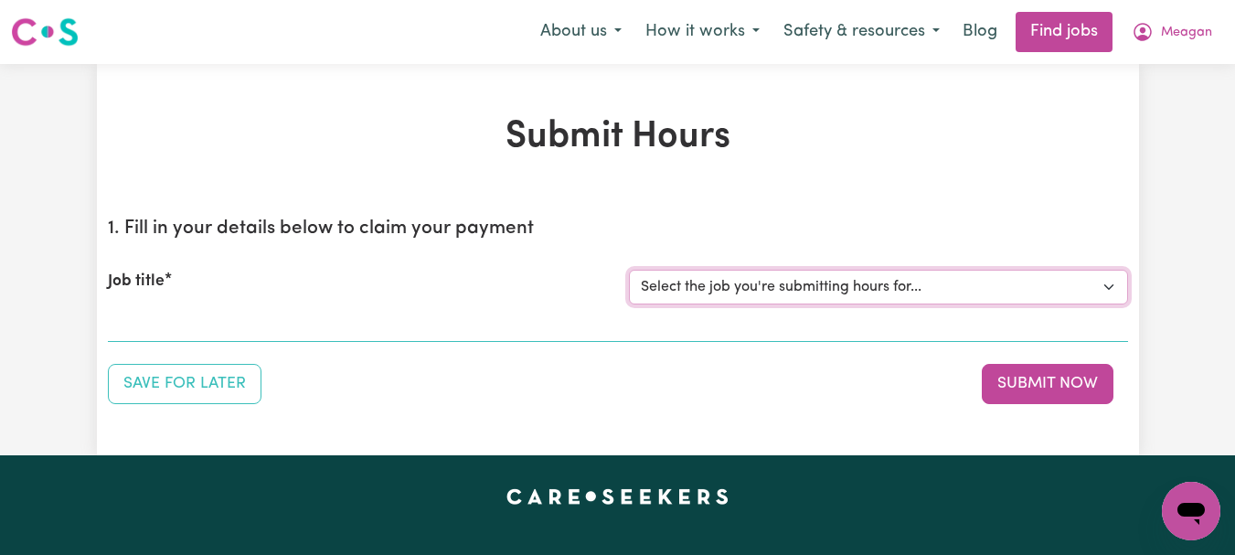
click at [1110, 305] on select "Select the job you're submitting hours for... [[PERSON_NAME]] [DEMOGRAPHIC_DATA…" at bounding box center [878, 287] width 499 height 35
select select "11642"
click at [631, 305] on select "Select the job you're submitting hours for... [[PERSON_NAME]] [DEMOGRAPHIC_DATA…" at bounding box center [878, 287] width 499 height 35
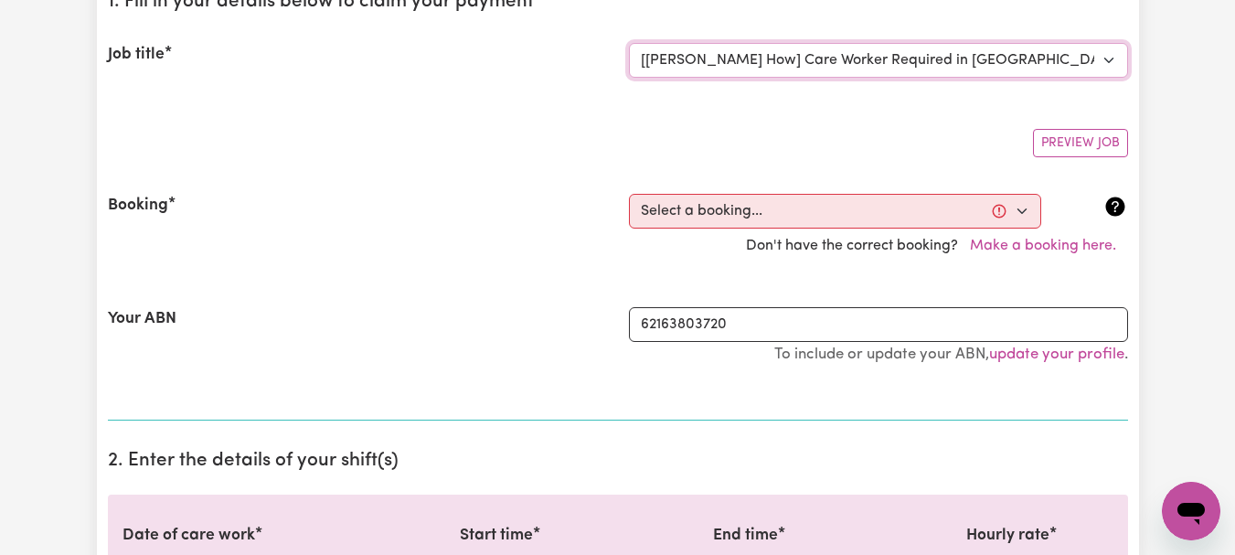
scroll to position [242, 0]
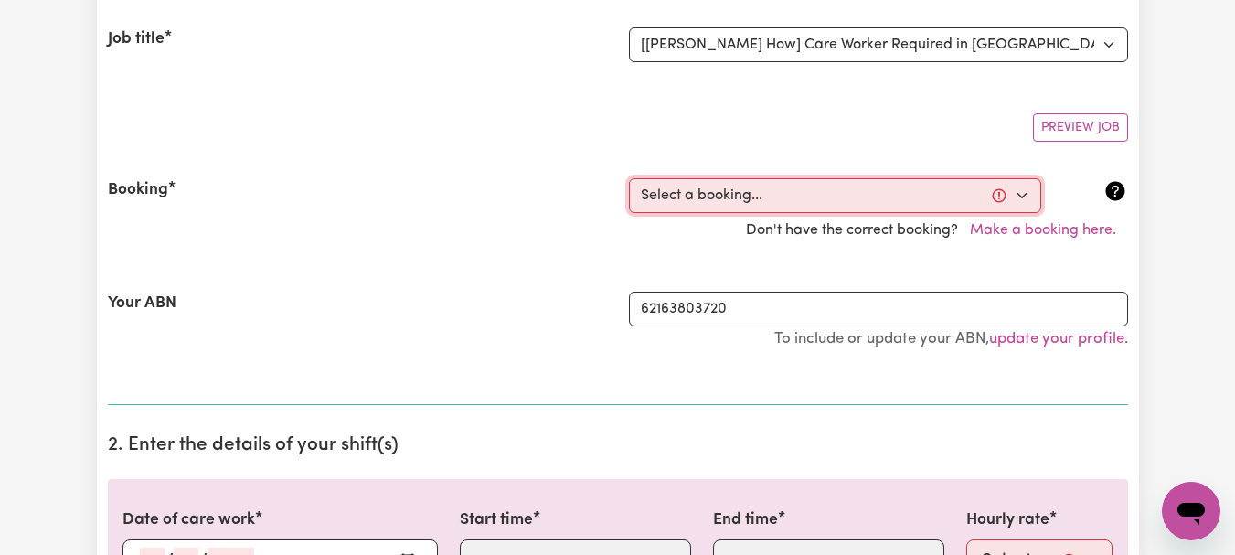
click at [1026, 213] on select "Select a booking... Thu, September 11, 2025 - 11:00am to 01:00pm (RECURRING) Th…" at bounding box center [835, 195] width 412 height 35
select select "355078"
click at [631, 213] on select "Select a booking... Thu, September 11, 2025 - 11:00am to 01:00pm (RECURRING) Th…" at bounding box center [835, 195] width 412 height 35
type input "[DATE]"
type input "2"
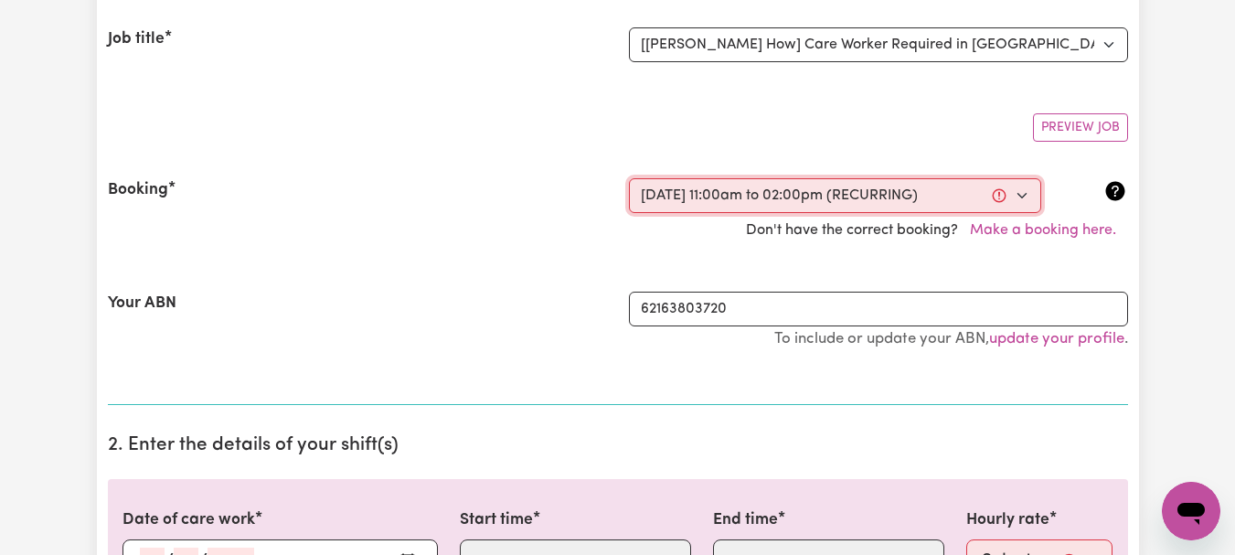
type input "10"
type input "2025"
type input "11:00"
type input "11"
type input "0"
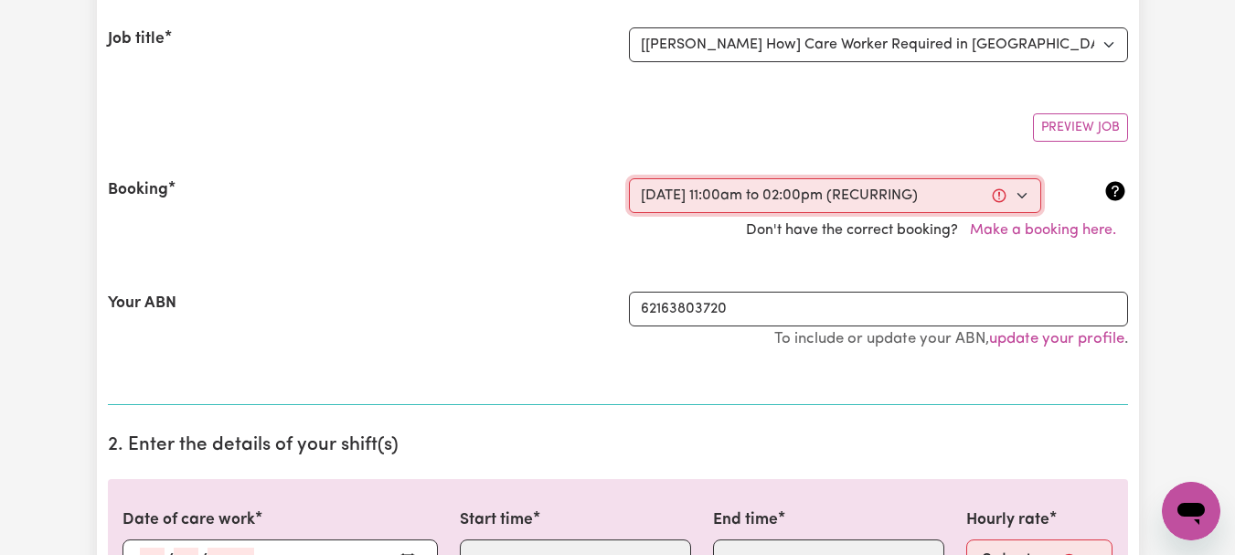
select select "am"
type input "14:00"
type input "2"
type input "0"
select select "pm"
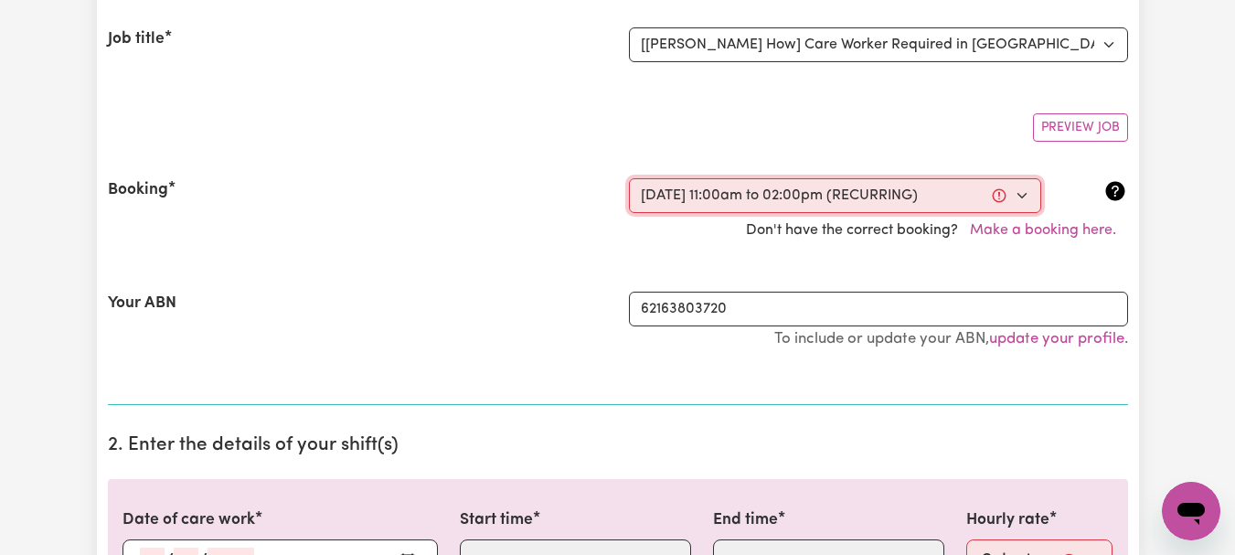
select select "44-Weekday"
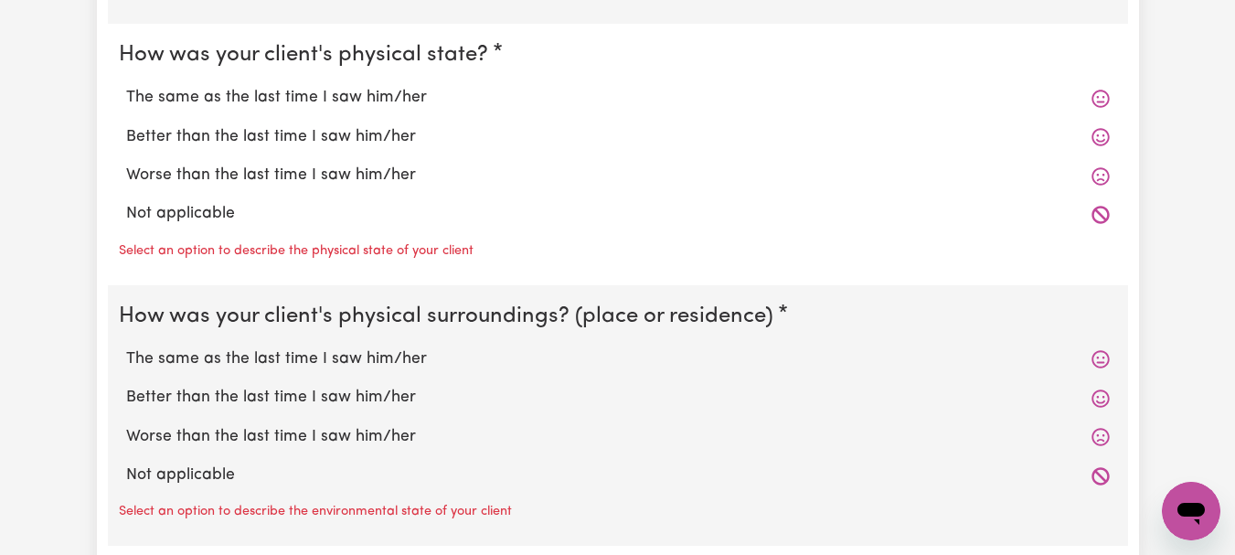
scroll to position [1789, 0]
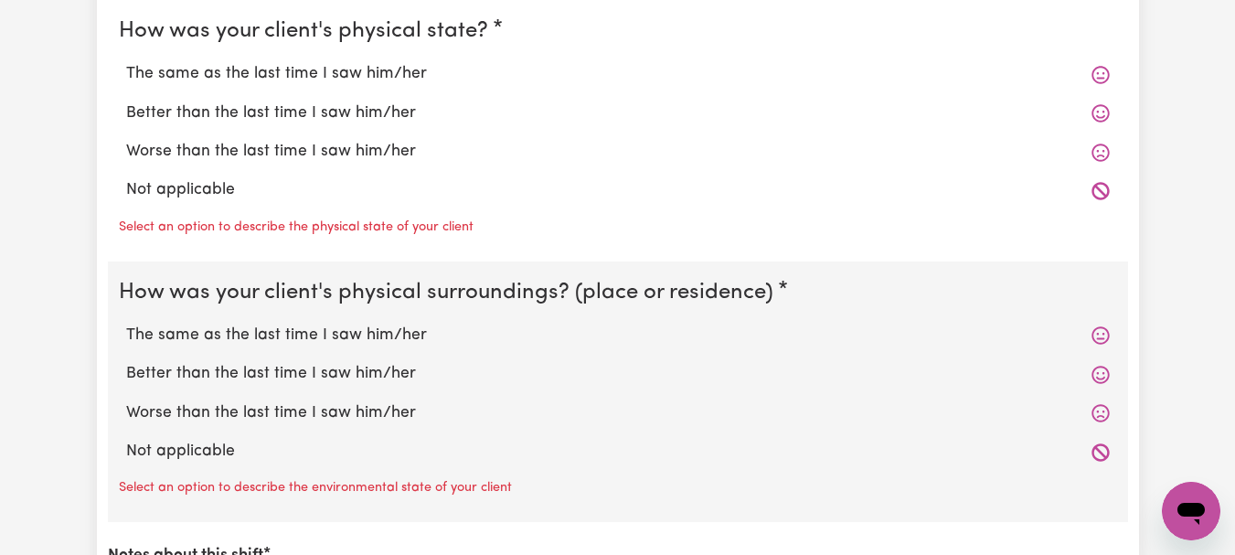
radio input "true"
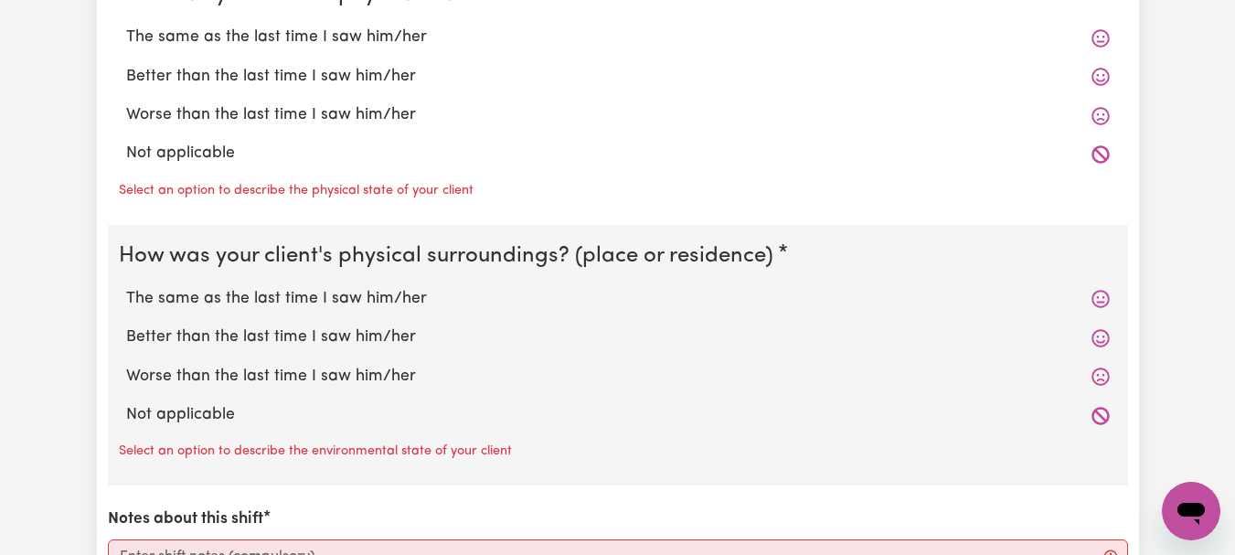
click at [361, 49] on label "The same as the last time I saw him/her" at bounding box center [618, 38] width 984 height 24
click at [126, 26] on input "The same as the last time I saw him/her" at bounding box center [125, 25] width 1 height 1
radio input "true"
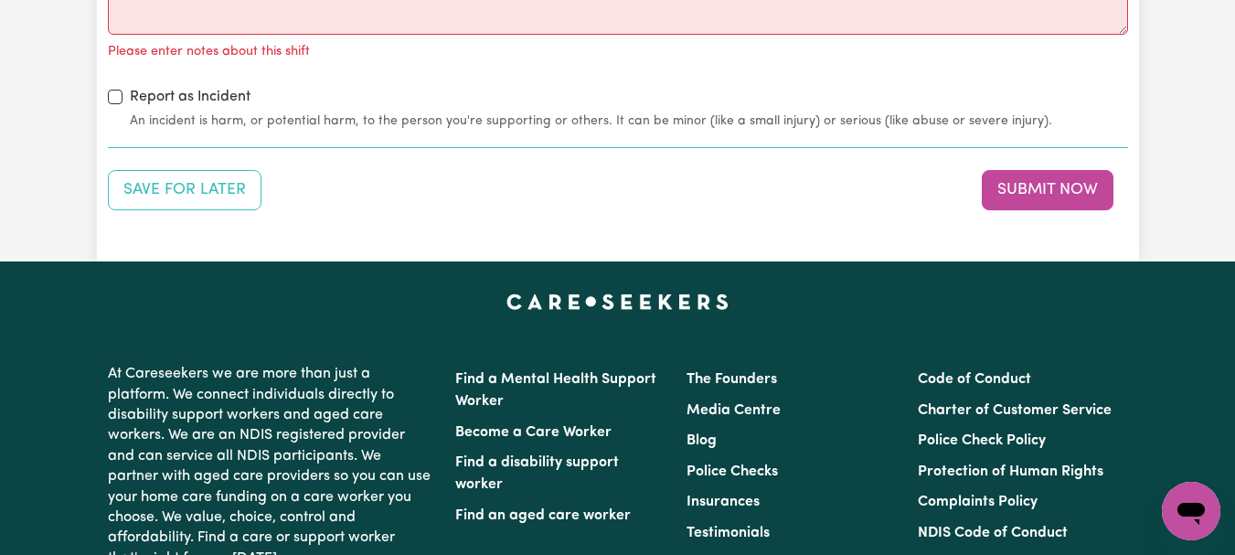
scroll to position [2433, 0]
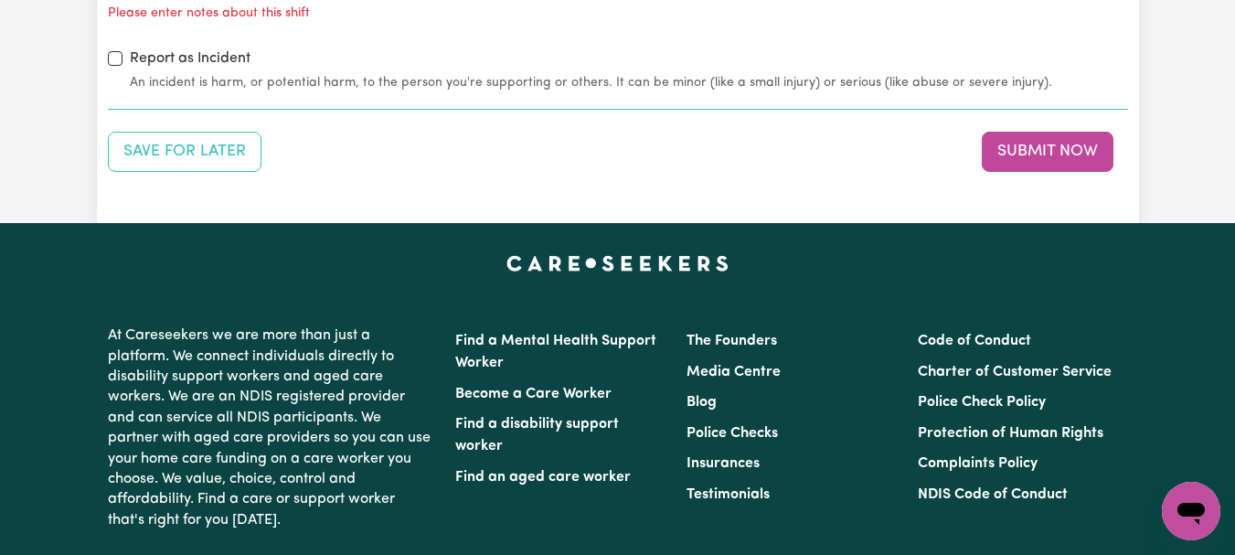
radio input "true"
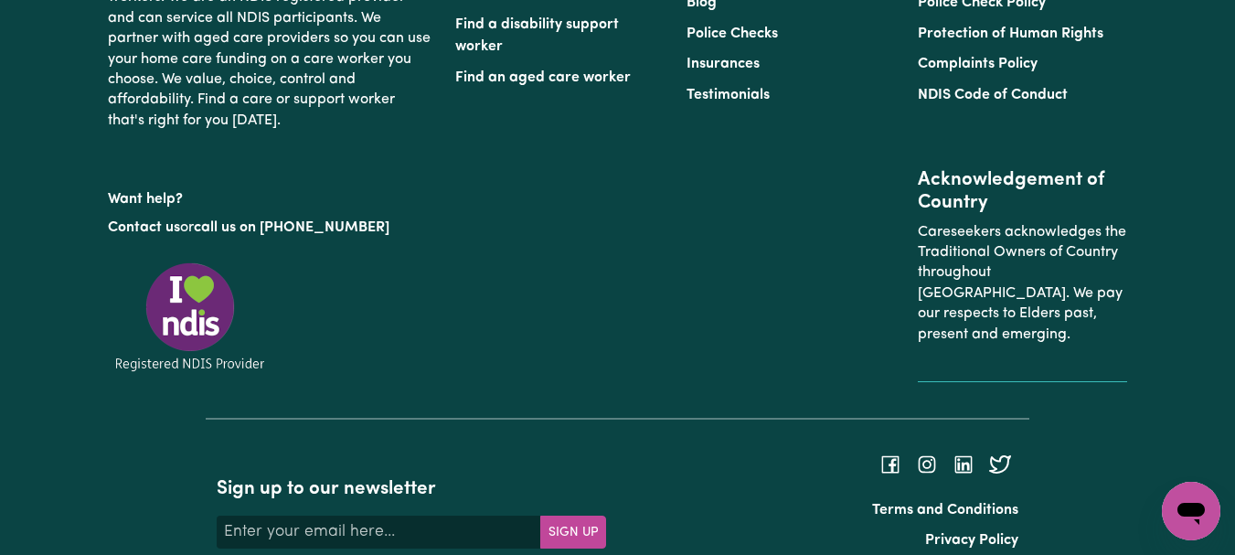
scroll to position [2774, 0]
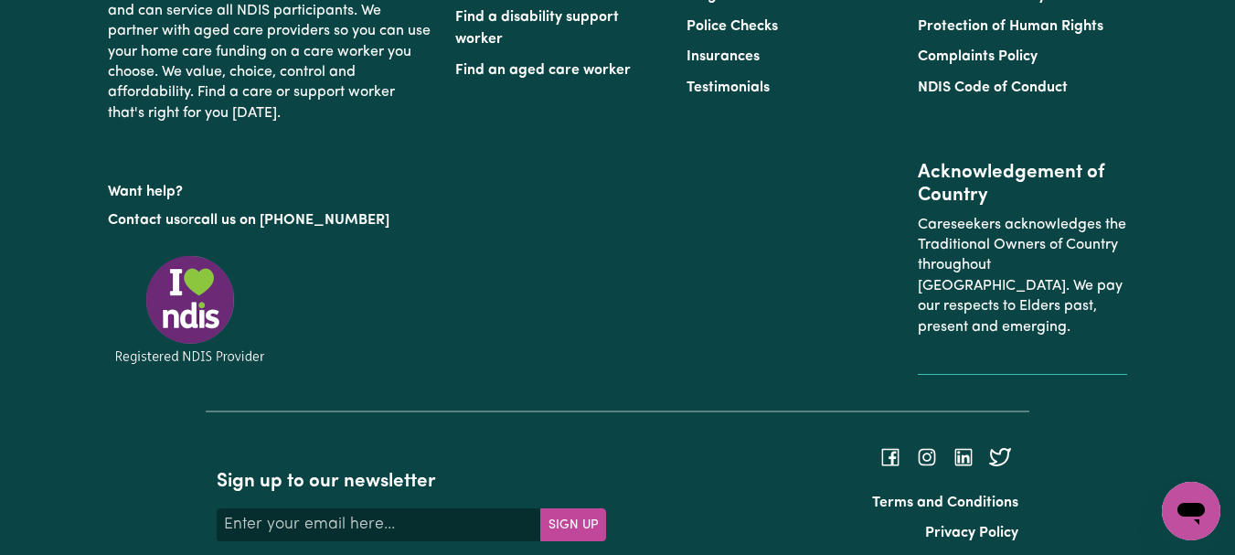
type textarea "Refer to KNC shift notes."
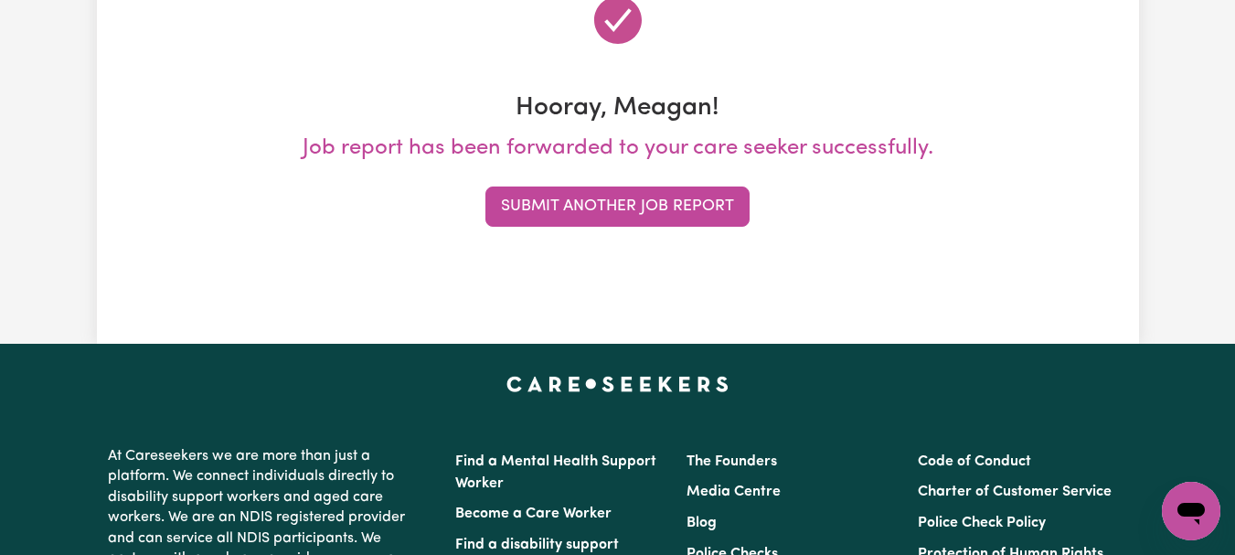
scroll to position [262, 0]
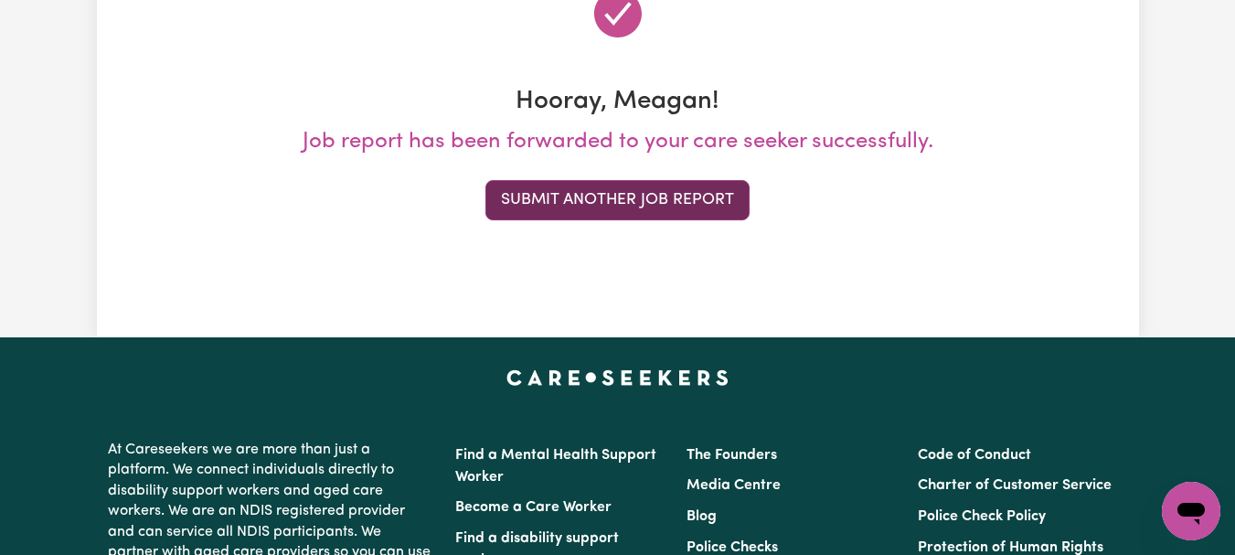
click at [652, 220] on button "Submit Another Job Report" at bounding box center [618, 200] width 264 height 40
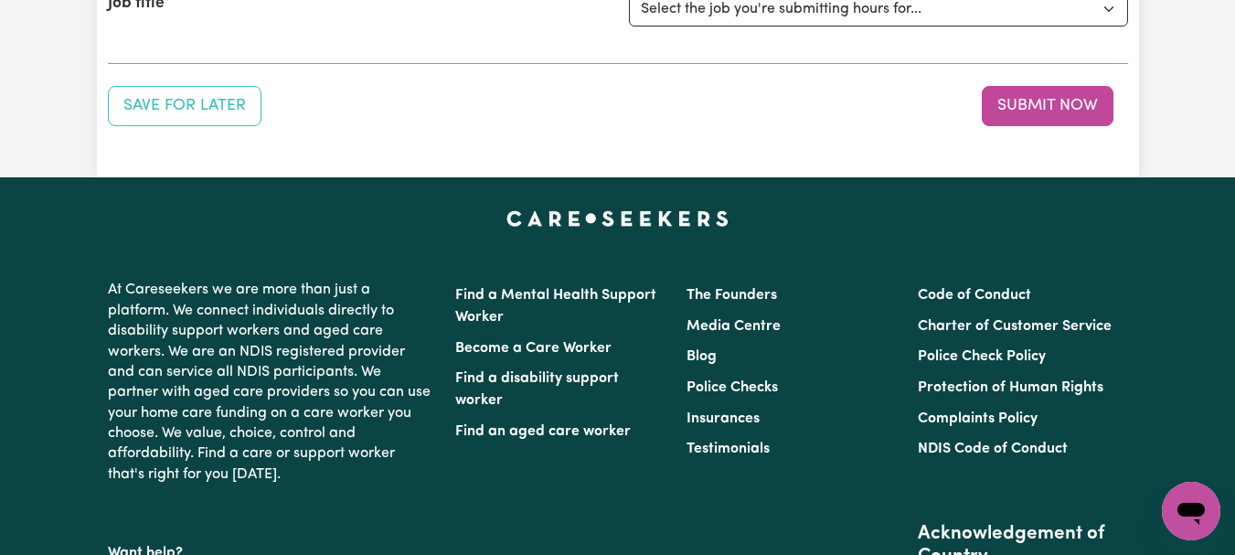
scroll to position [290, 0]
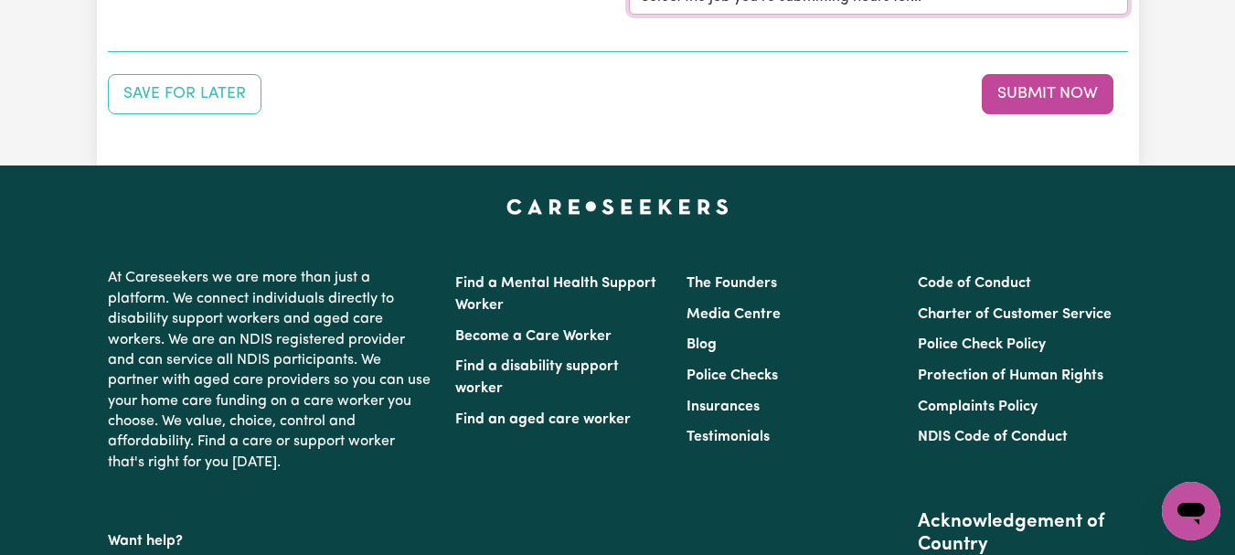
select select "12990"
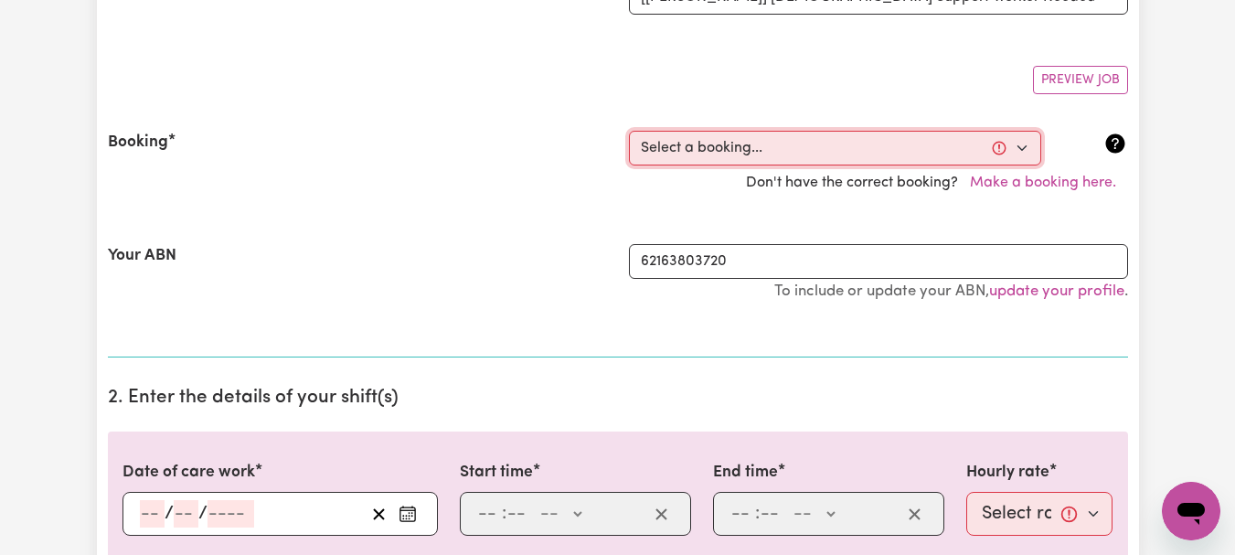
click at [1013, 166] on select "Select a booking... Thu, September 18, 2025 - 02:00pm to 04:00pm (RECURRING) Th…" at bounding box center [835, 148] width 412 height 35
select select "355004"
click at [631, 166] on select "Select a booking... Thu, September 18, 2025 - 02:00pm to 04:00pm (RECURRING) Th…" at bounding box center [835, 148] width 412 height 35
type input "[DATE]"
type input "2"
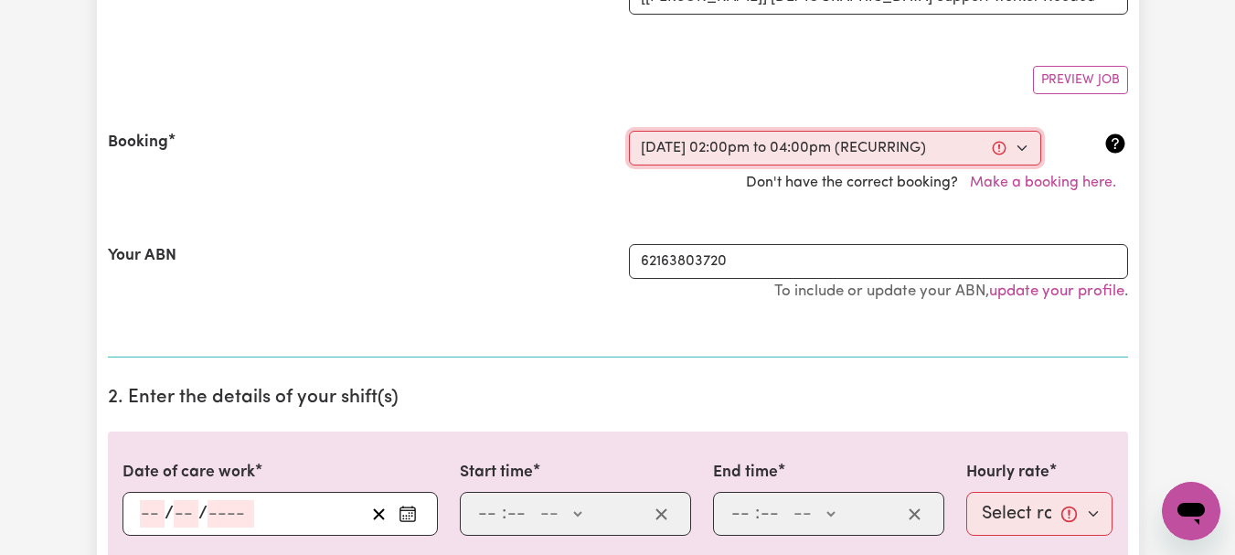
type input "10"
type input "2025"
type input "14:00"
type input "2"
type input "0"
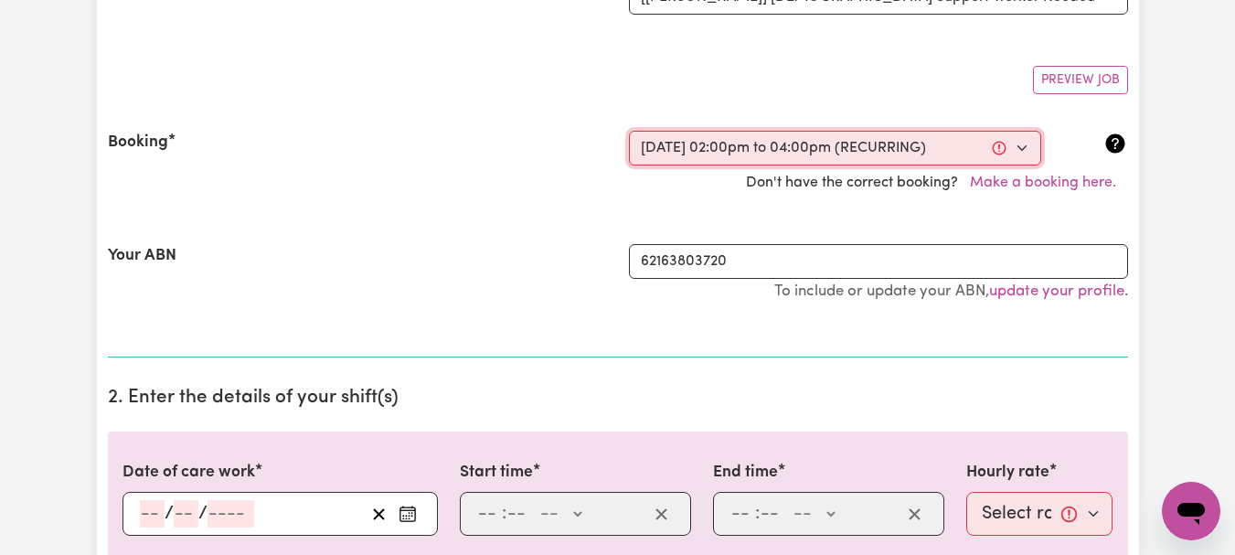
select select "pm"
type input "16:00"
type input "4"
type input "0"
select select "pm"
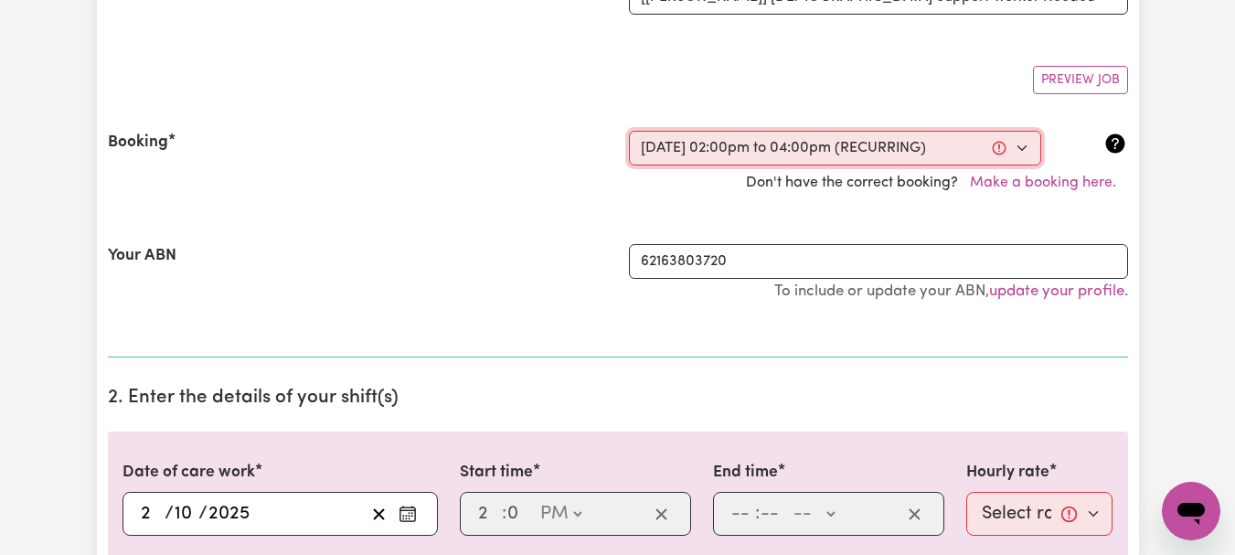
select select "44-Weekday"
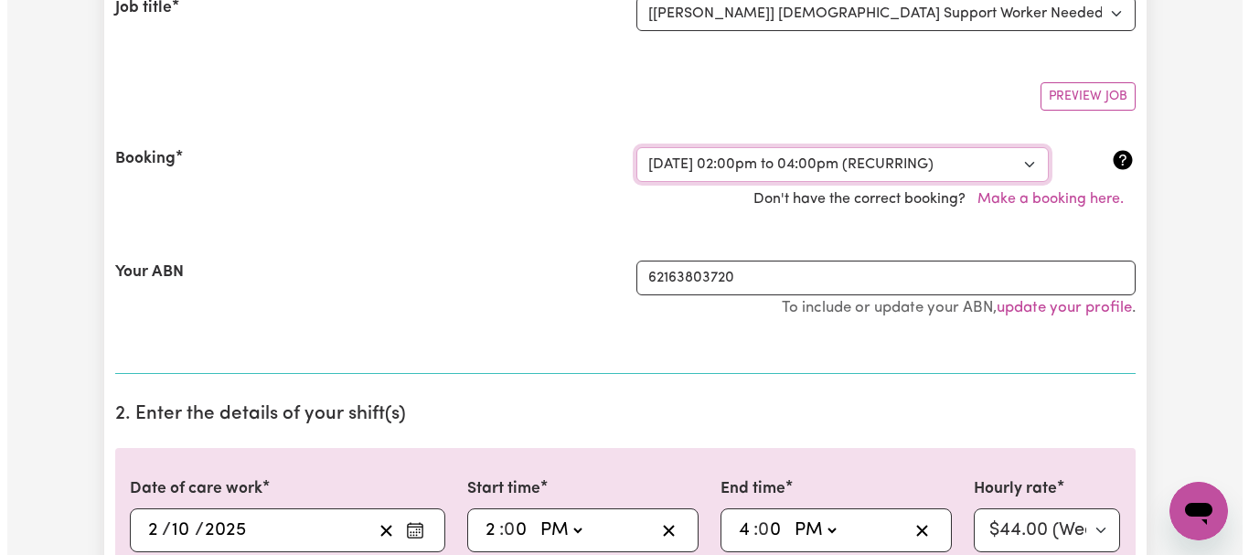
scroll to position [282, 0]
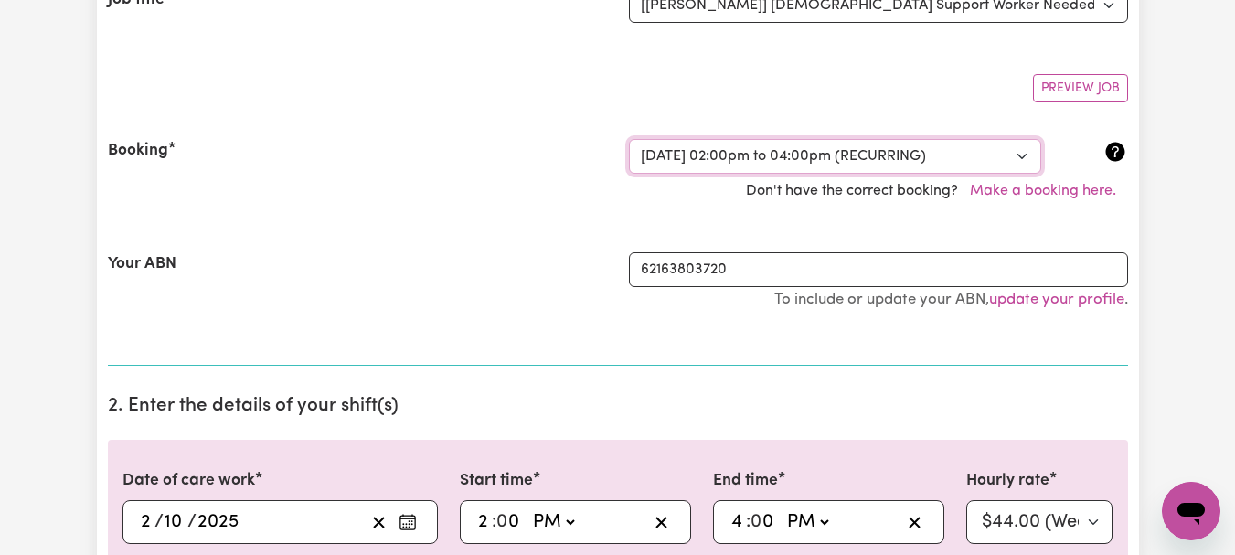
click at [1017, 174] on select "Select a booking... Thu, September 18, 2025 - 02:00pm to 04:00pm (RECURRING) Th…" at bounding box center [835, 156] width 412 height 35
click at [1019, 174] on select "Select a booking... Thu, September 18, 2025 - 02:00pm to 04:00pm (RECURRING) Th…" at bounding box center [835, 156] width 412 height 35
click at [1001, 209] on button "Make a booking here." at bounding box center [1043, 191] width 170 height 35
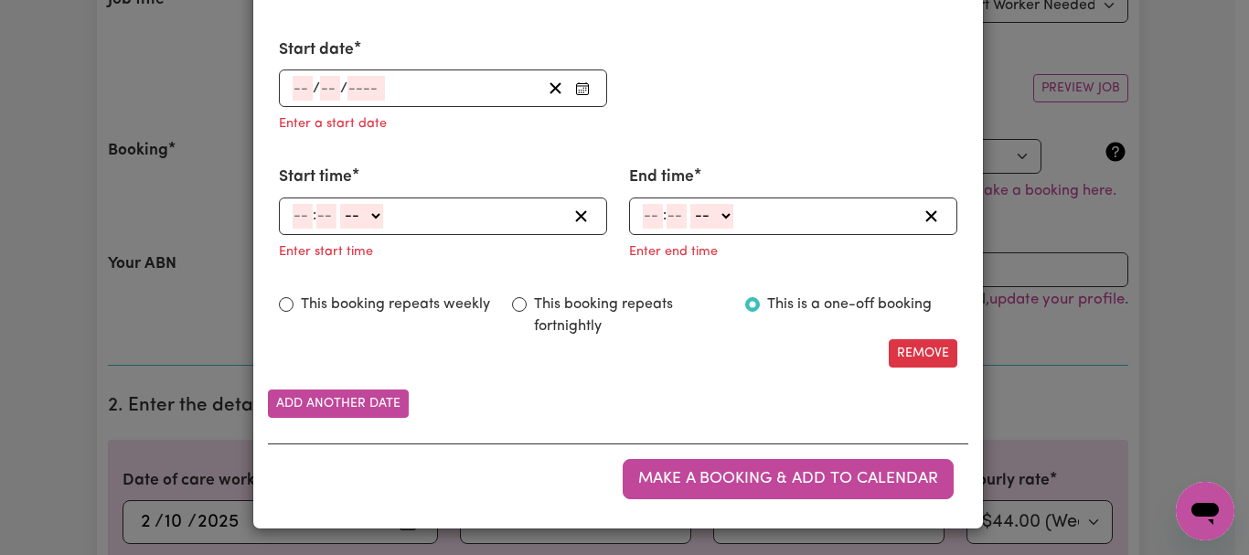
scroll to position [1543, 0]
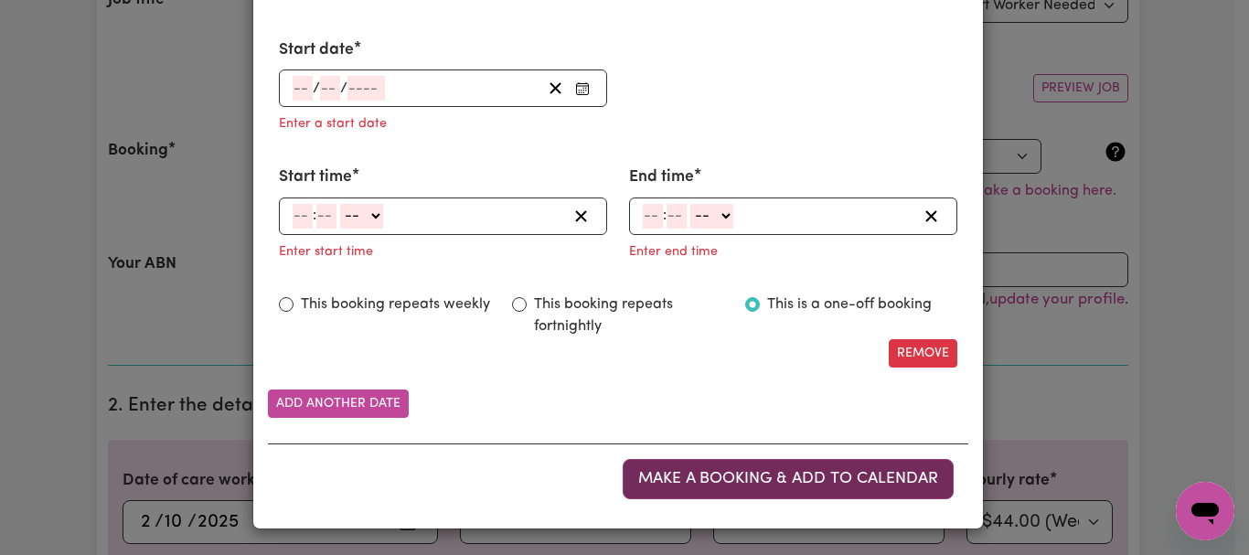
click at [740, 471] on span "Make a booking & add to calendar" at bounding box center [788, 479] width 300 height 16
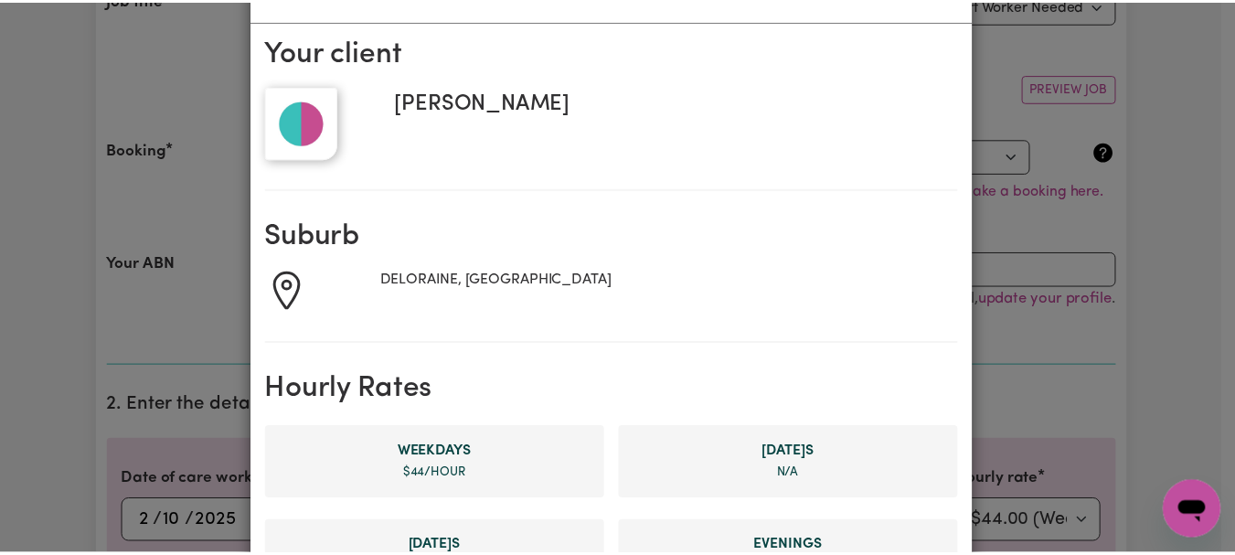
scroll to position [0, 0]
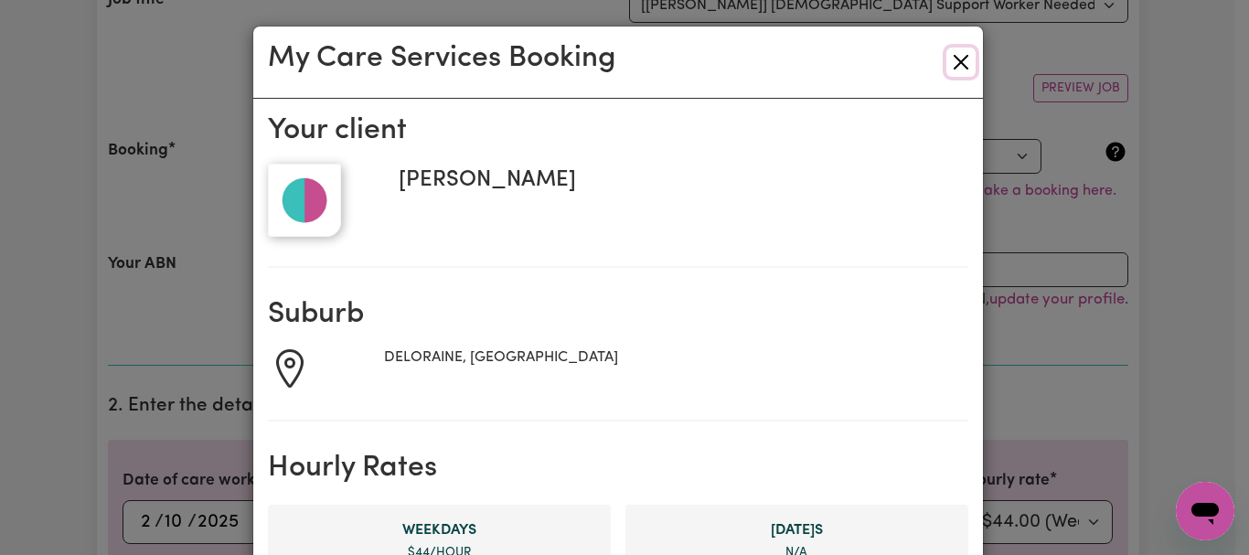
click at [947, 77] on button "Close" at bounding box center [961, 62] width 29 height 29
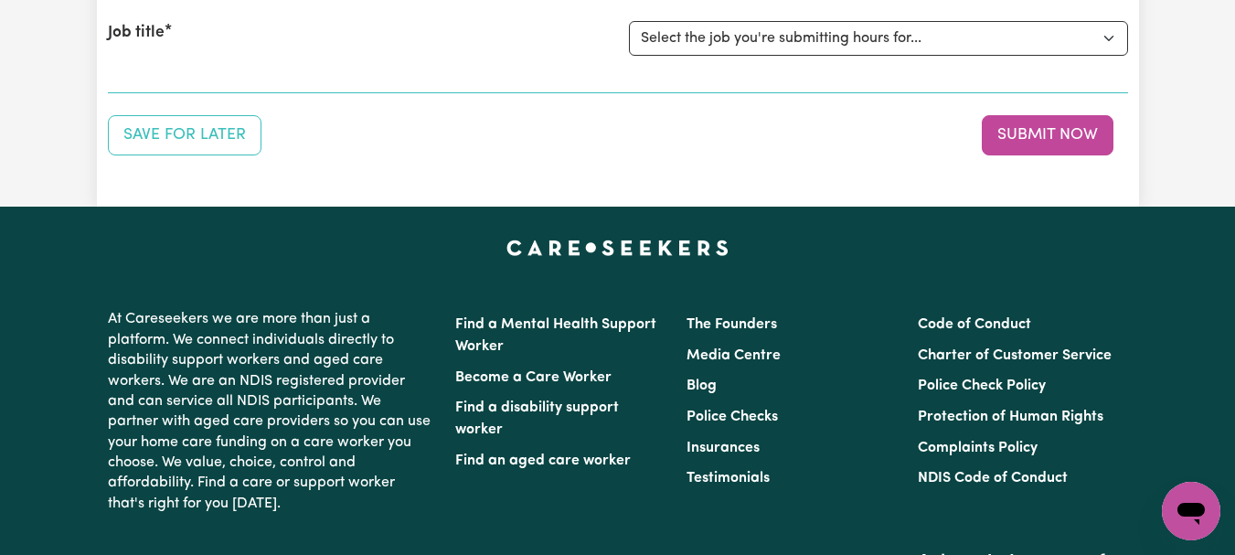
scroll to position [258, 0]
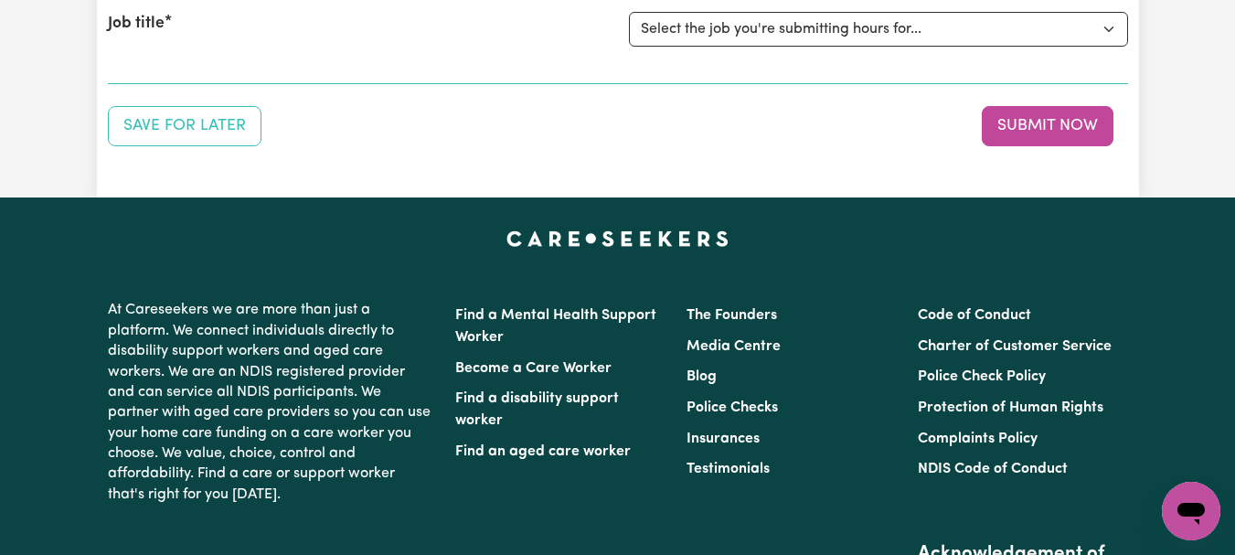
click at [1235, 190] on html "Menu About us How it works Safety & resources Blog Find jobs Meagan Submit Hour…" at bounding box center [617, 393] width 1235 height 1302
click at [1109, 47] on select "Select the job you're submitting hours for... [[PERSON_NAME]] [DEMOGRAPHIC_DATA…" at bounding box center [878, 29] width 499 height 35
select select "12990"
click at [631, 47] on select "Select the job you're submitting hours for... [[PERSON_NAME]] [DEMOGRAPHIC_DATA…" at bounding box center [878, 29] width 499 height 35
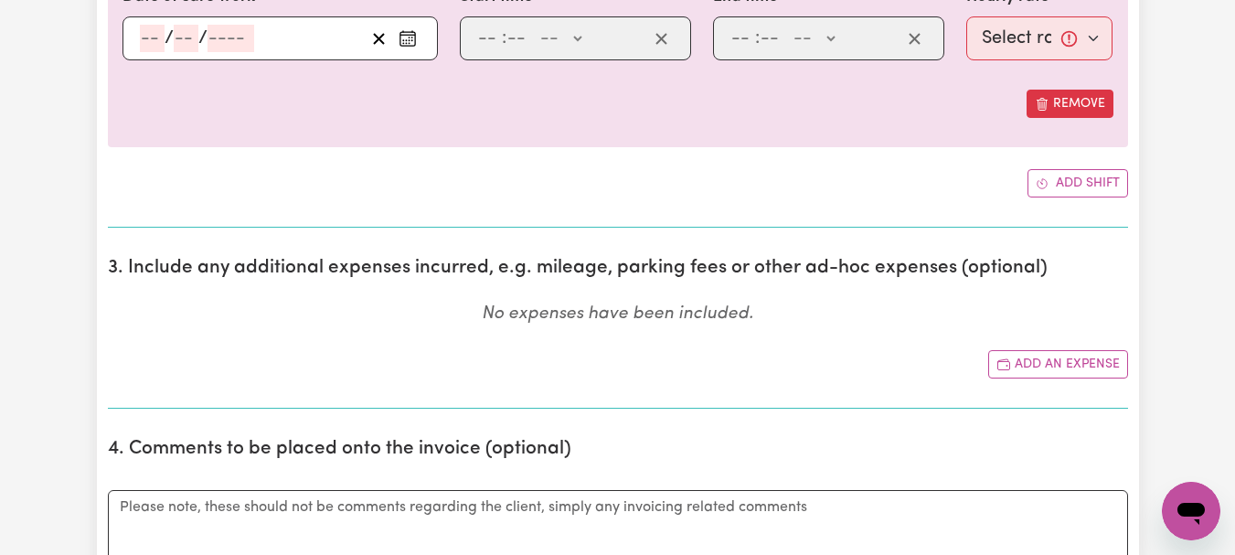
scroll to position [781, 0]
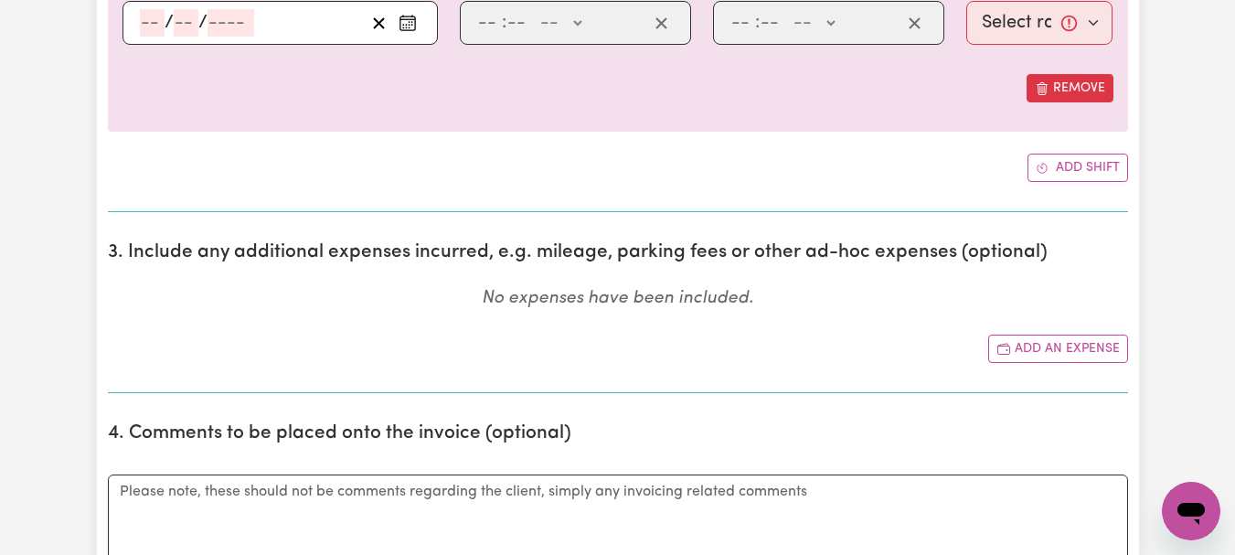
click at [401, 32] on icon "Enter the date of care work" at bounding box center [408, 23] width 18 height 18
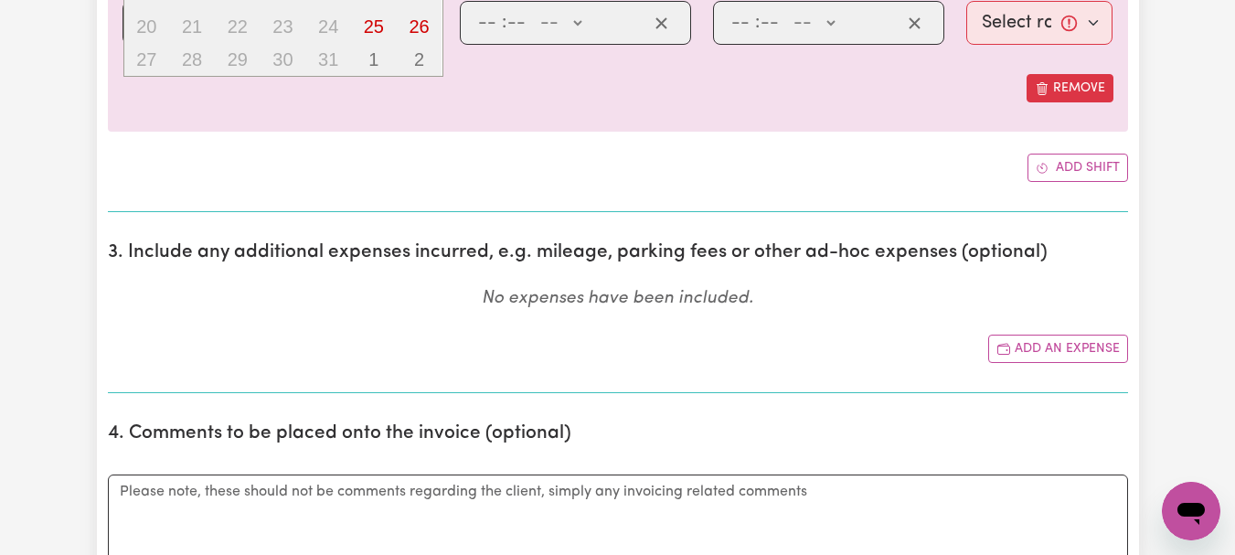
type input "[DATE]"
type input "2"
type input "10"
type input "2025"
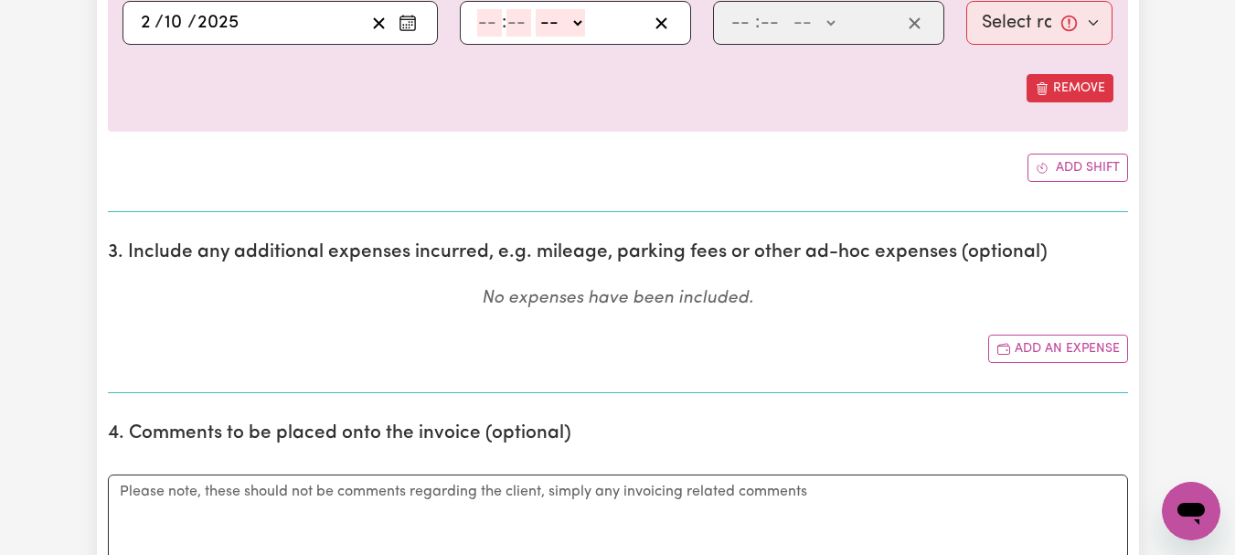
click at [498, 37] on input "number" at bounding box center [489, 22] width 25 height 27
type input "2"
type input "30"
click at [579, 37] on select "-- AM PM" at bounding box center [553, 22] width 49 height 27
select select "pm"
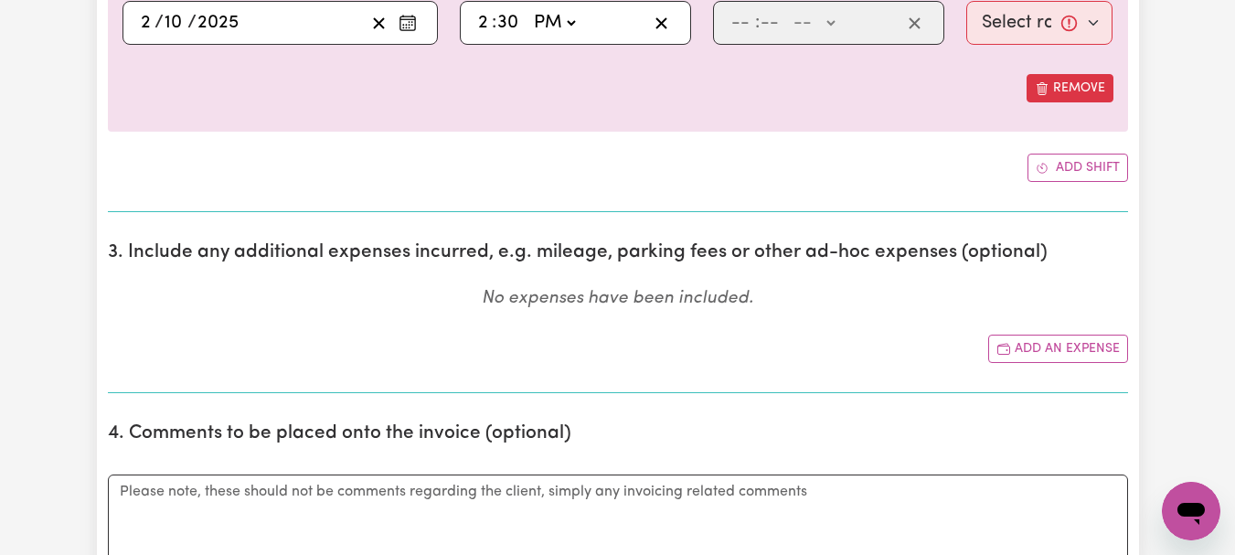
click at [540, 37] on select "-- AM PM" at bounding box center [553, 22] width 49 height 27
type input "14:30"
click at [749, 37] on input "number" at bounding box center [743, 22] width 25 height 27
type input "4"
type input "0"
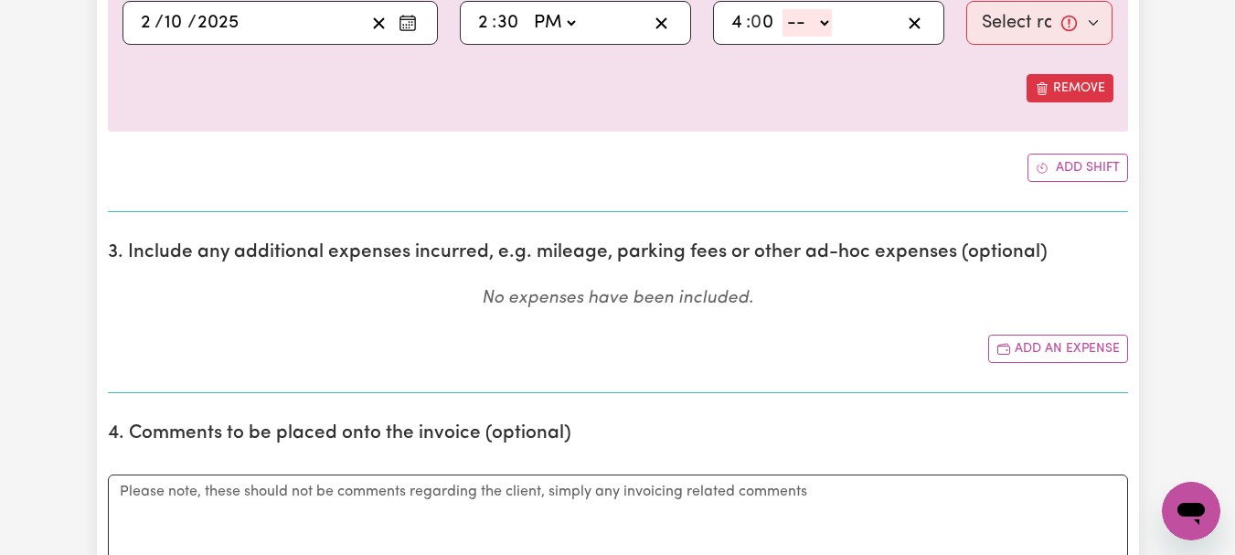
click at [832, 37] on select "-- AM PM" at bounding box center [807, 22] width 49 height 27
select select "pm"
click at [794, 37] on select "-- AM PM" at bounding box center [807, 22] width 49 height 27
type input "16:00"
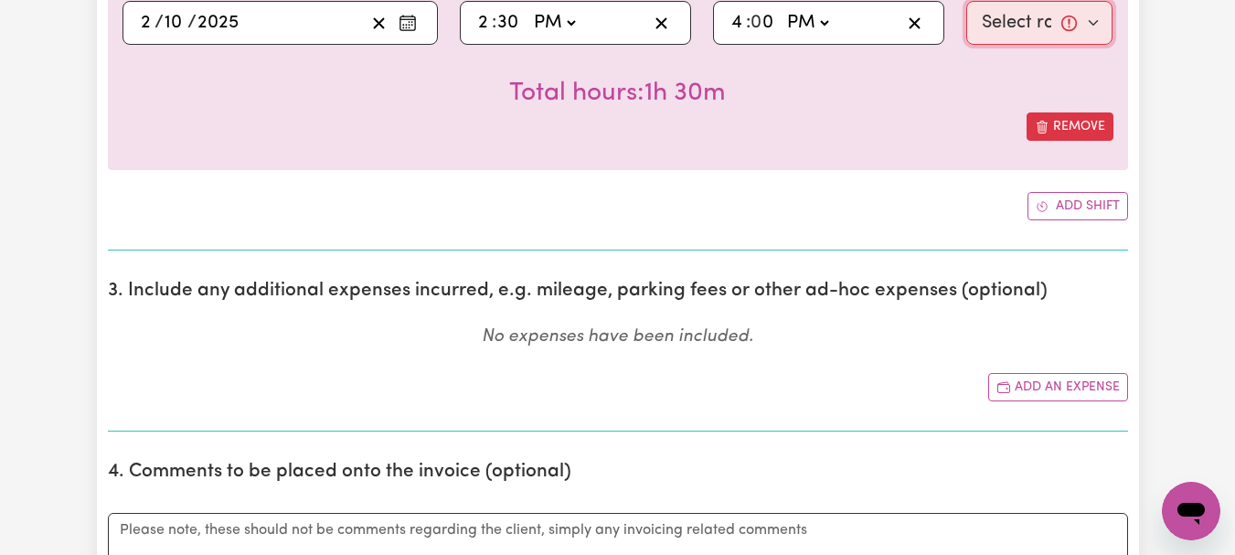
click at [1086, 45] on select "Select rate... $44.00 (Weekday)" at bounding box center [1040, 23] width 147 height 44
select select "44-Weekday"
click at [967, 45] on select "Select rate... $44.00 (Weekday)" at bounding box center [1040, 23] width 147 height 44
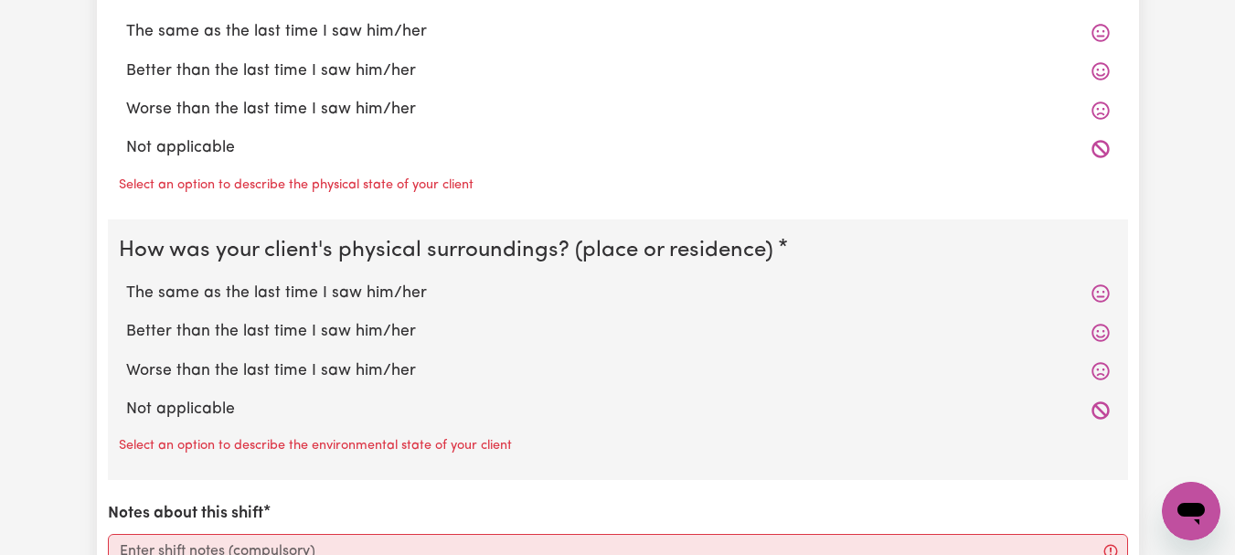
scroll to position [1838, 0]
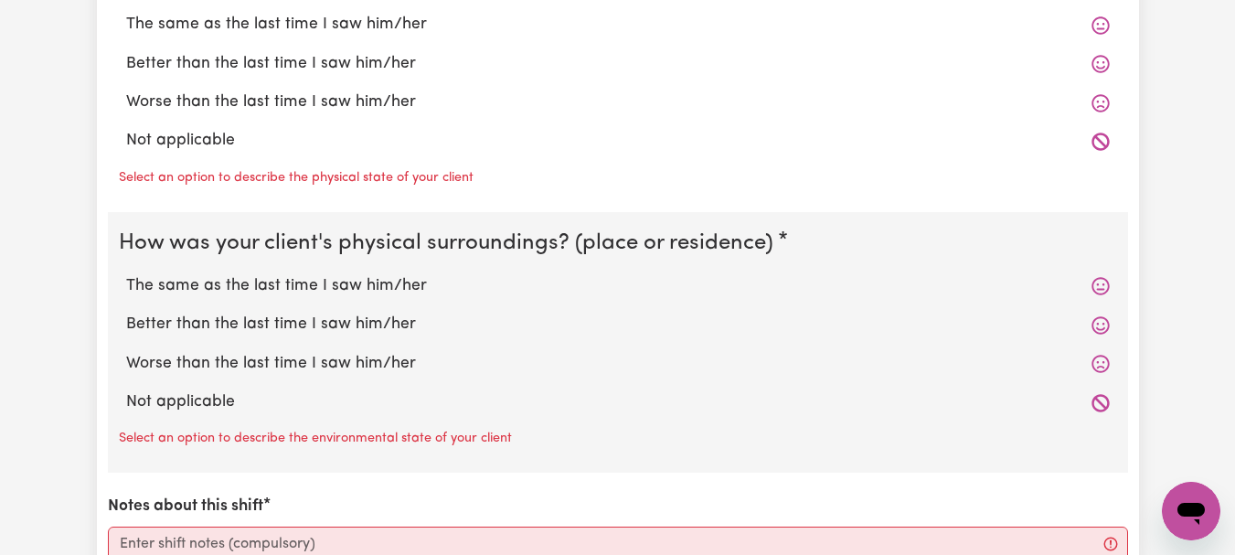
radio input "true"
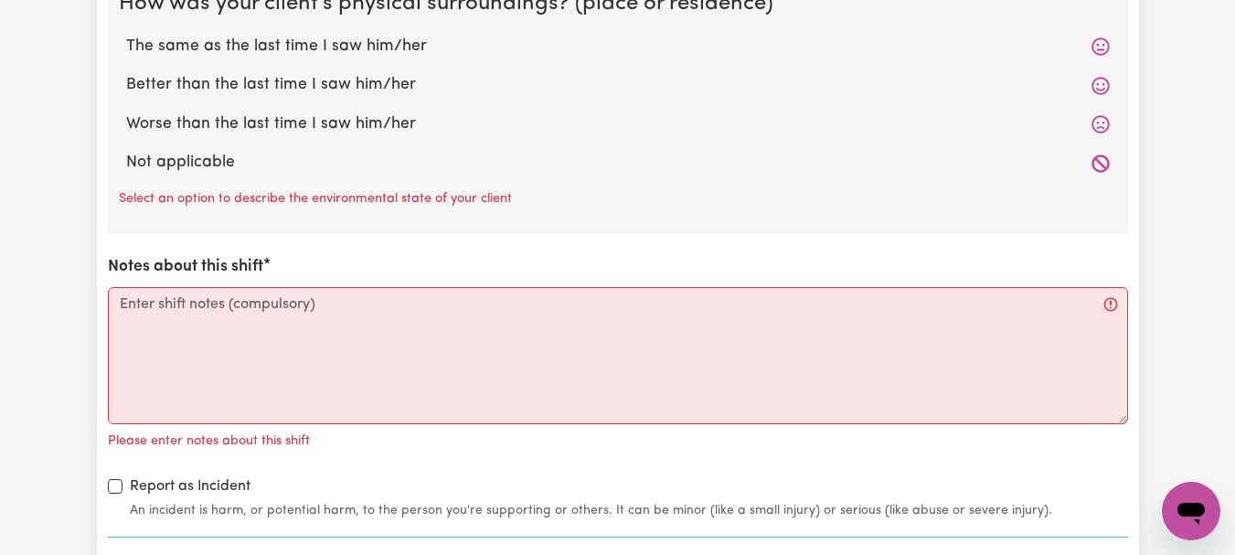
scroll to position [2058, 0]
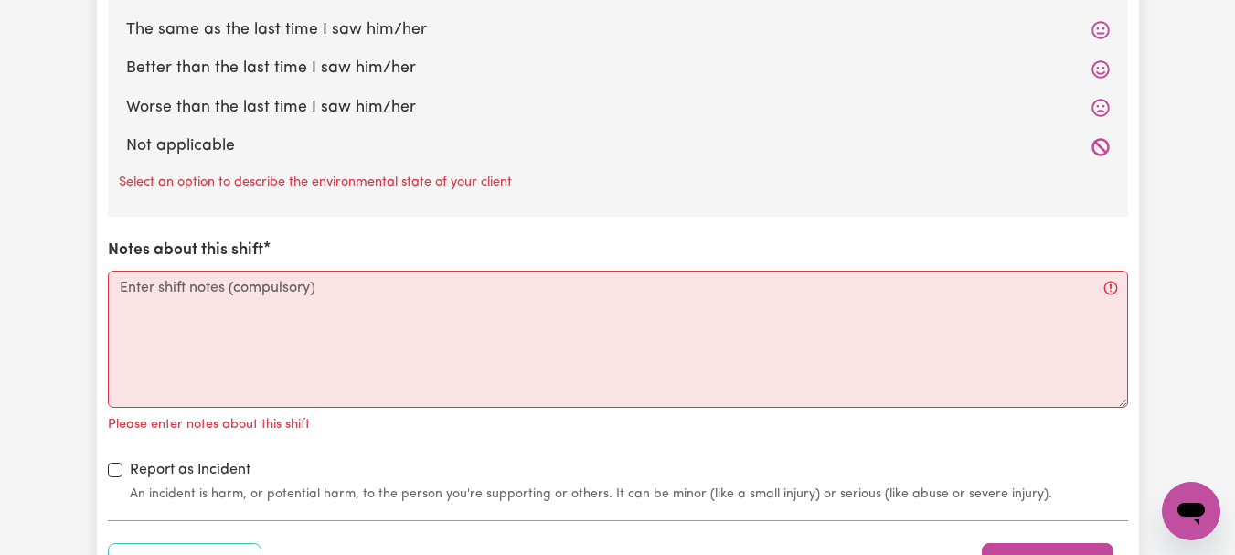
radio input "true"
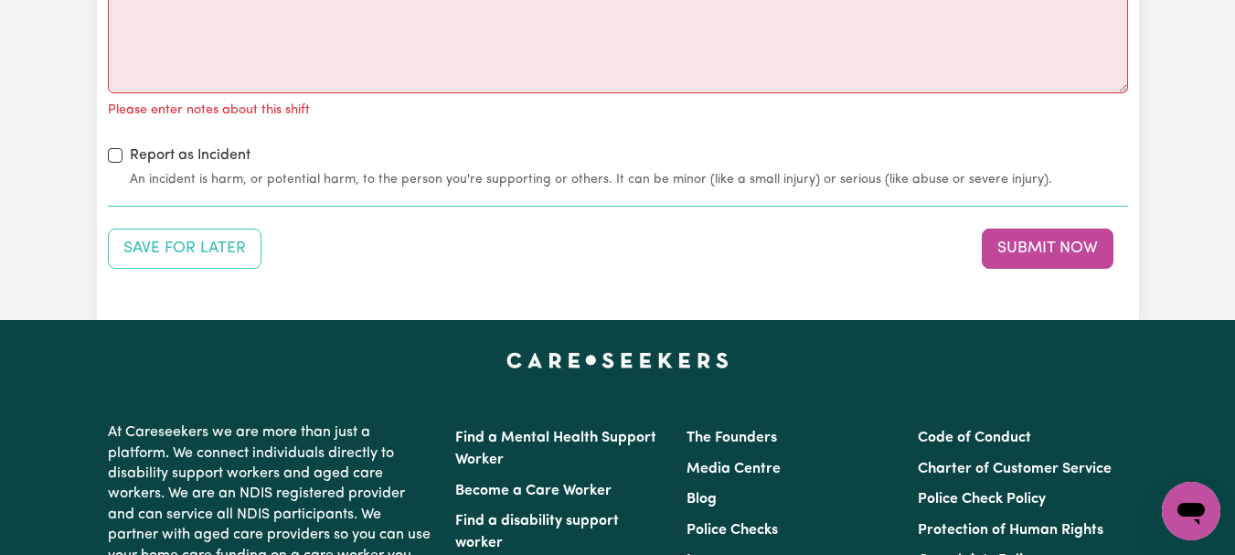
scroll to position [2382, 0]
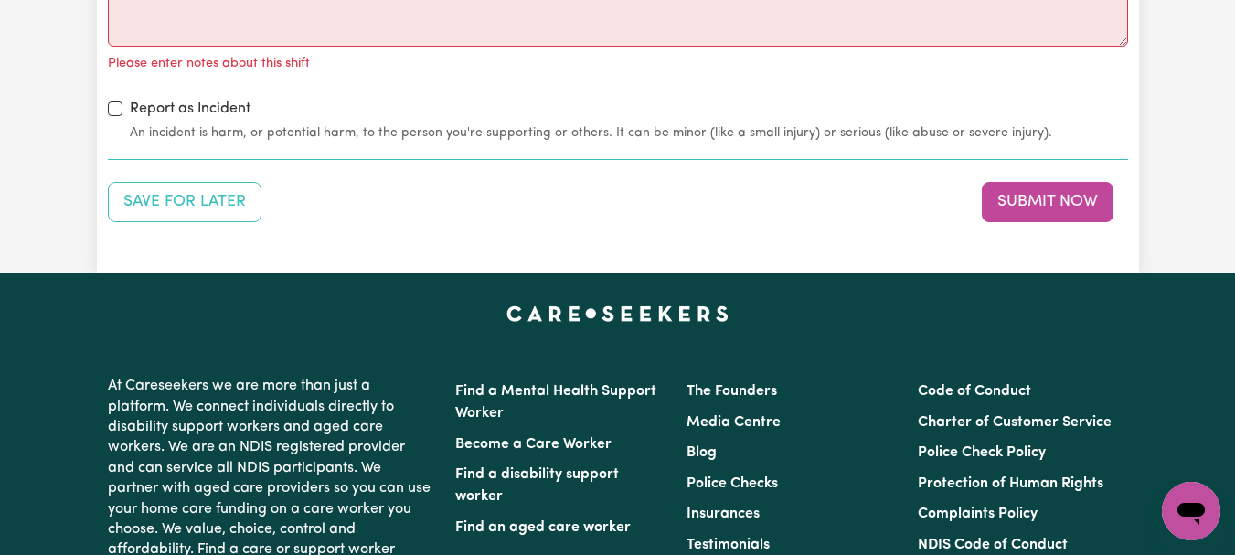
radio input "true"
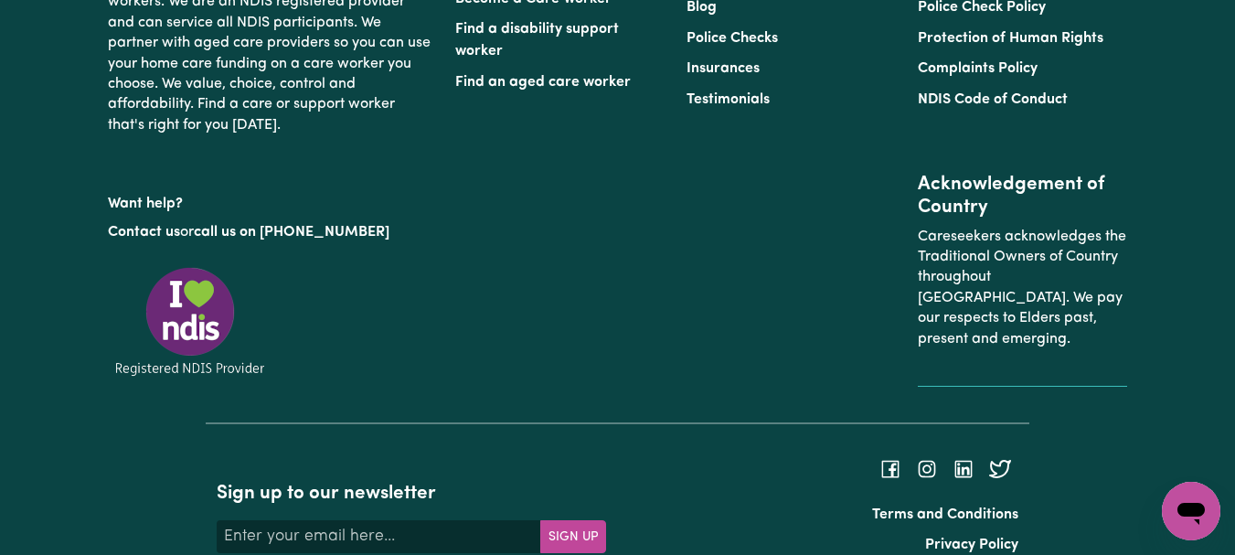
scroll to position [2769, 0]
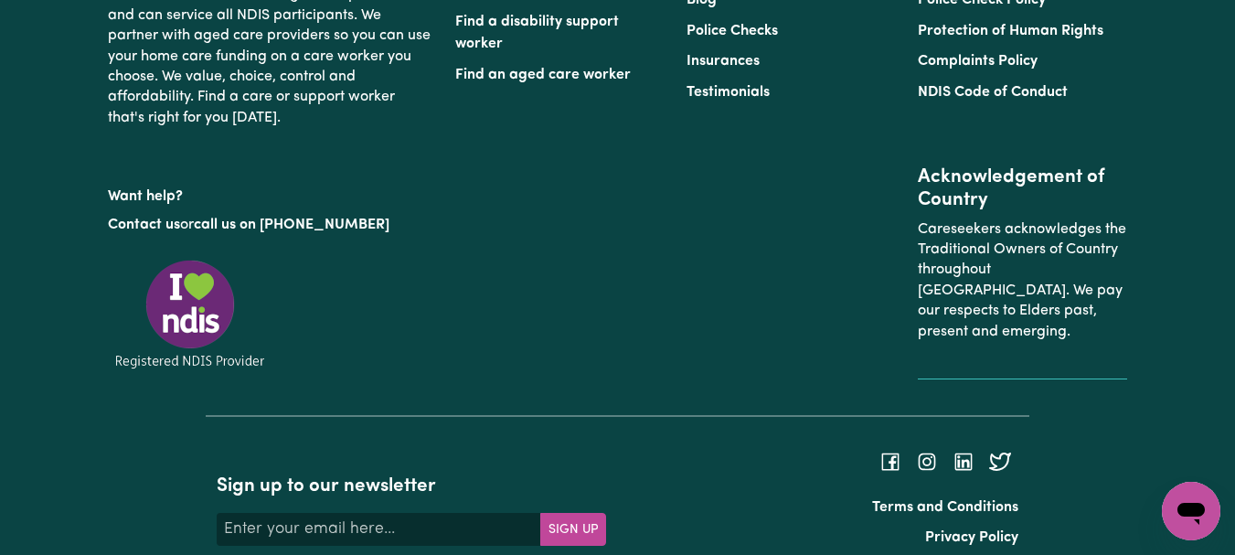
type textarea "Refer to KNC shift notes."
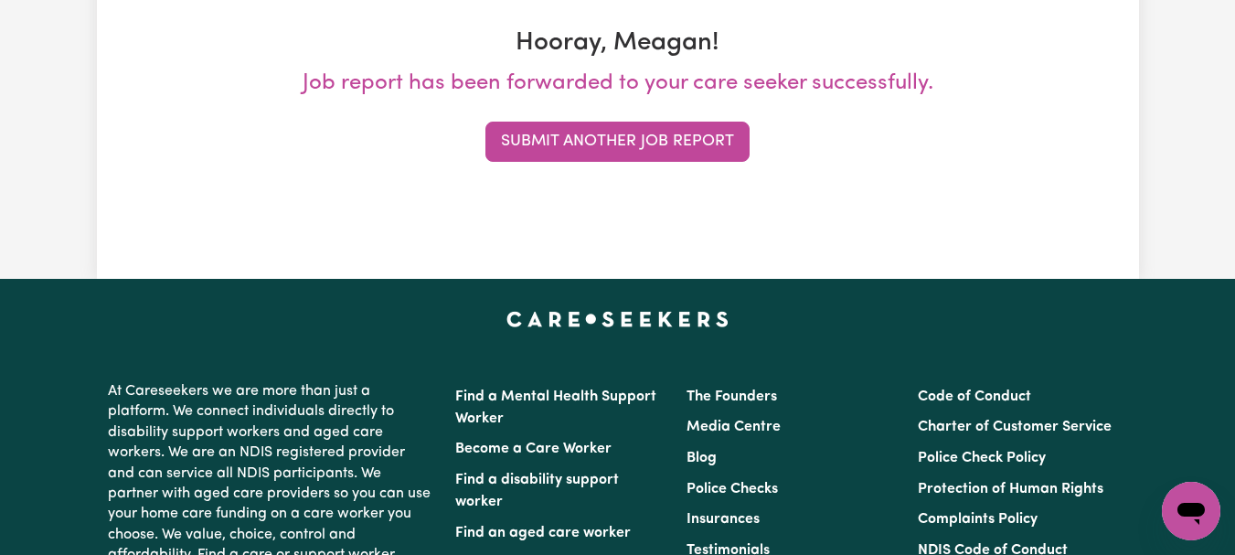
scroll to position [325, 0]
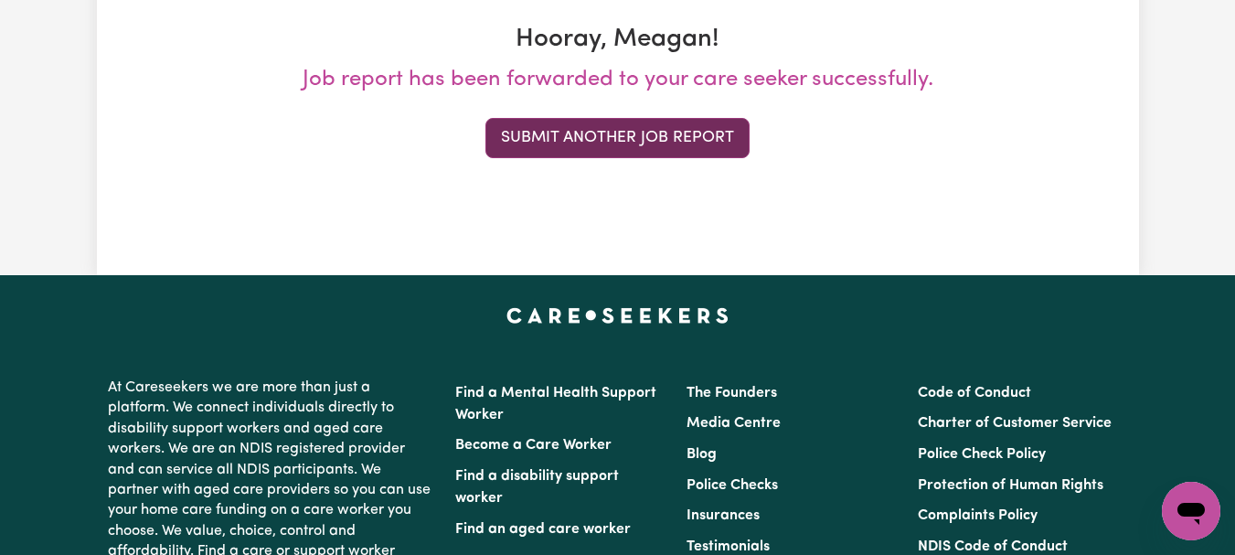
click at [566, 158] on button "Submit Another Job Report" at bounding box center [618, 138] width 264 height 40
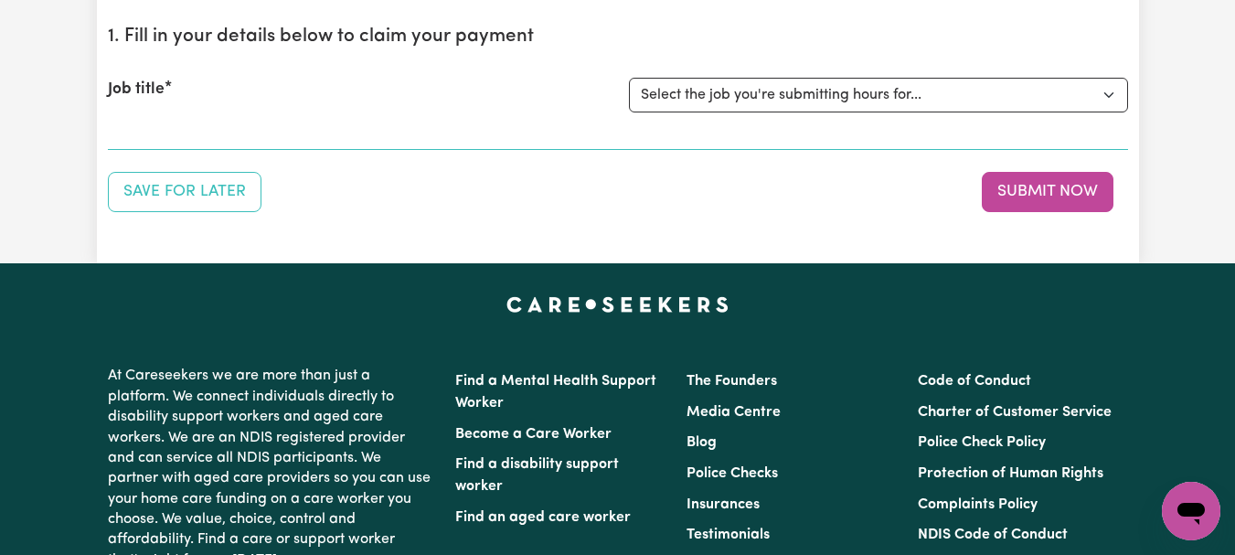
scroll to position [207, 0]
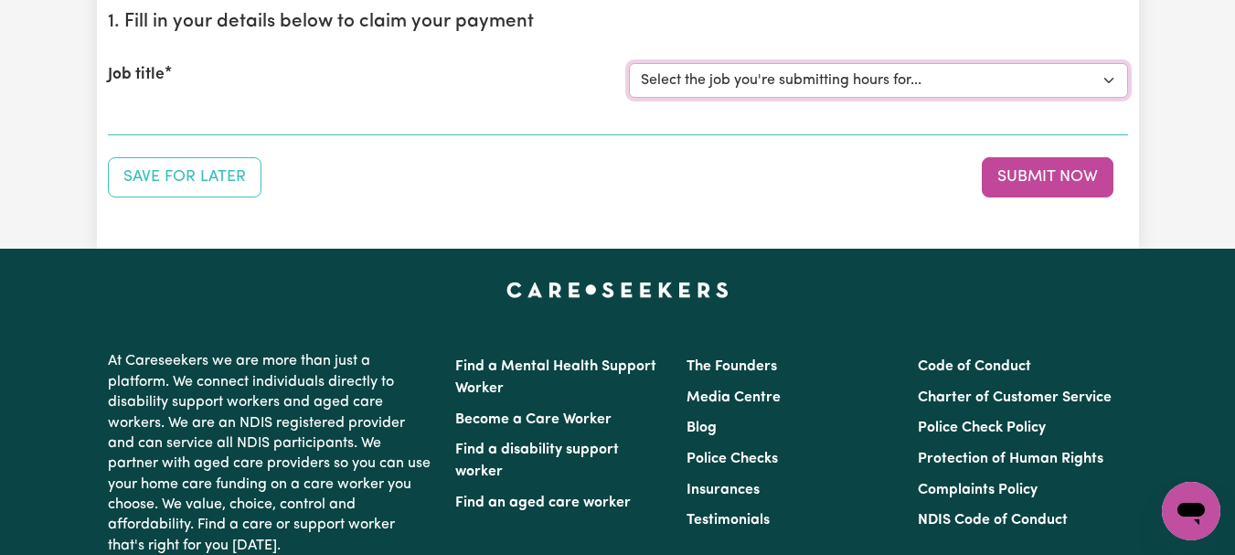
click at [1099, 98] on select "Select the job you're submitting hours for... [[PERSON_NAME]] [DEMOGRAPHIC_DATA…" at bounding box center [878, 80] width 499 height 35
select select "7667"
click at [631, 98] on select "Select the job you're submitting hours for... [[PERSON_NAME]] [DEMOGRAPHIC_DATA…" at bounding box center [878, 80] width 499 height 35
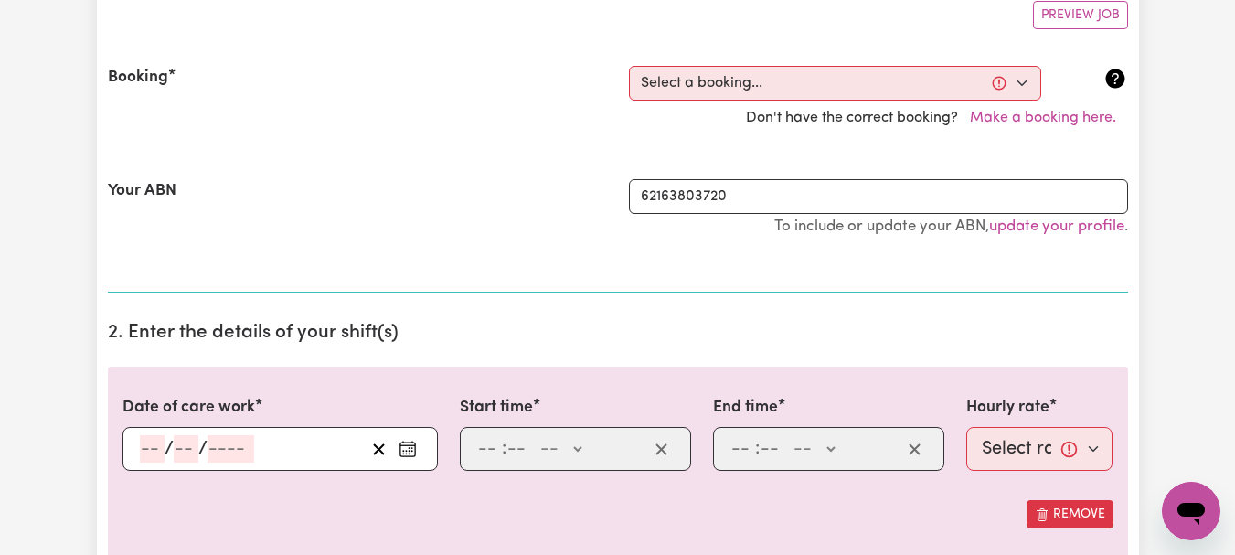
scroll to position [418, 0]
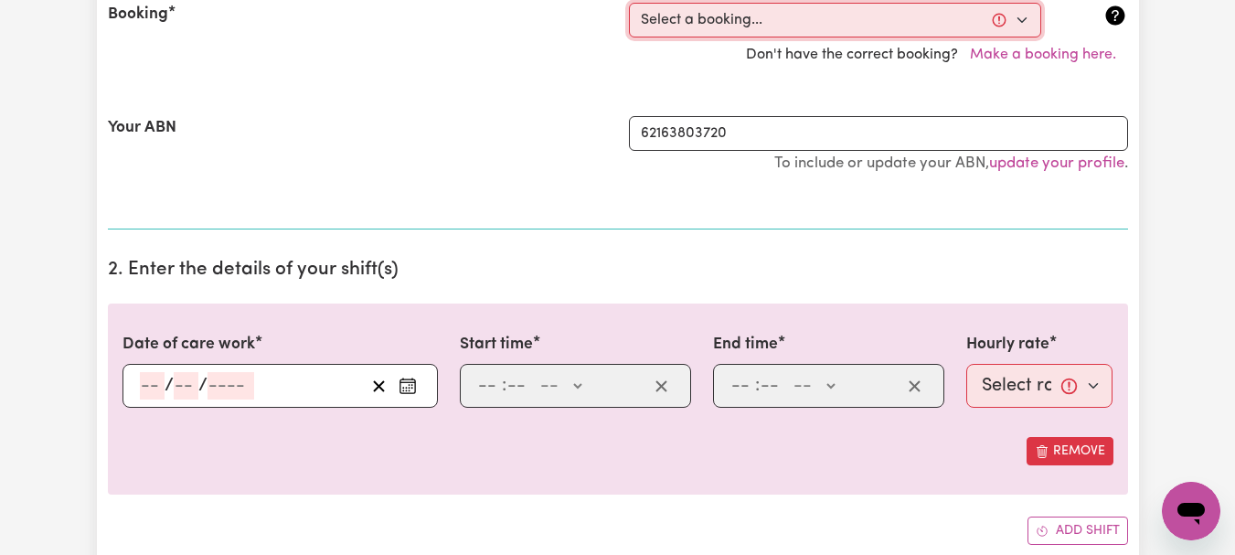
click at [1019, 37] on select "Select a booking... [DATE] 08:00am to 09:00am (ONE-OFF) [DATE] 08:00am to 09:00…" at bounding box center [835, 20] width 412 height 35
select select "353909"
click at [631, 37] on select "Select a booking... [DATE] 08:00am to 09:00am (ONE-OFF) [DATE] 08:00am to 09:00…" at bounding box center [835, 20] width 412 height 35
type input "[DATE]"
type input "3"
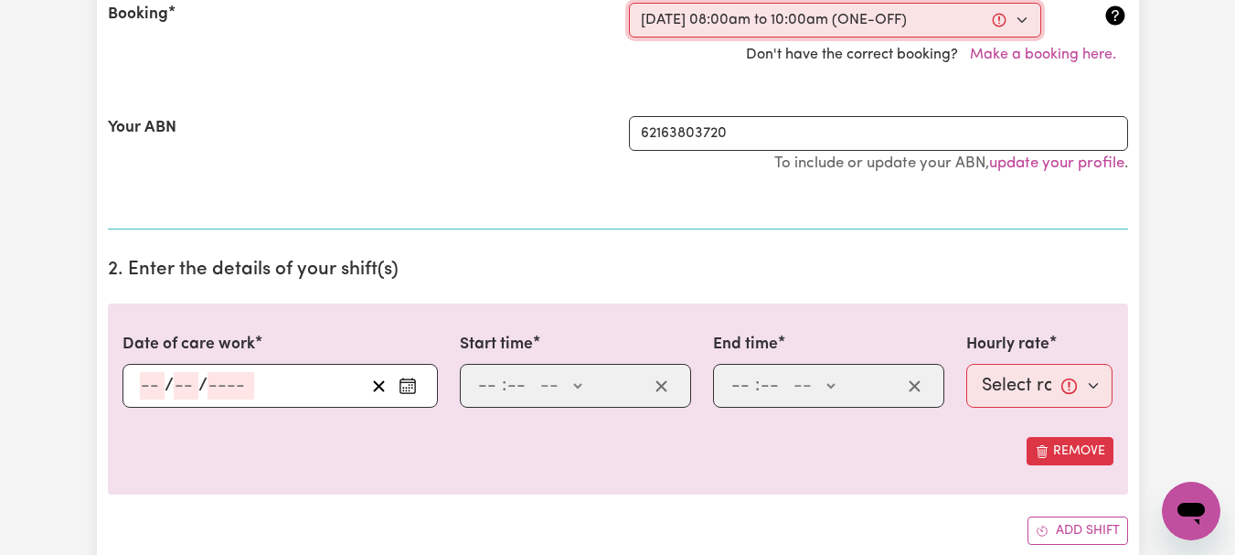
type input "10"
type input "2025"
type input "08:00"
type input "8"
type input "0"
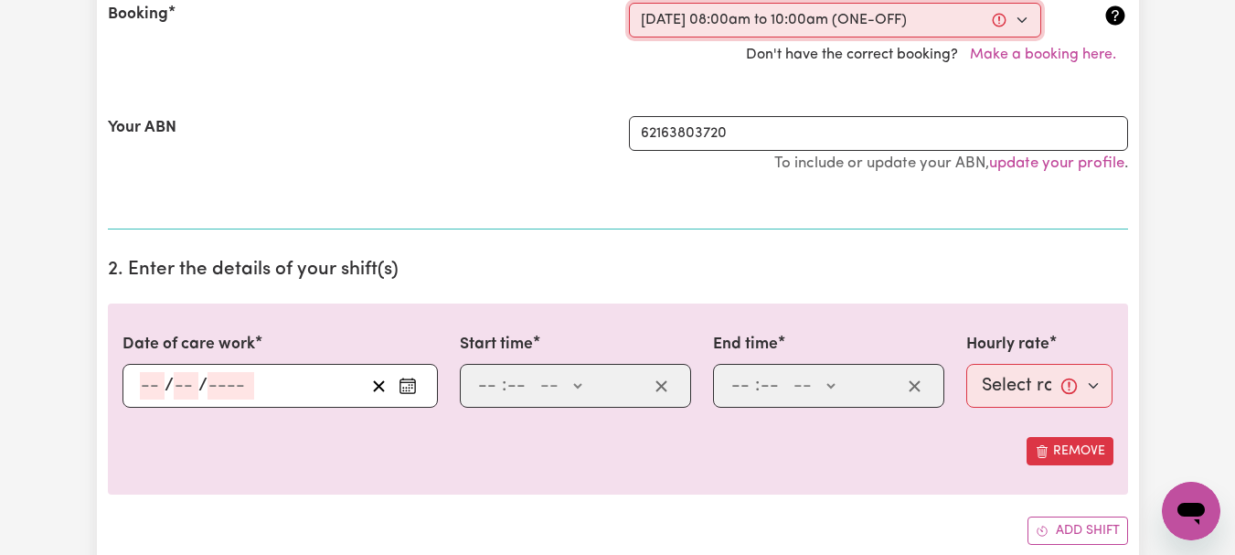
select select "am"
type input "10:00"
type input "10"
type input "0"
select select "am"
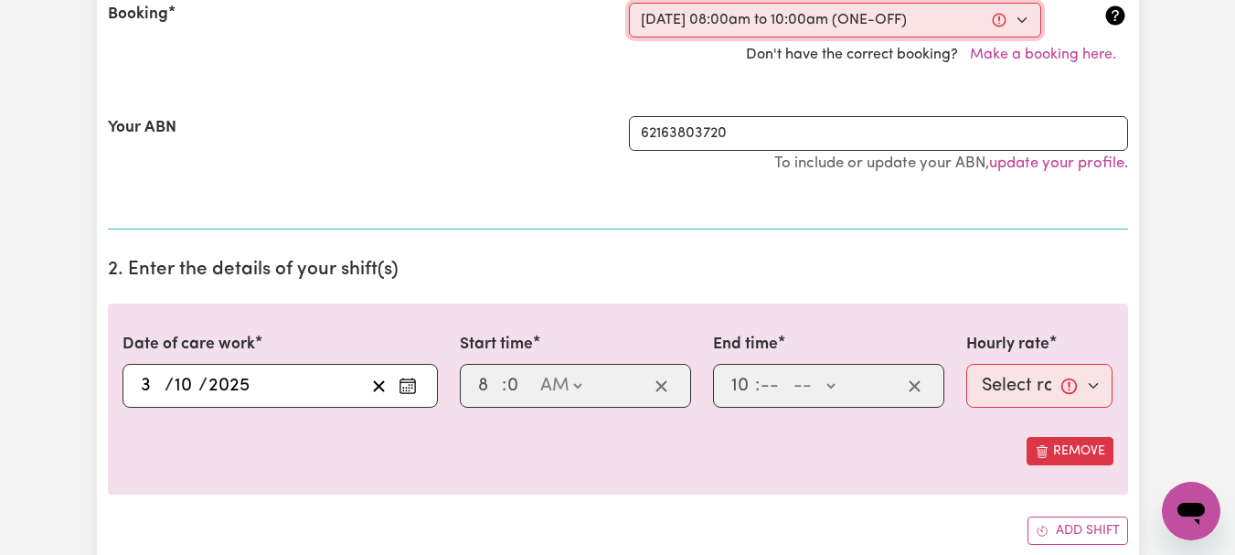
select select "44-Weekday"
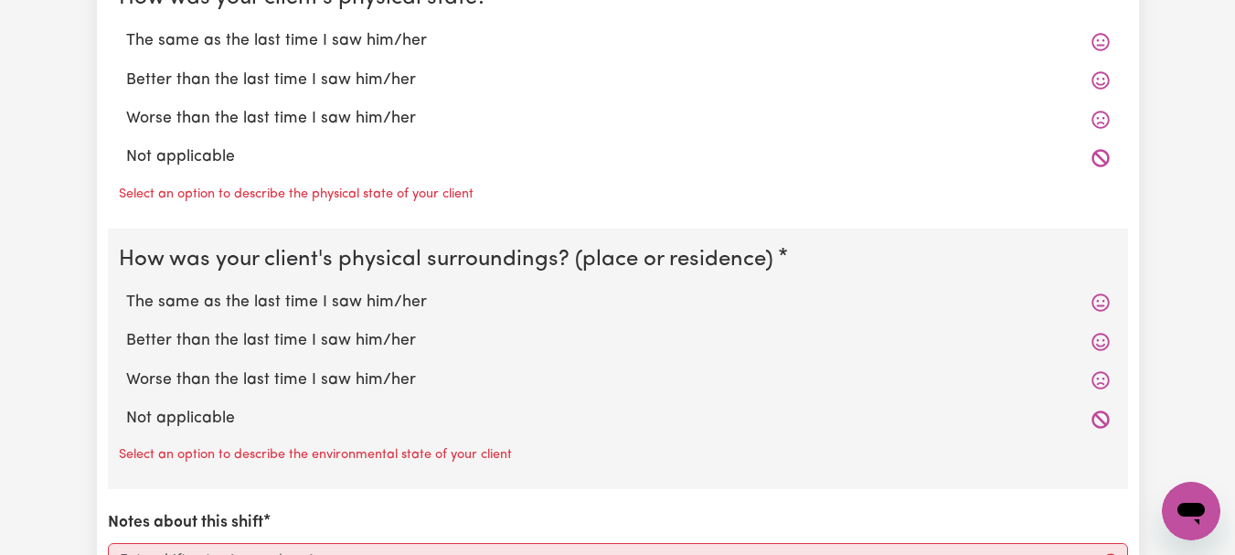
scroll to position [1830, 0]
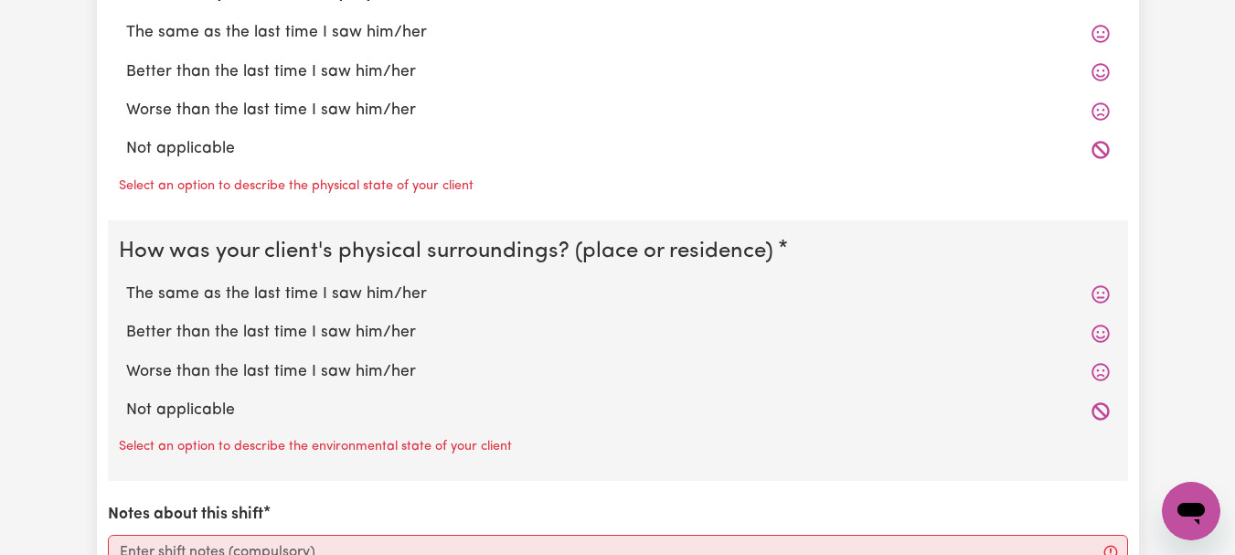
radio input "true"
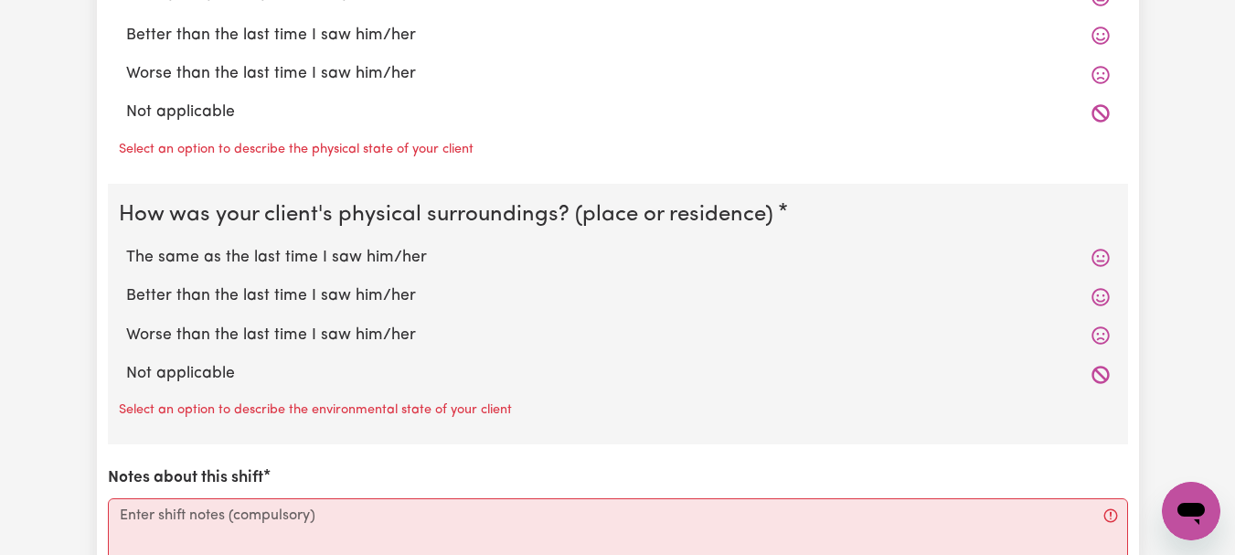
radio input "true"
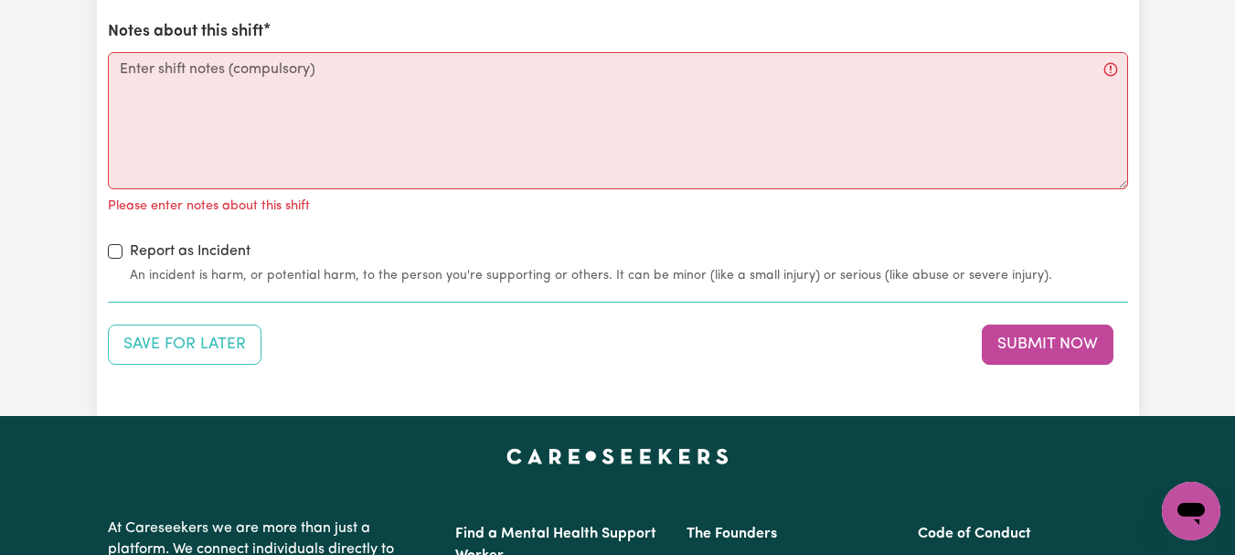
scroll to position [2255, 0]
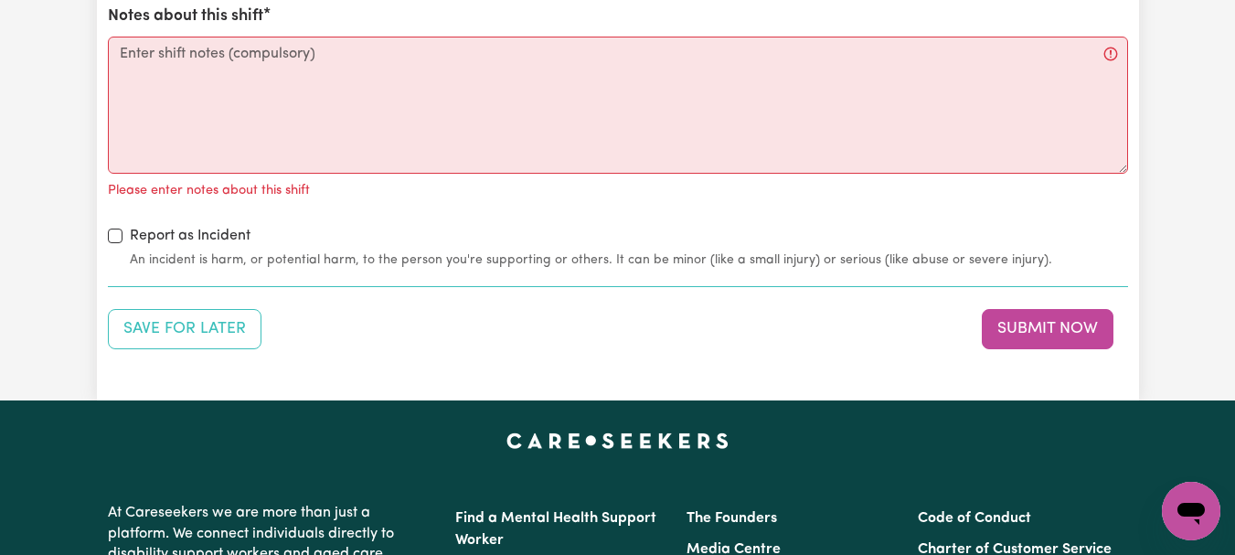
radio input "true"
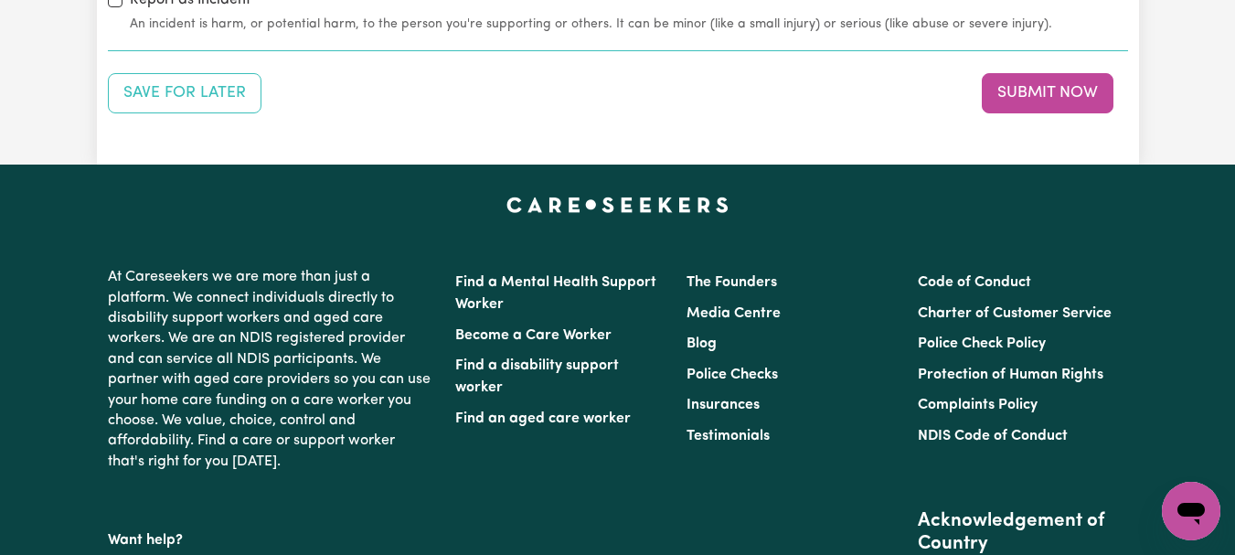
scroll to position [2477, 0]
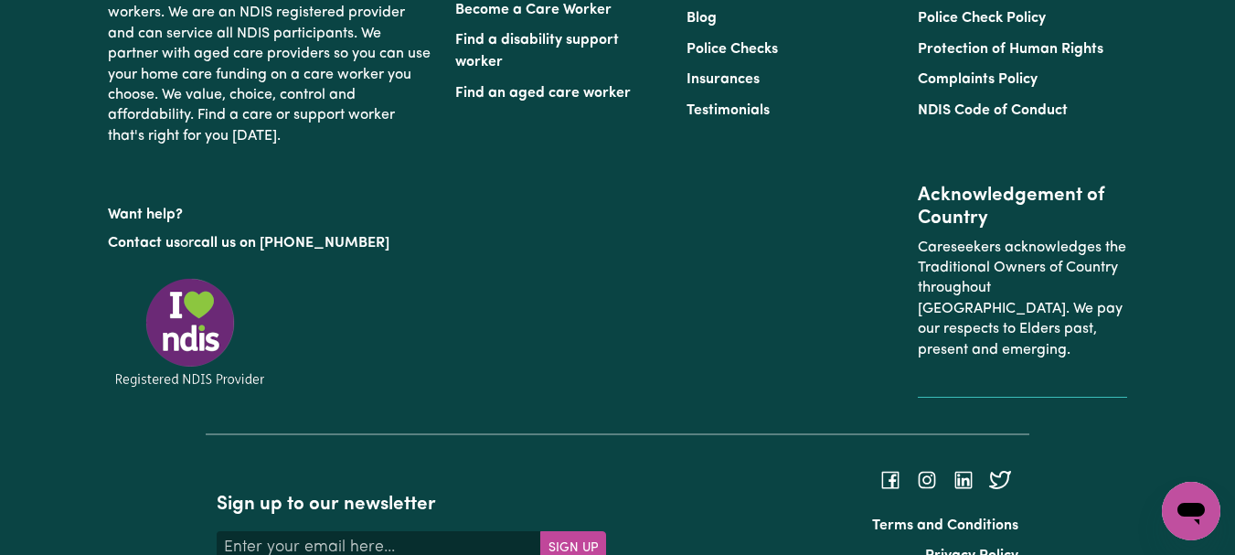
scroll to position [2774, 0]
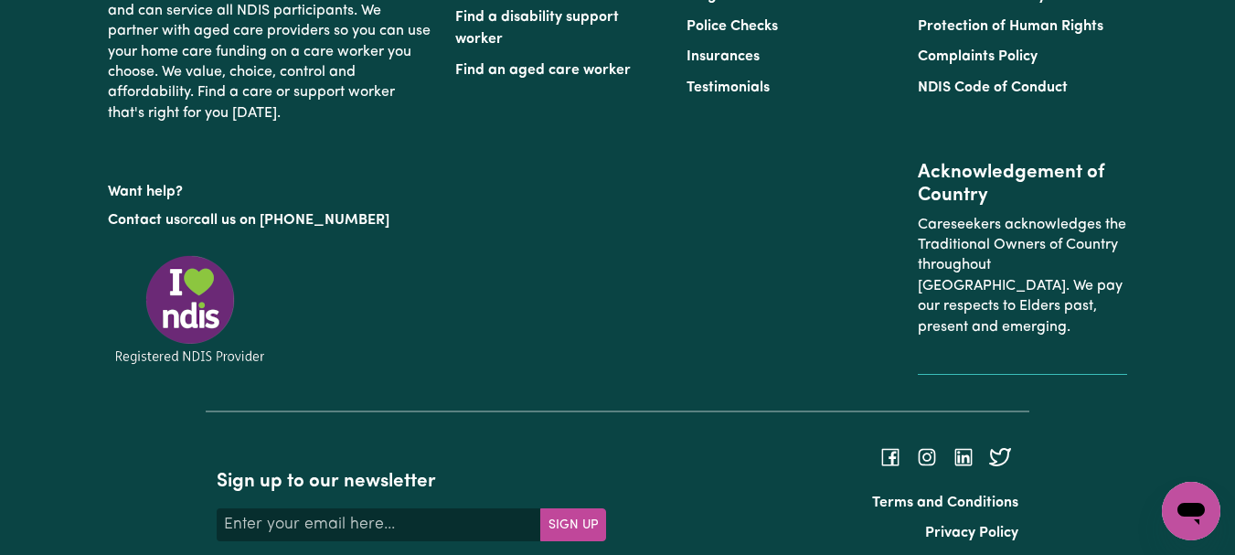
type textarea "Refer to KNC shift notes."
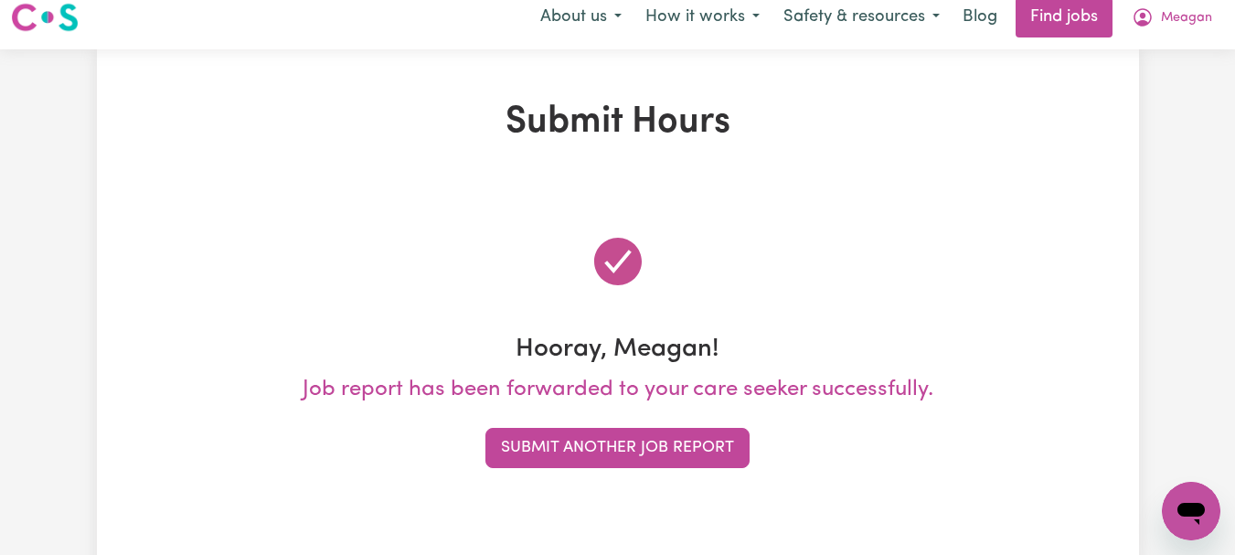
scroll to position [0, 0]
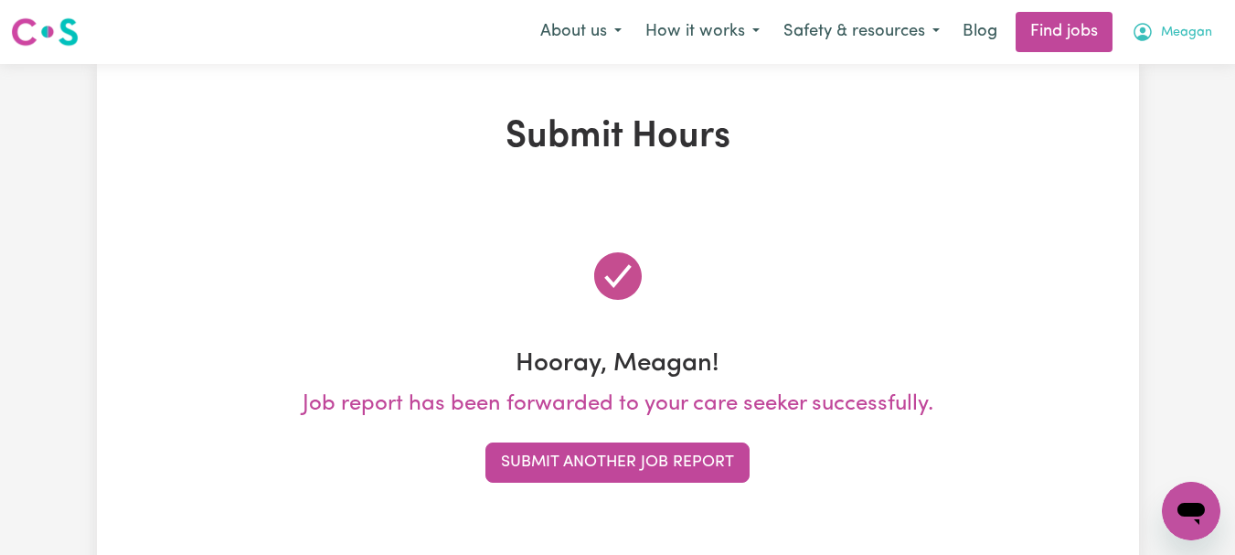
click at [1180, 43] on span "Meagan" at bounding box center [1186, 33] width 51 height 20
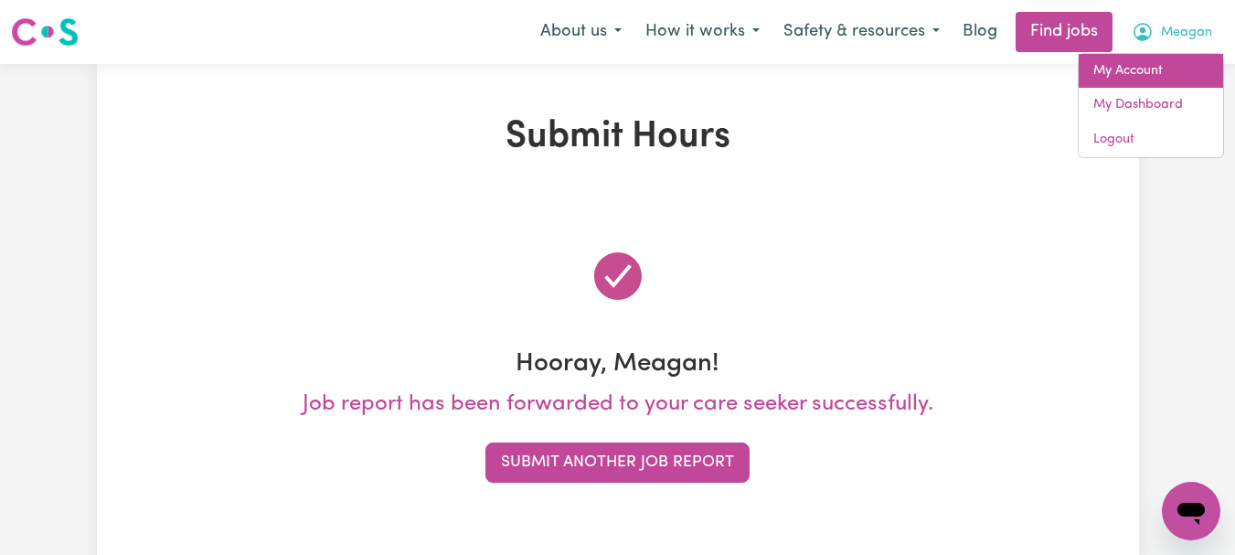
click at [1146, 88] on link "My Account" at bounding box center [1151, 71] width 144 height 35
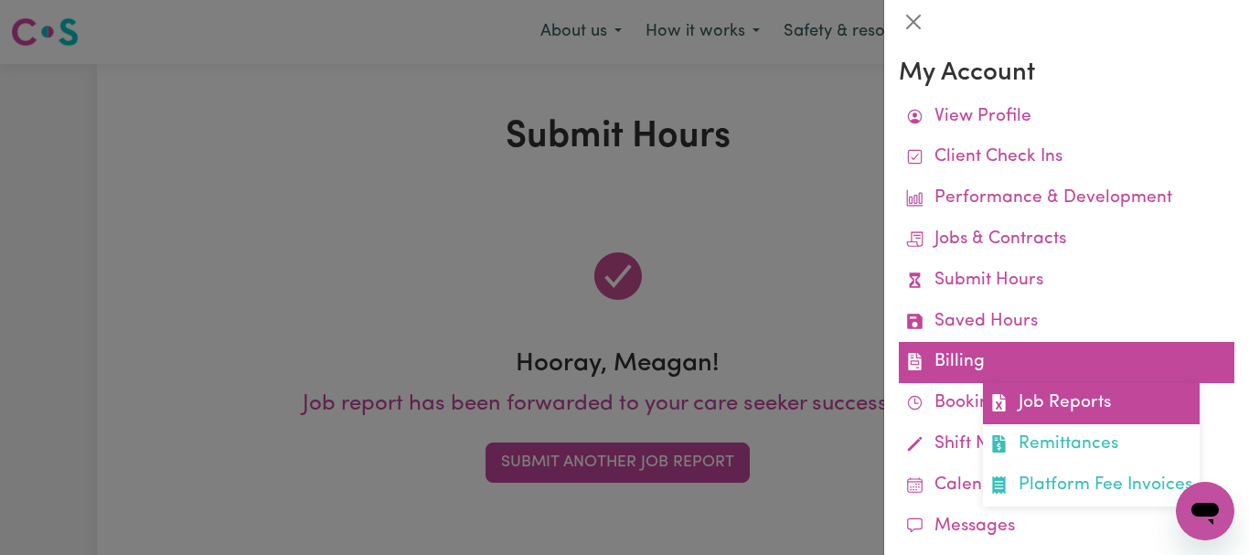
click at [1100, 424] on link "Job Reports" at bounding box center [1091, 403] width 217 height 41
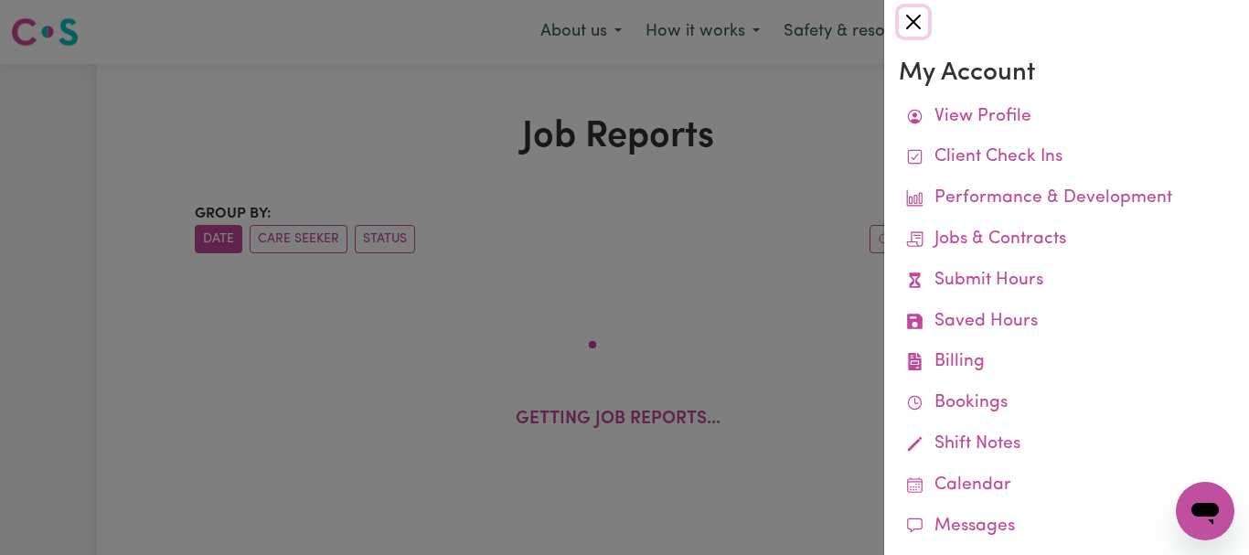
click at [925, 26] on button "Close" at bounding box center [913, 21] width 29 height 29
